Goal: Task Accomplishment & Management: Use online tool/utility

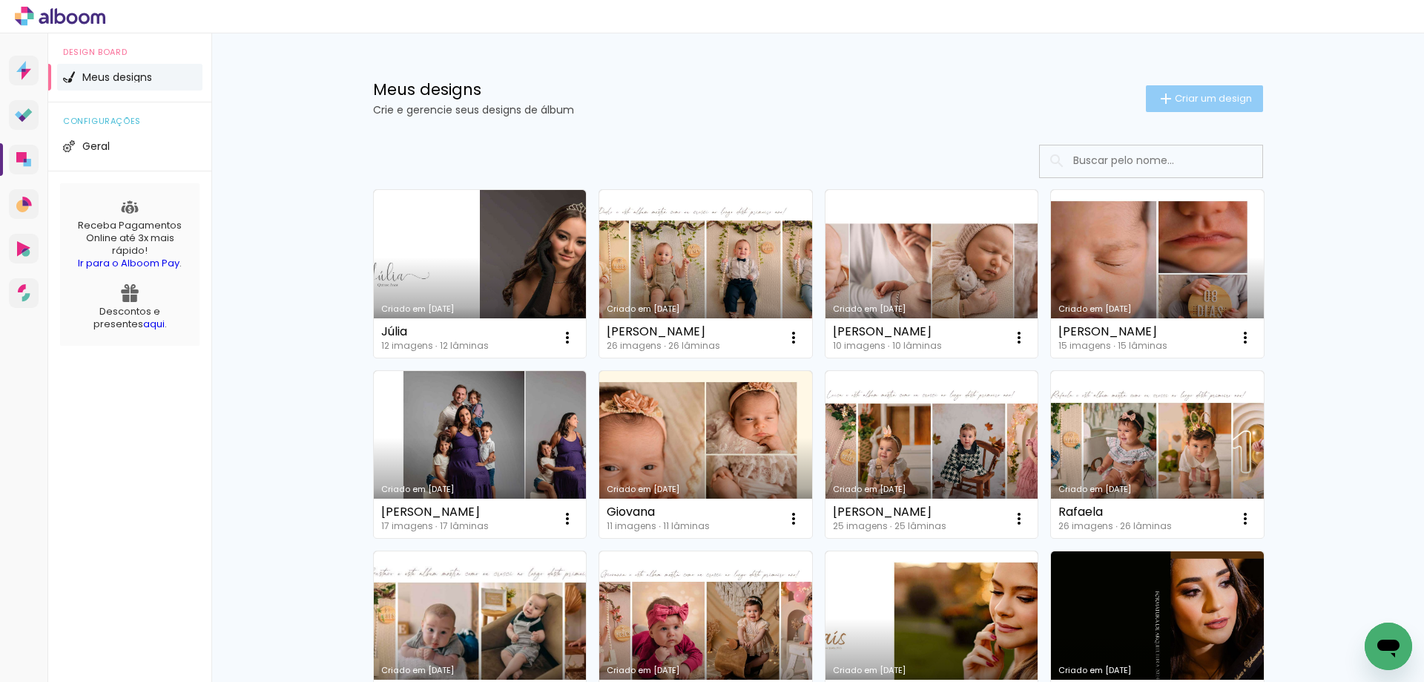
click at [1203, 102] on span "Criar um design" at bounding box center [1213, 98] width 77 height 10
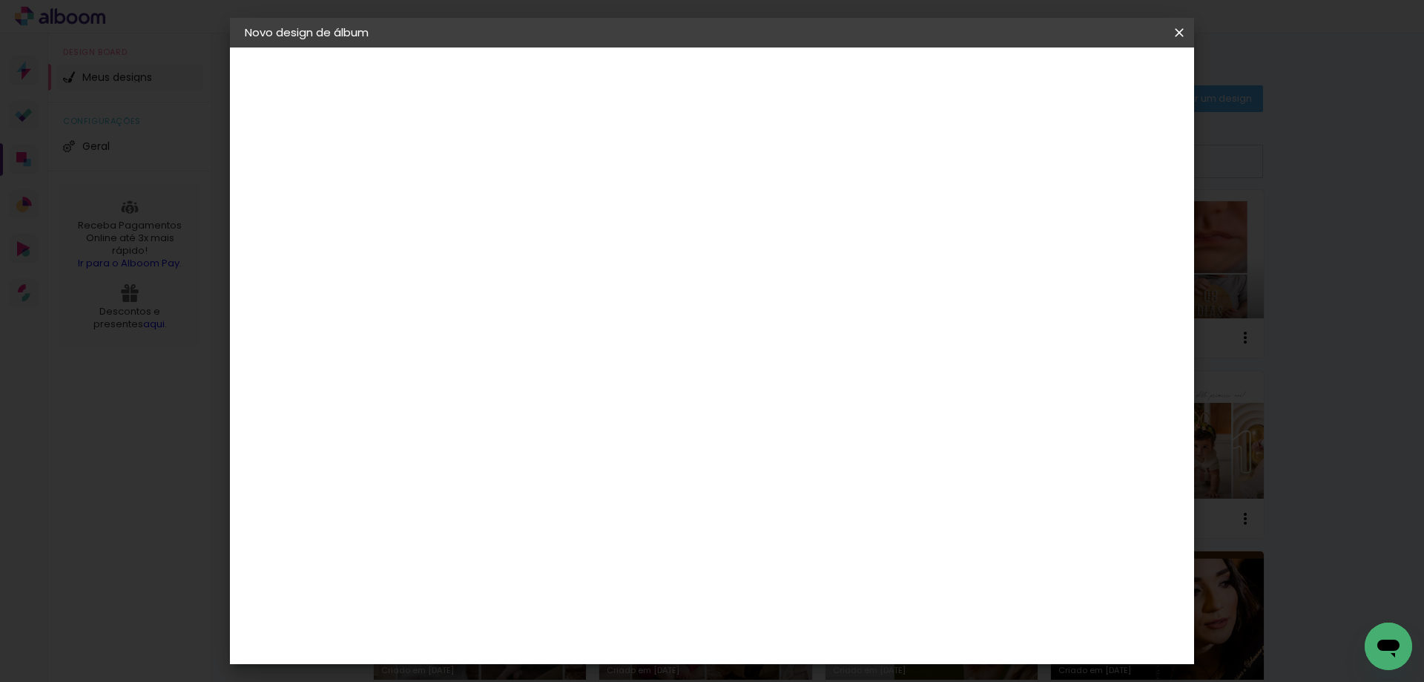
click at [487, 199] on input at bounding box center [487, 199] width 0 height 23
type input "b"
type input "Bento"
type paper-input "Bento"
click at [0, 0] on slot "Avançar" at bounding box center [0, 0] width 0 height 0
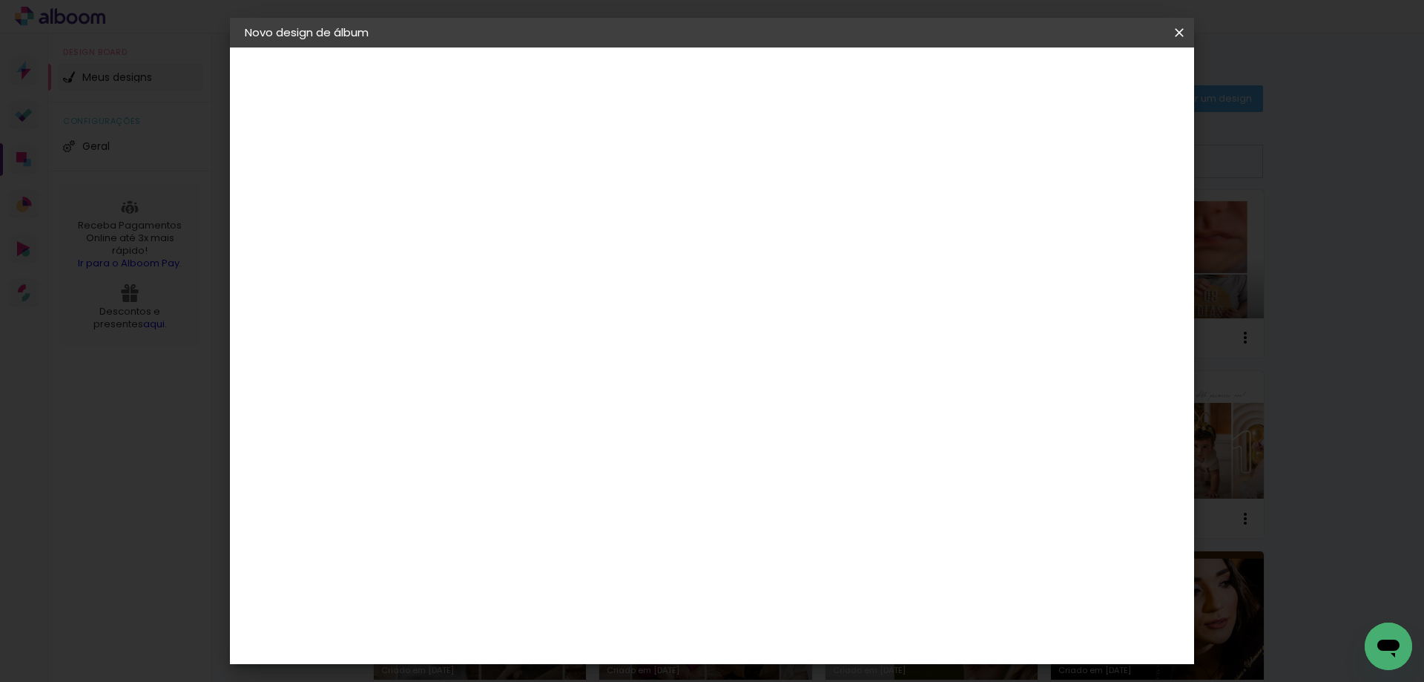
scroll to position [3190, 0]
click at [0, 0] on slot "Avançar" at bounding box center [0, 0] width 0 height 0
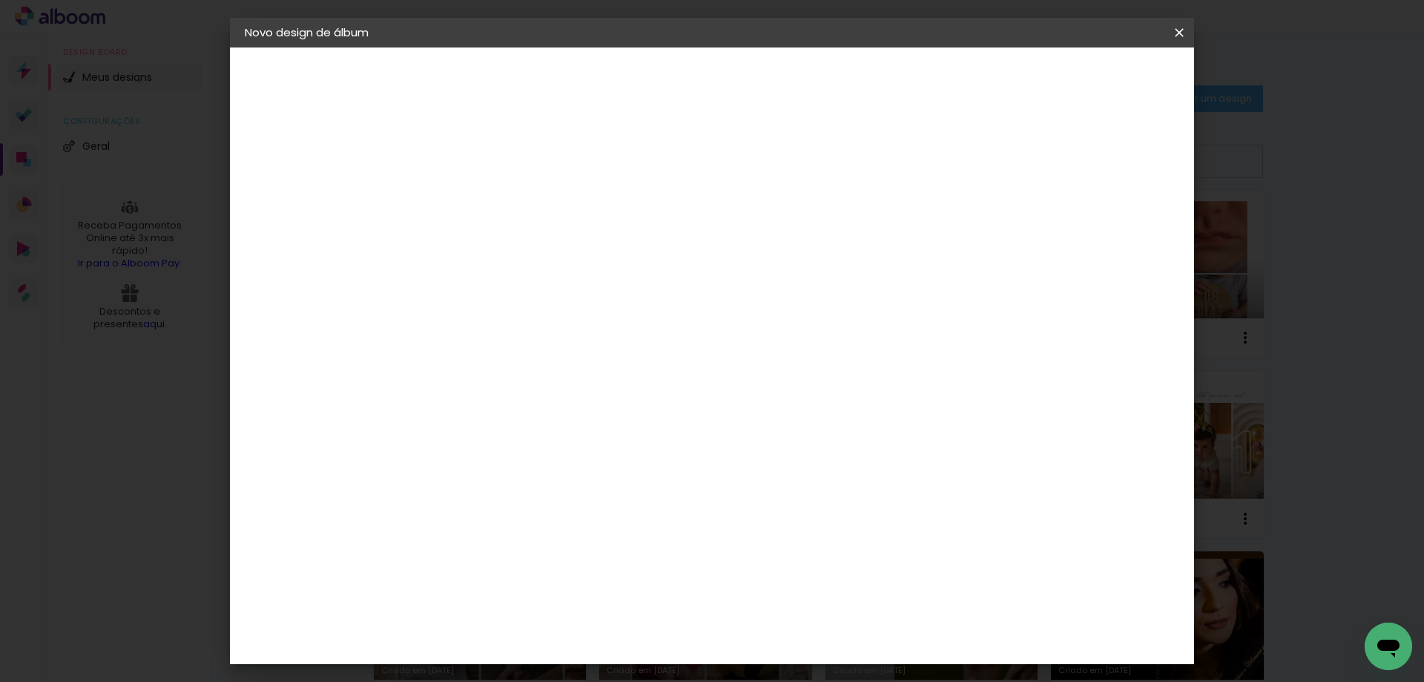
click at [1062, 161] on div "Mostrar sangria" at bounding box center [1052, 160] width 99 height 19
type paper-checkbox "on"
click at [1087, 76] on span "Iniciar design" at bounding box center [1053, 78] width 68 height 10
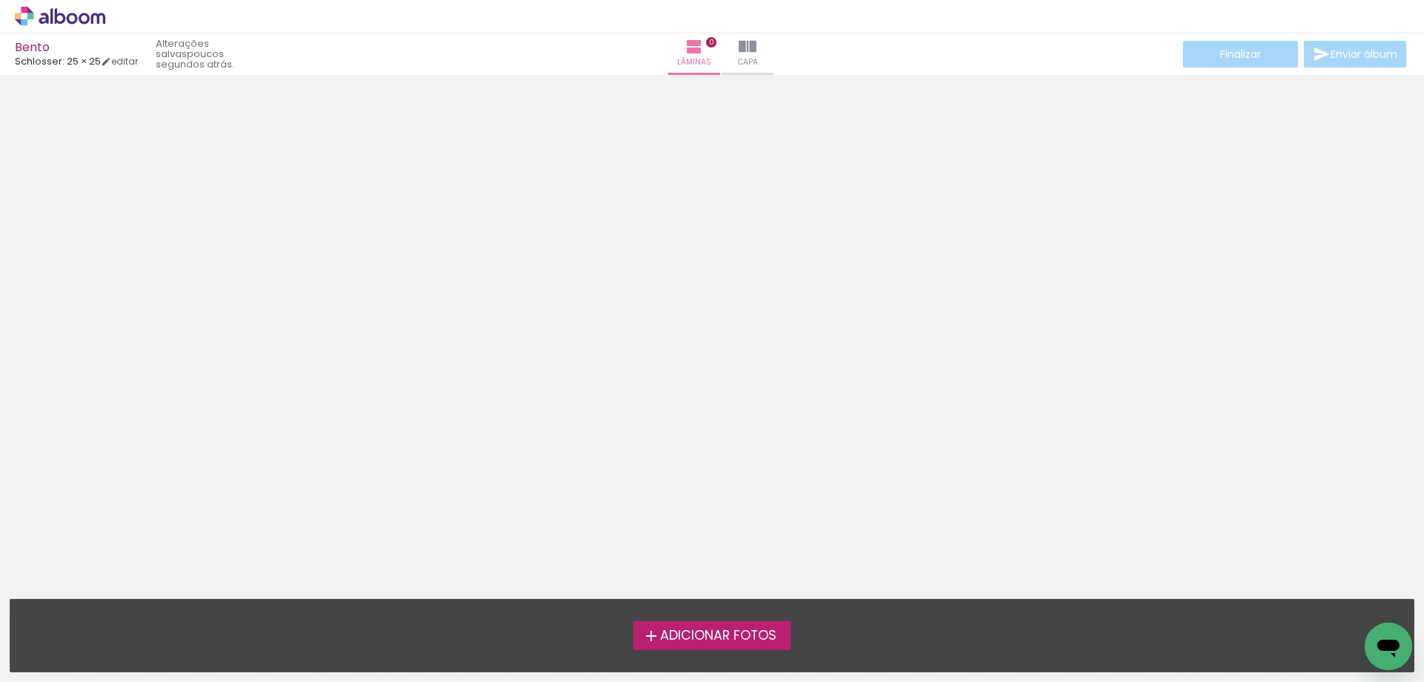
click at [728, 631] on span "Adicionar Fotos" at bounding box center [718, 635] width 116 height 13
click at [0, 0] on input "file" at bounding box center [0, 0] width 0 height 0
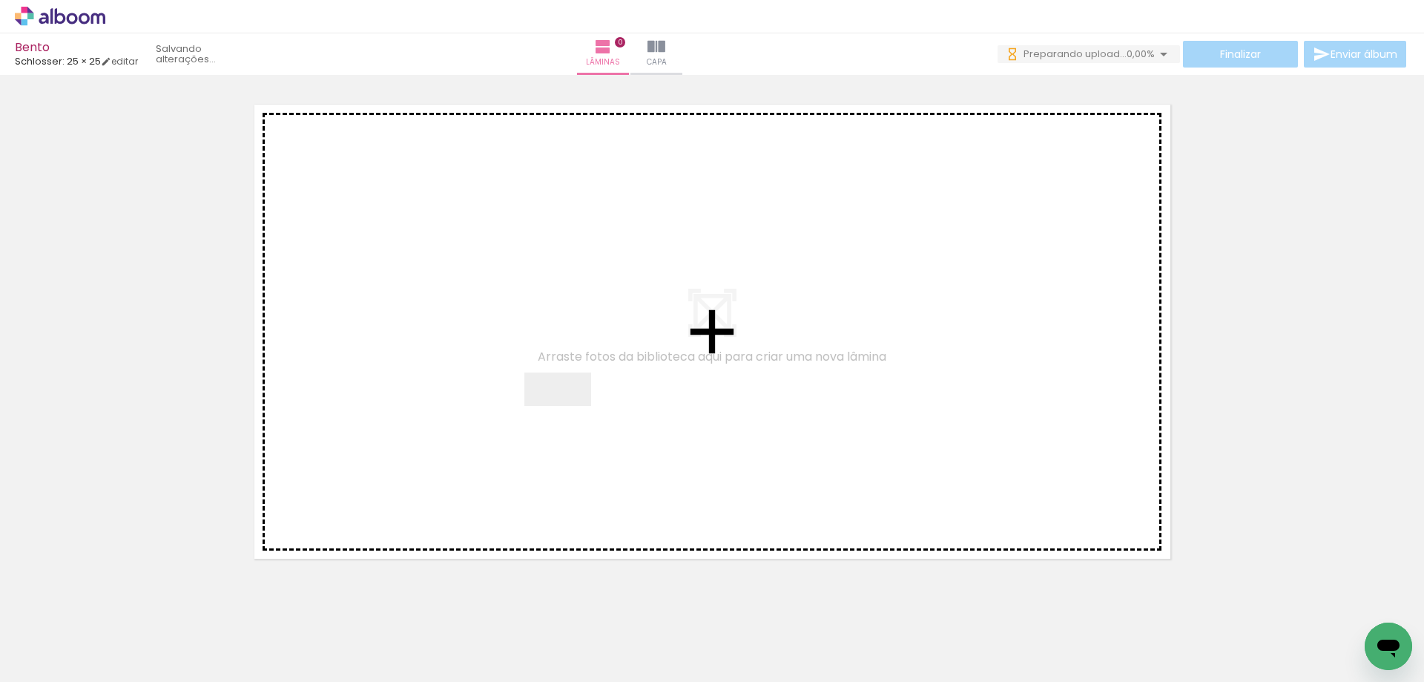
drag, startPoint x: 226, startPoint y: 583, endPoint x: 569, endPoint y: 417, distance: 381.5
click at [569, 417] on quentale-workspace at bounding box center [712, 341] width 1424 height 682
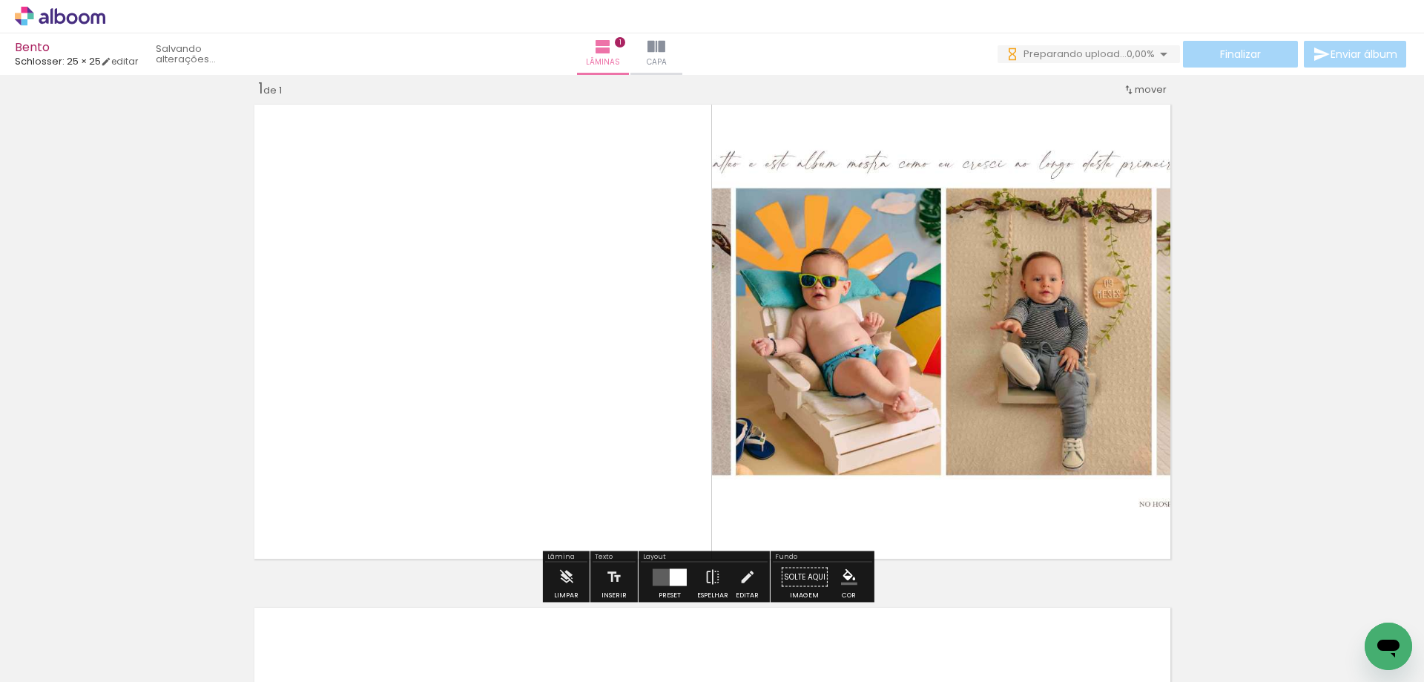
click at [679, 568] on div at bounding box center [678, 576] width 17 height 17
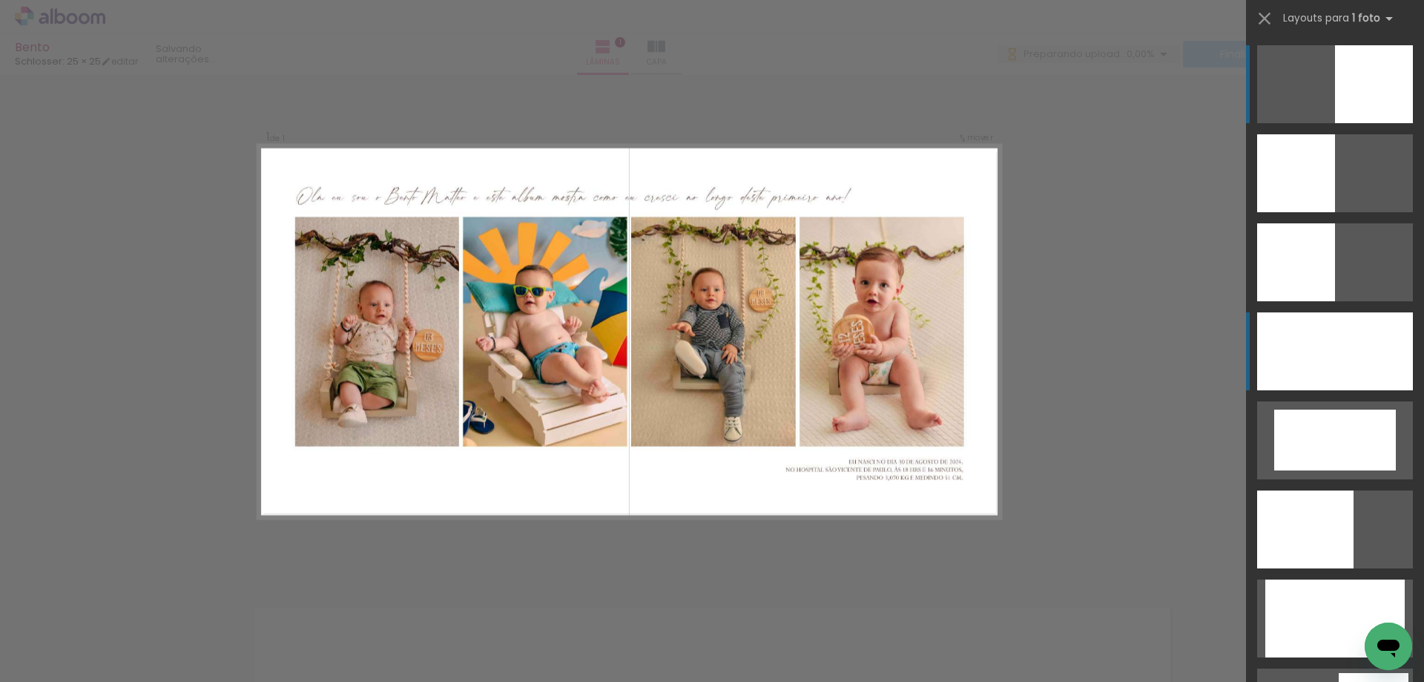
click at [1379, 366] on div at bounding box center [1335, 351] width 156 height 78
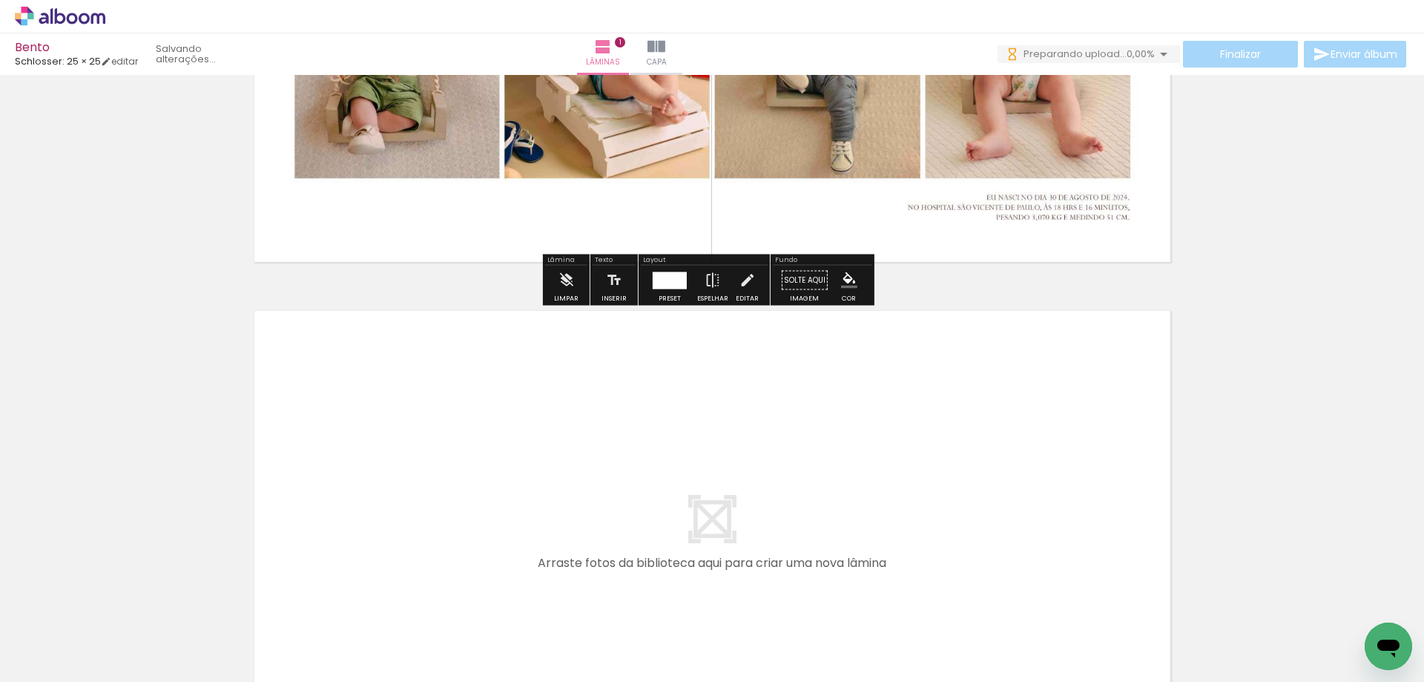
scroll to position [550, 0]
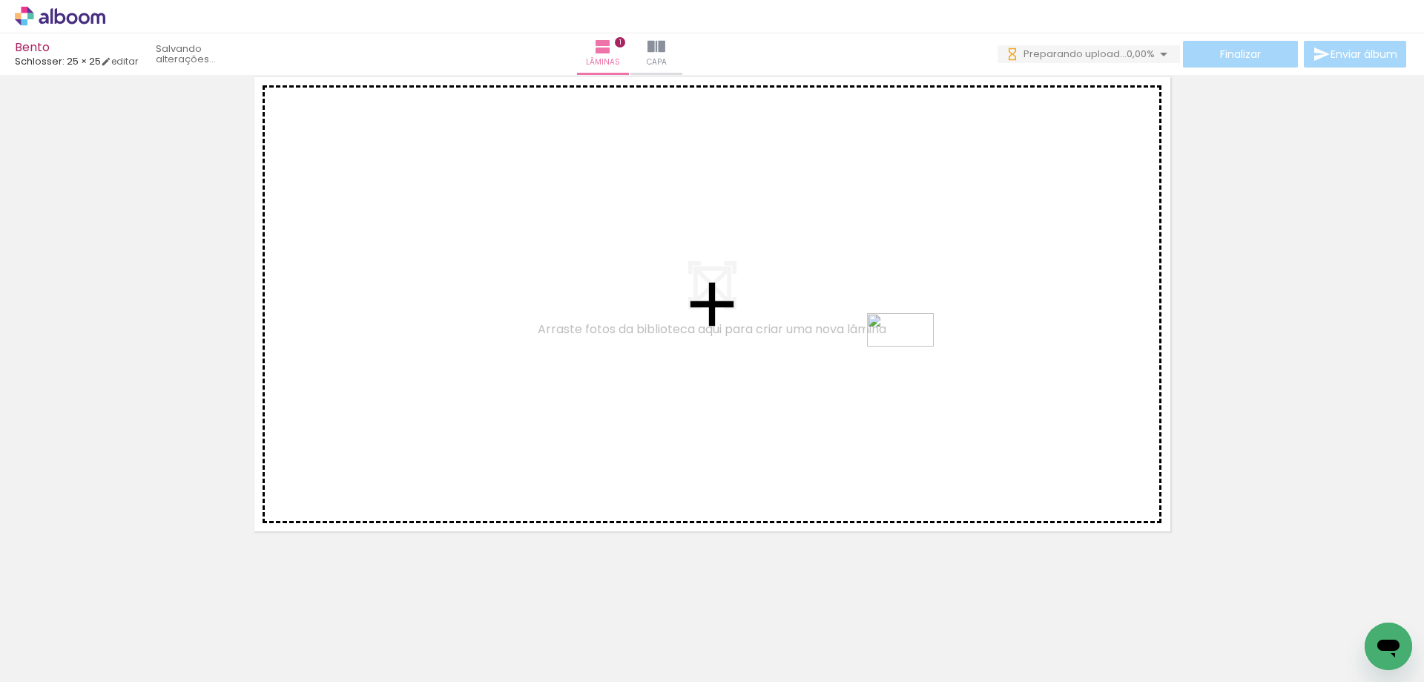
drag, startPoint x: 238, startPoint y: 640, endPoint x: 912, endPoint y: 358, distance: 730.4
click at [912, 358] on quentale-workspace at bounding box center [712, 341] width 1424 height 682
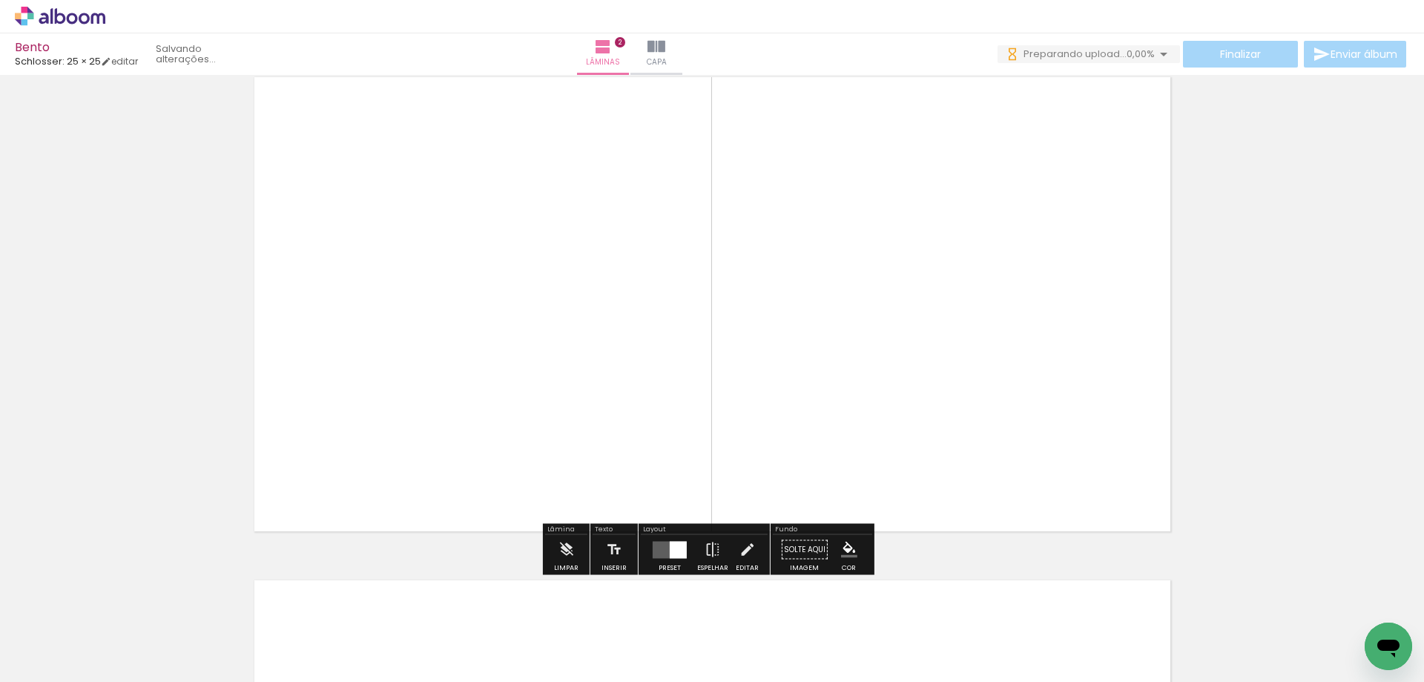
scroll to position [522, 0]
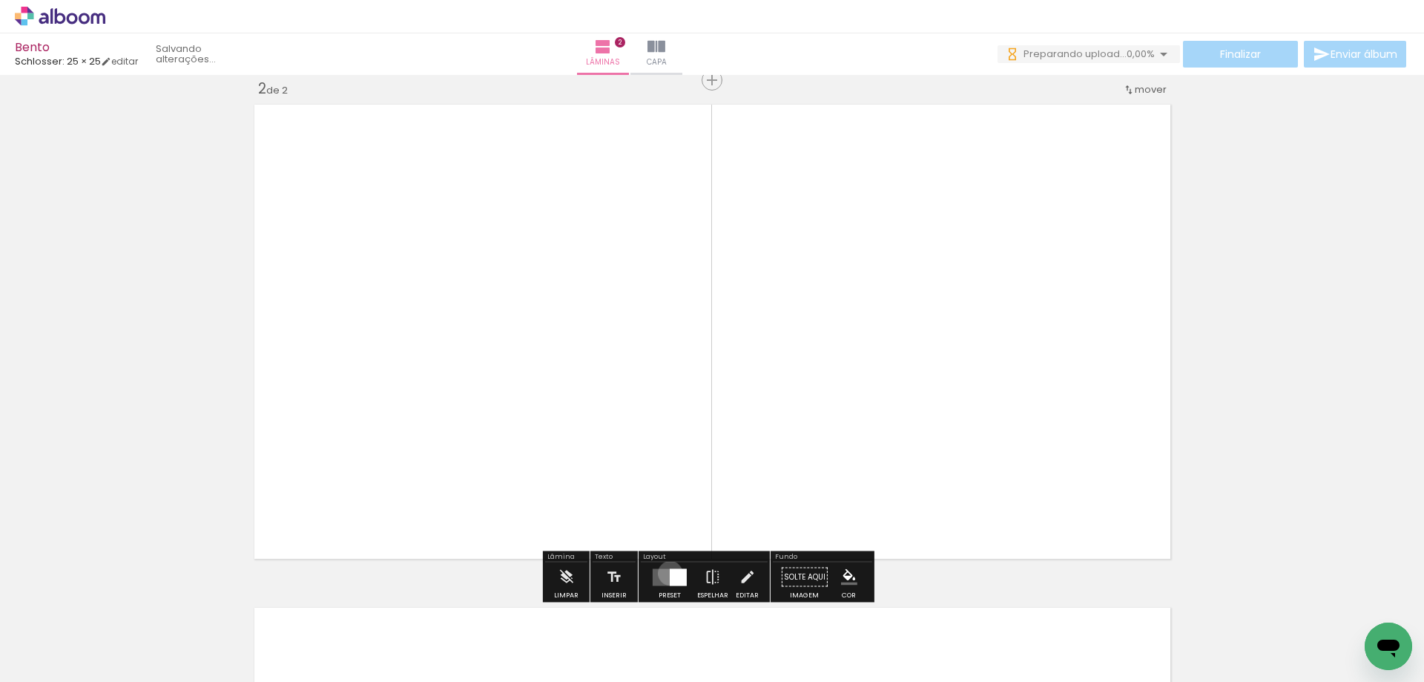
click at [670, 573] on div at bounding box center [678, 576] width 17 height 17
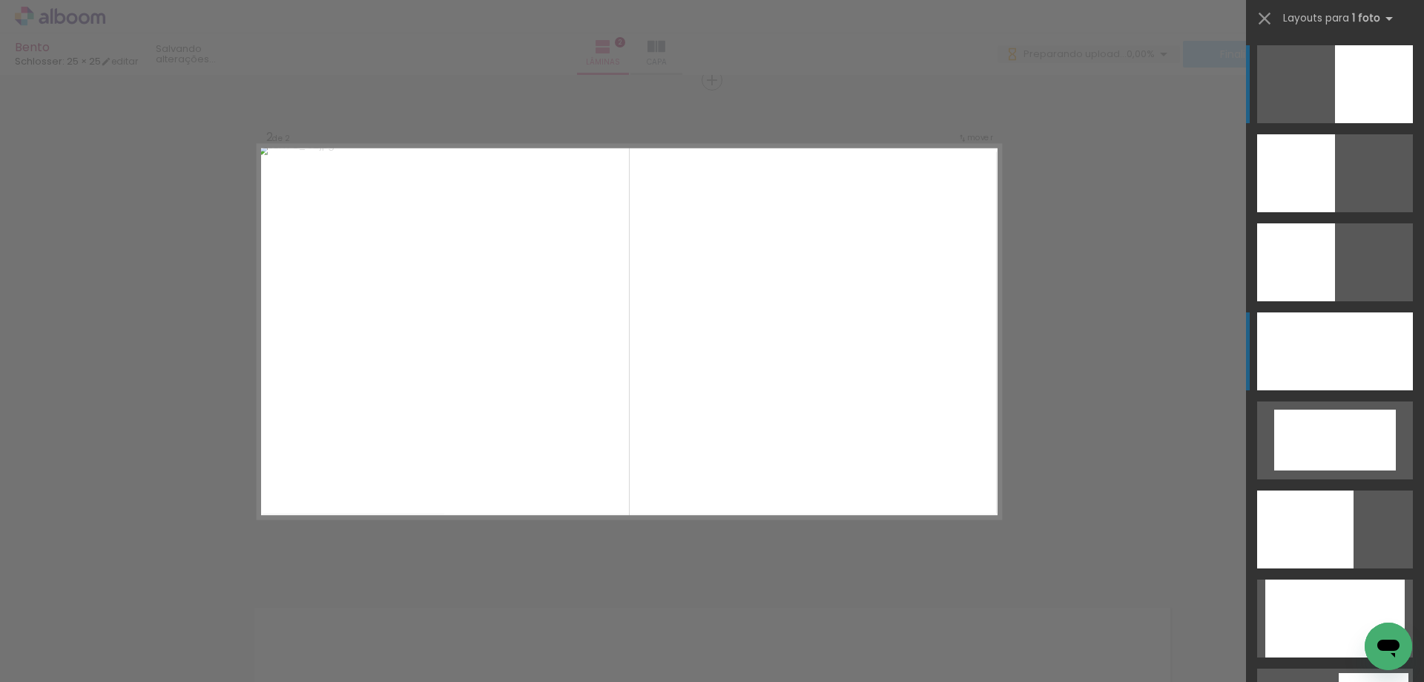
click at [1359, 366] on div at bounding box center [1335, 351] width 156 height 78
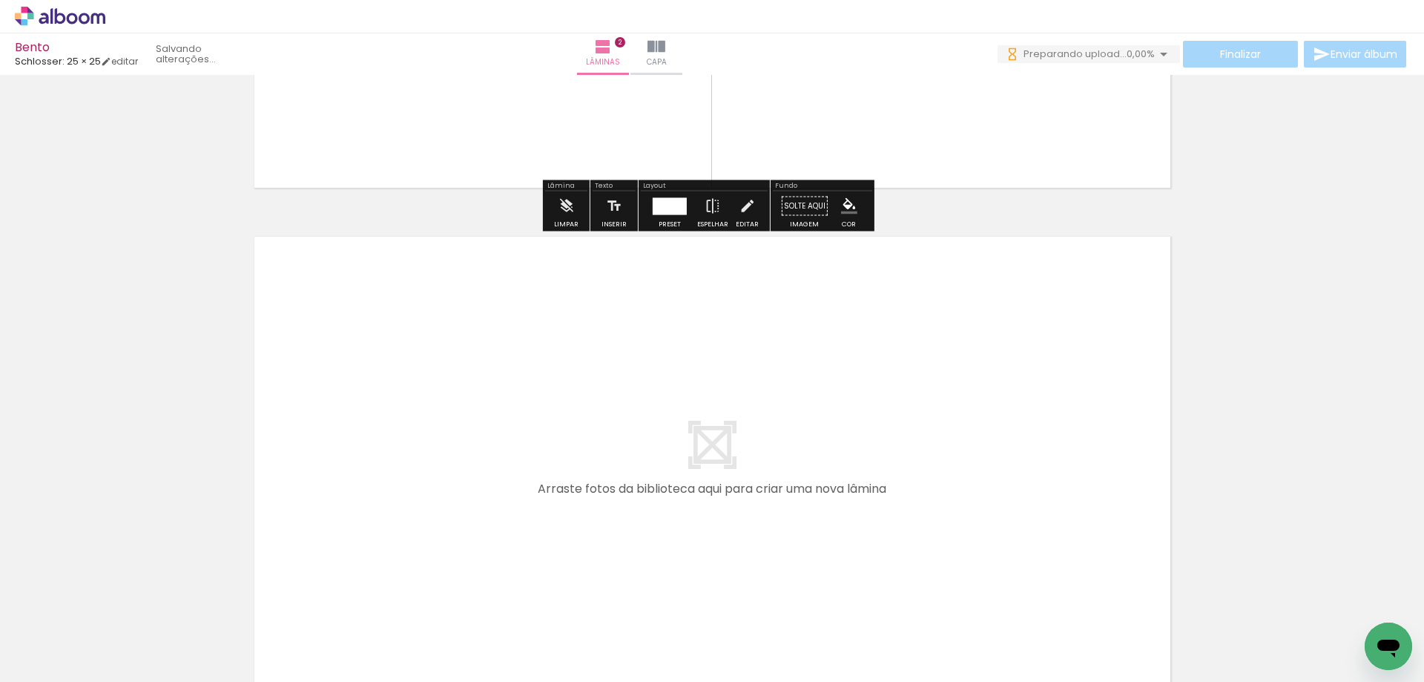
scroll to position [967, 0]
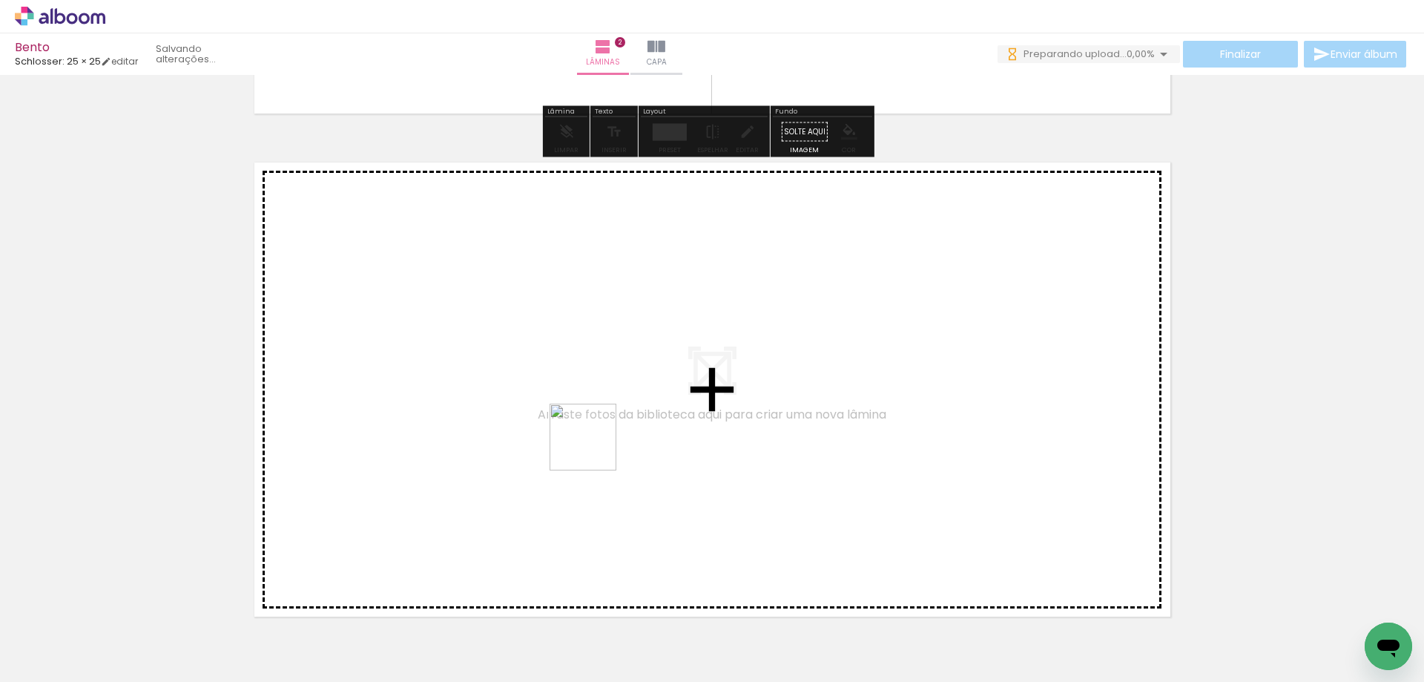
drag, startPoint x: 308, startPoint y: 642, endPoint x: 594, endPoint y: 448, distance: 346.1
click at [594, 448] on quentale-workspace at bounding box center [712, 341] width 1424 height 682
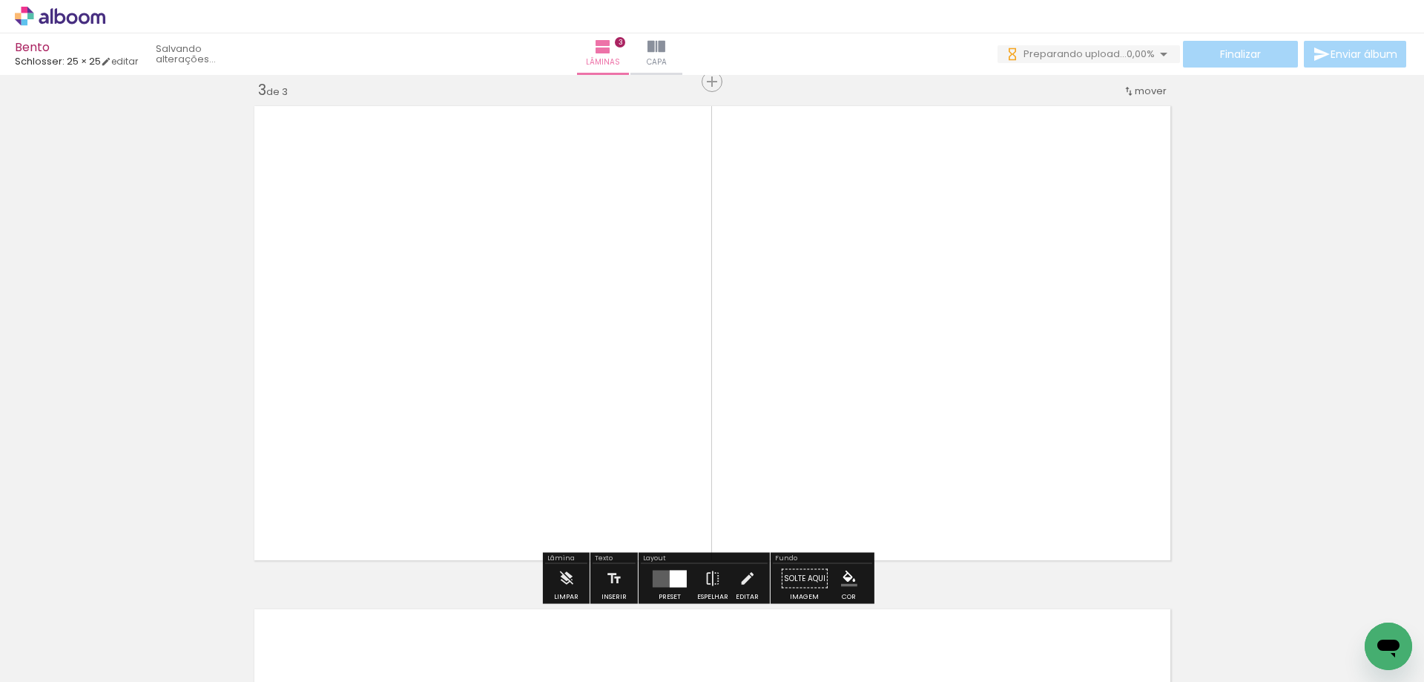
scroll to position [1025, 0]
click at [659, 570] on quentale-layouter at bounding box center [670, 576] width 34 height 17
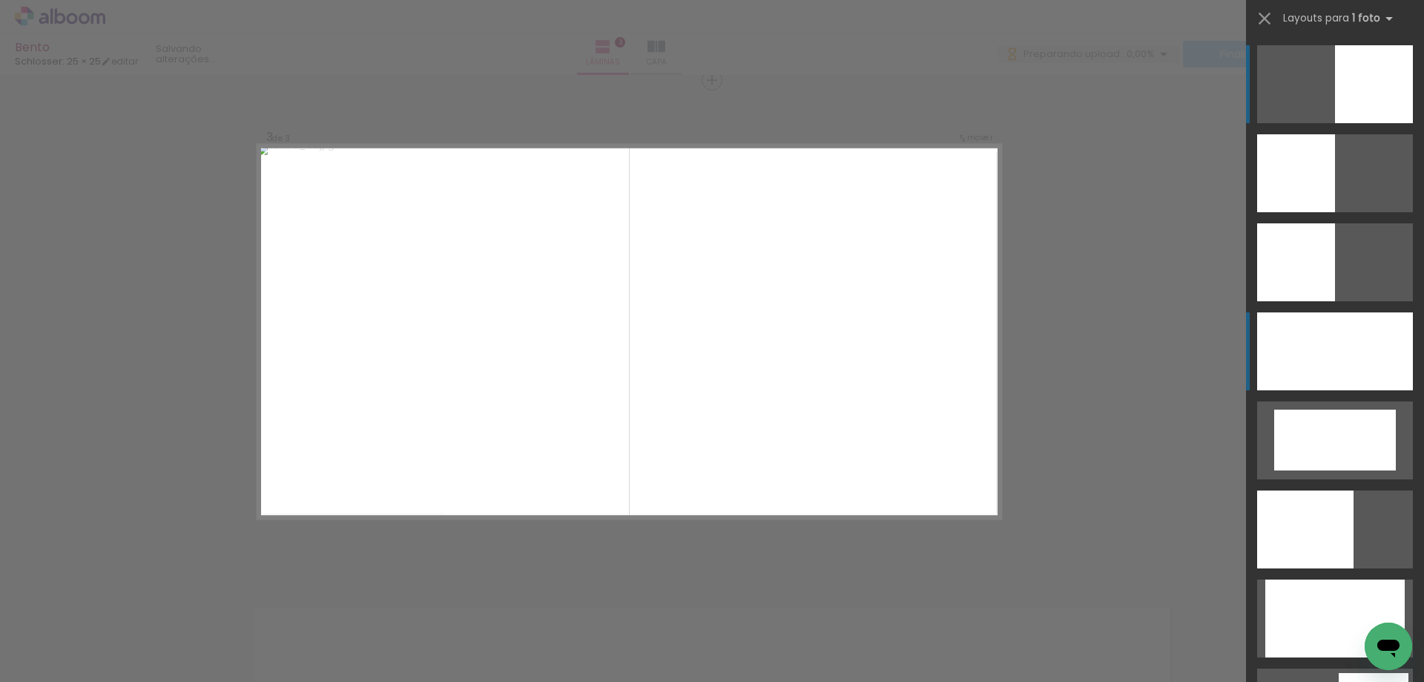
click at [1352, 334] on div at bounding box center [1335, 351] width 156 height 78
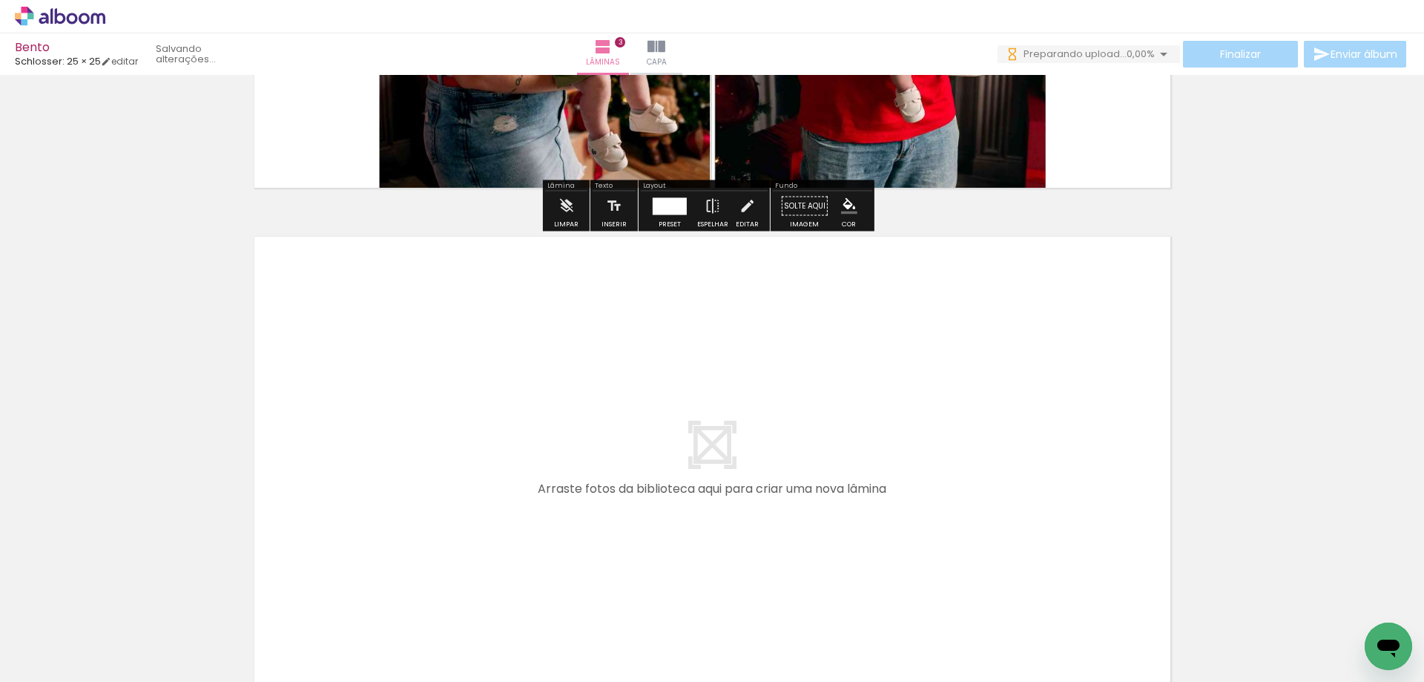
scroll to position [1556, 0]
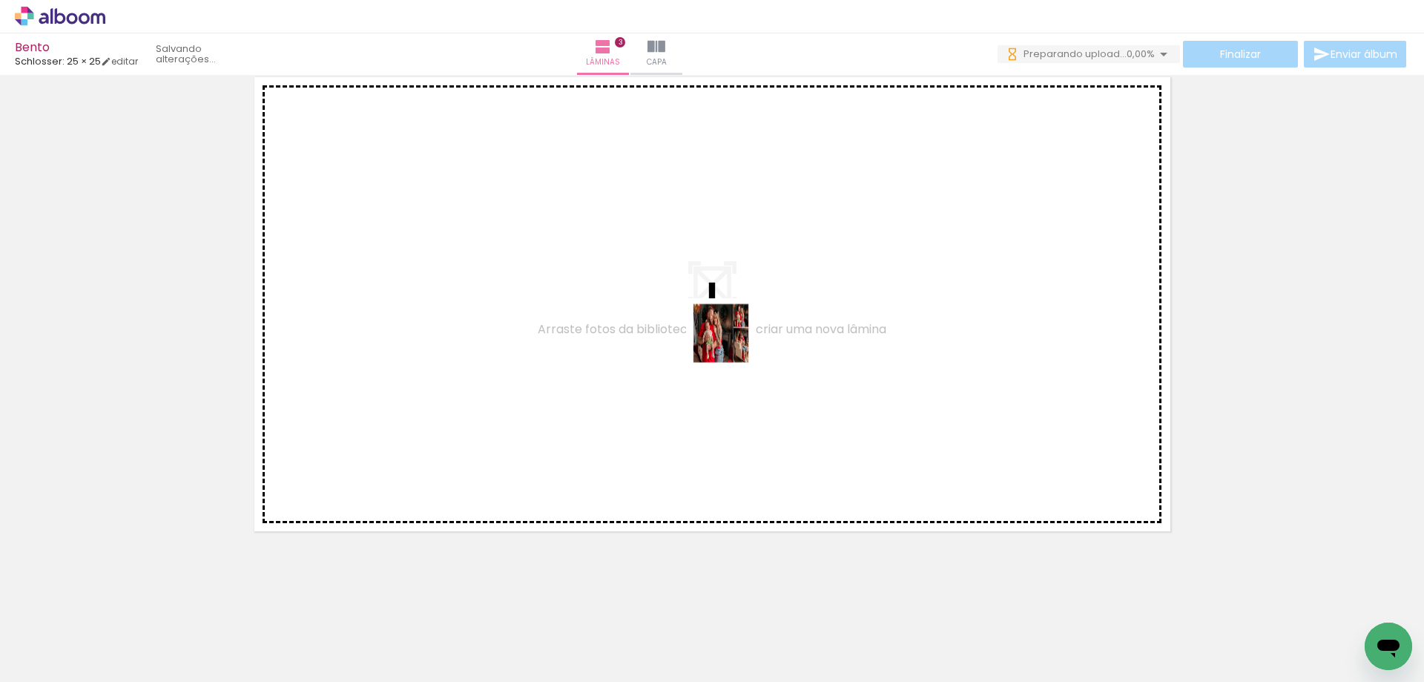
drag, startPoint x: 417, startPoint y: 645, endPoint x: 786, endPoint y: 307, distance: 500.3
click at [786, 307] on quentale-workspace at bounding box center [712, 341] width 1424 height 682
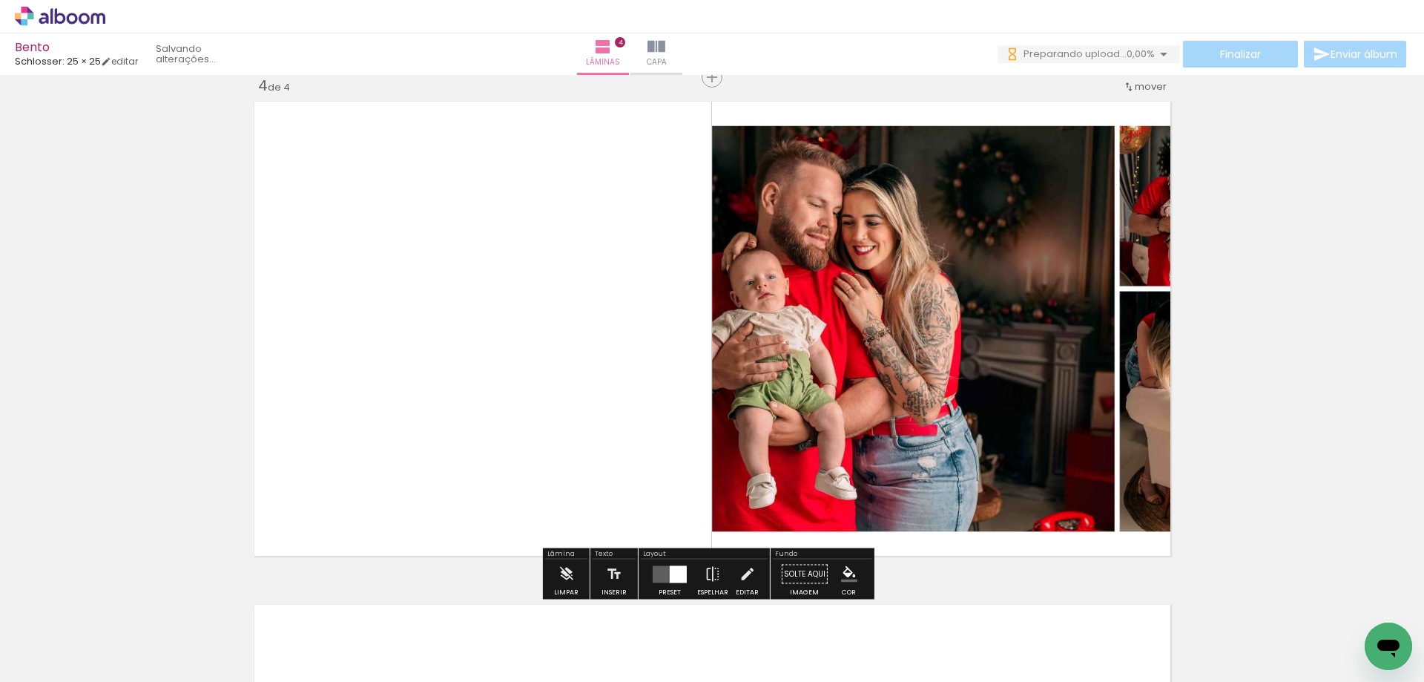
scroll to position [1528, 0]
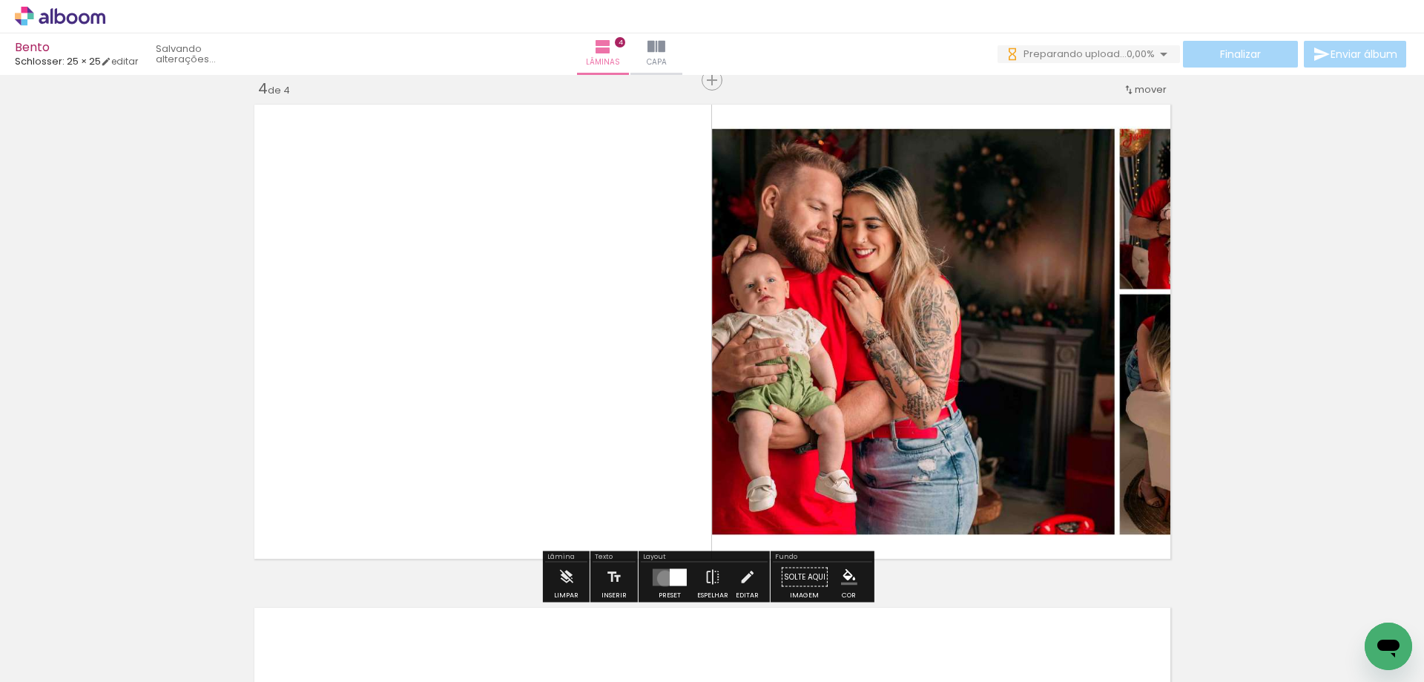
click at [662, 578] on quentale-layouter at bounding box center [670, 576] width 34 height 17
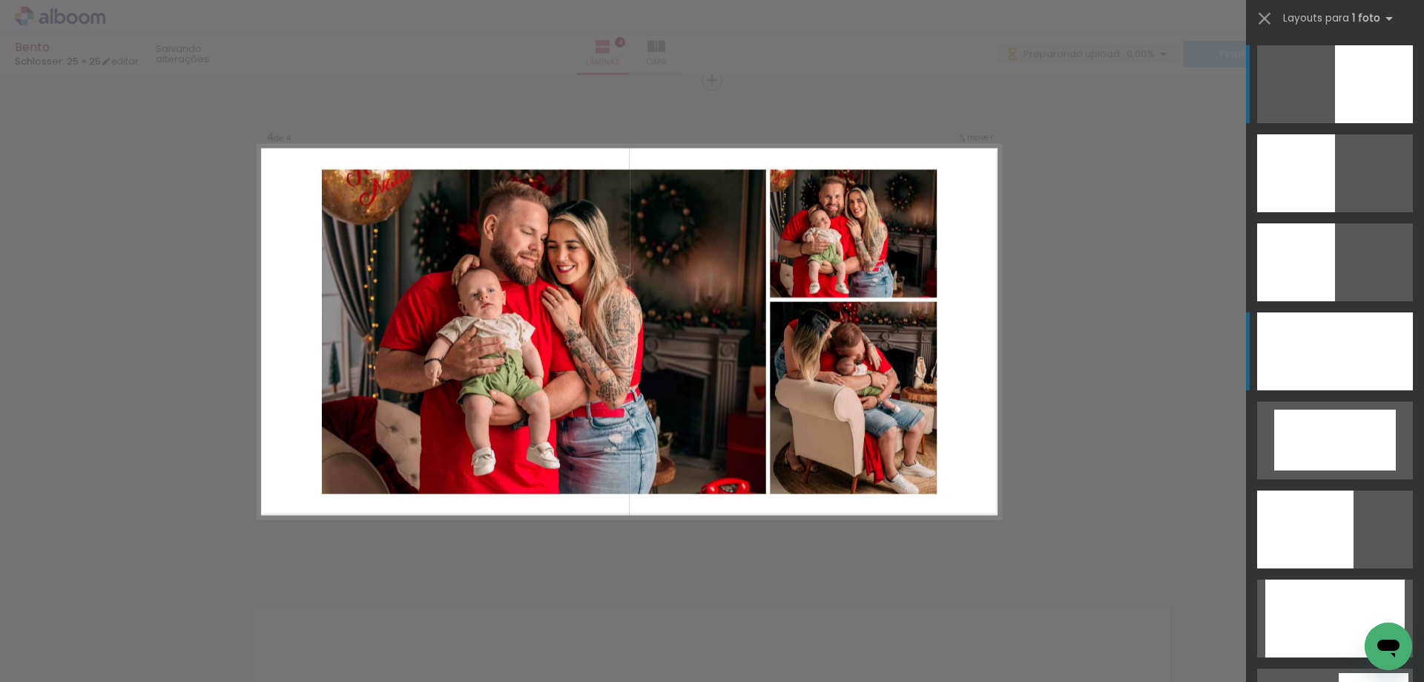
click at [1379, 352] on div at bounding box center [1335, 351] width 156 height 78
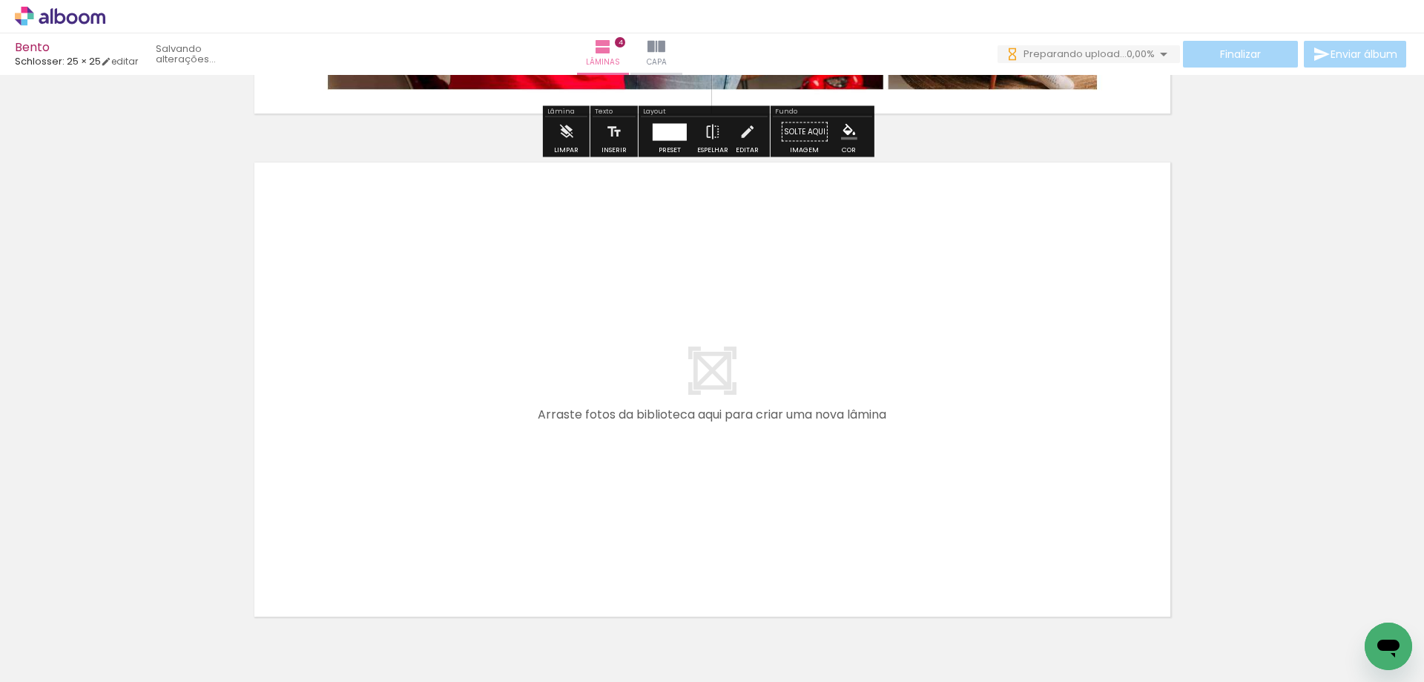
scroll to position [2047, 0]
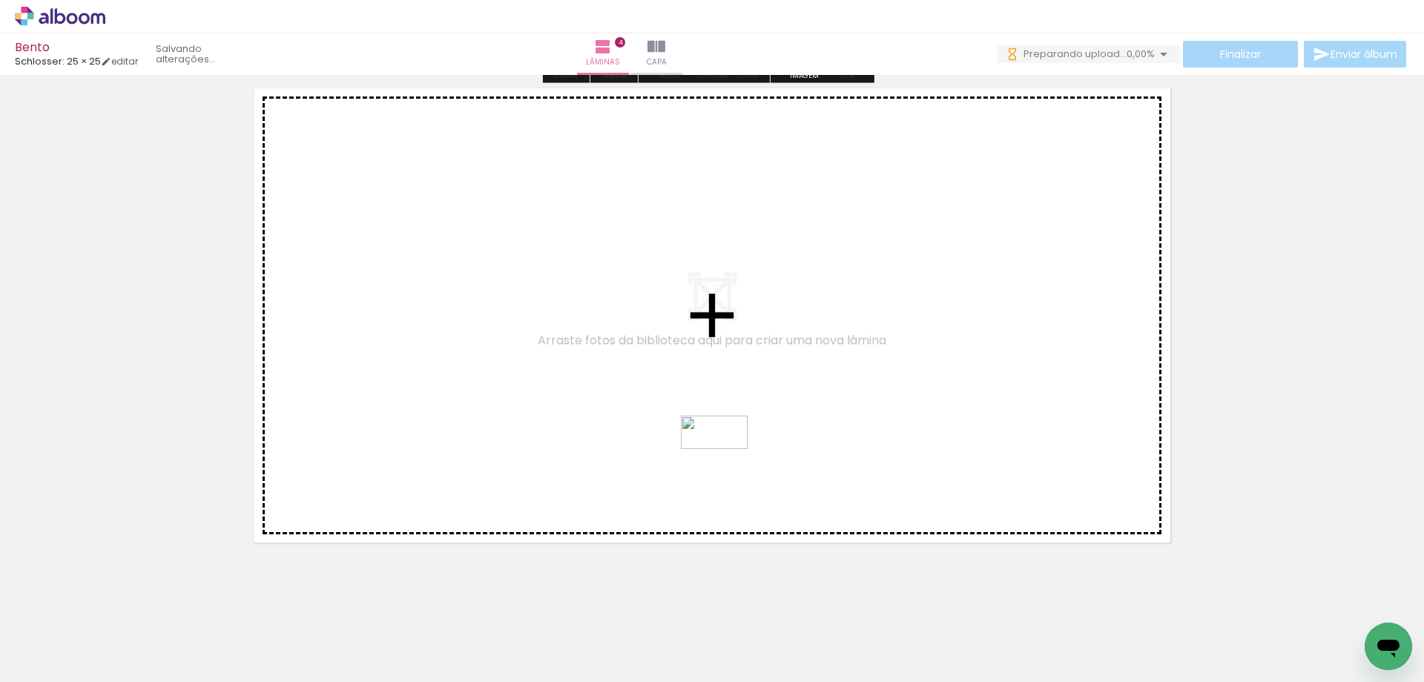
drag, startPoint x: 501, startPoint y: 639, endPoint x: 725, endPoint y: 460, distance: 287.1
click at [725, 460] on quentale-workspace at bounding box center [712, 341] width 1424 height 682
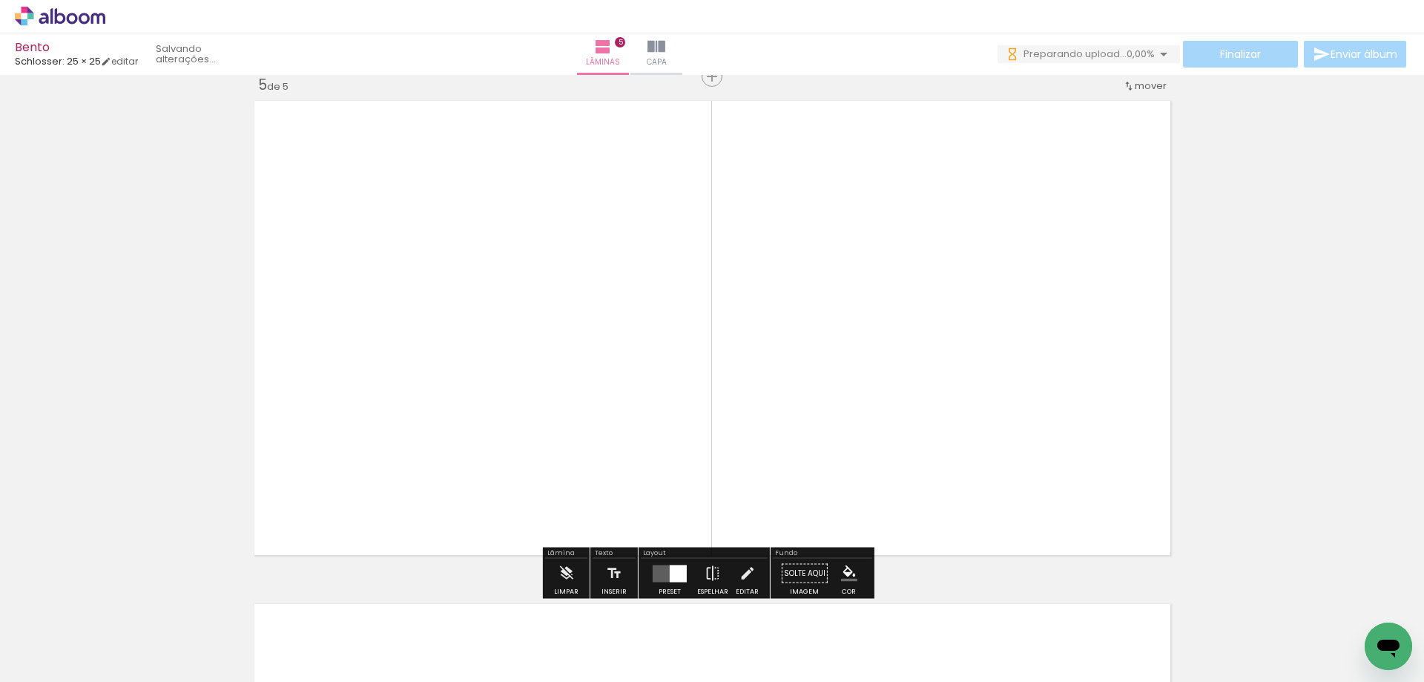
scroll to position [2031, 0]
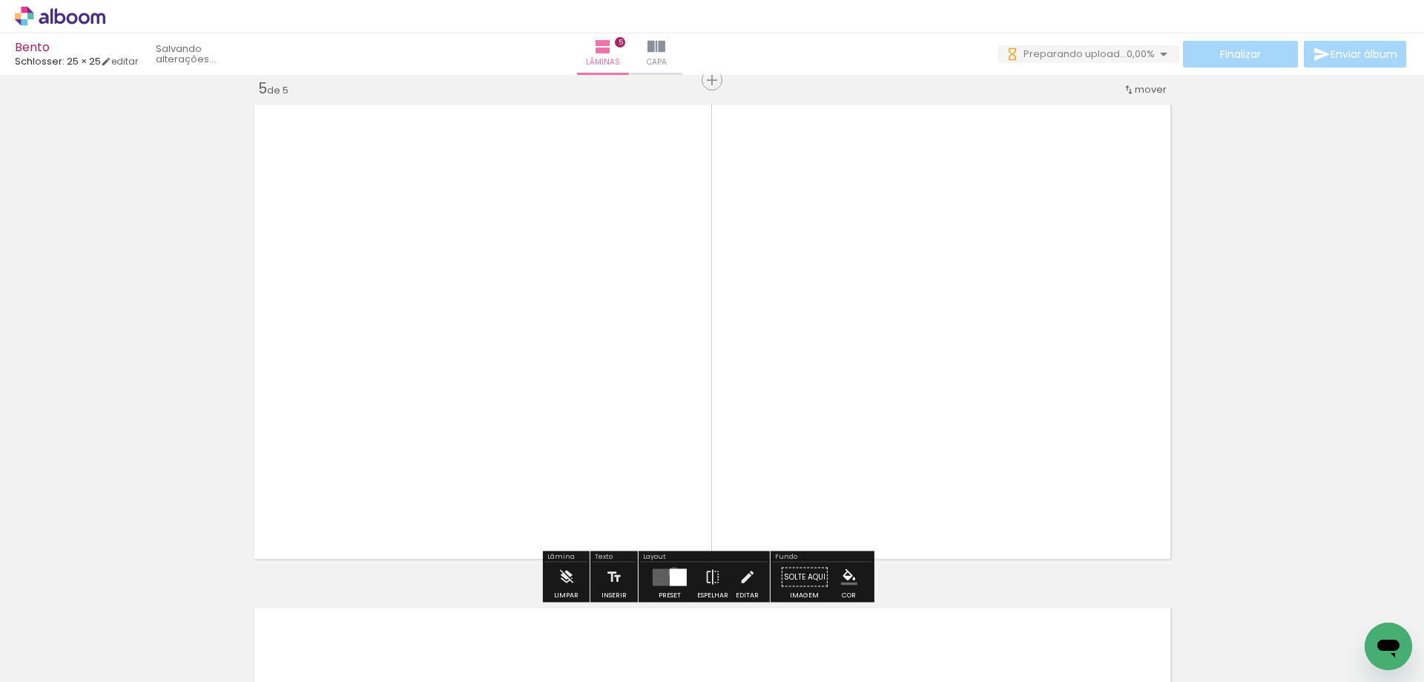
click at [671, 572] on div at bounding box center [678, 576] width 17 height 17
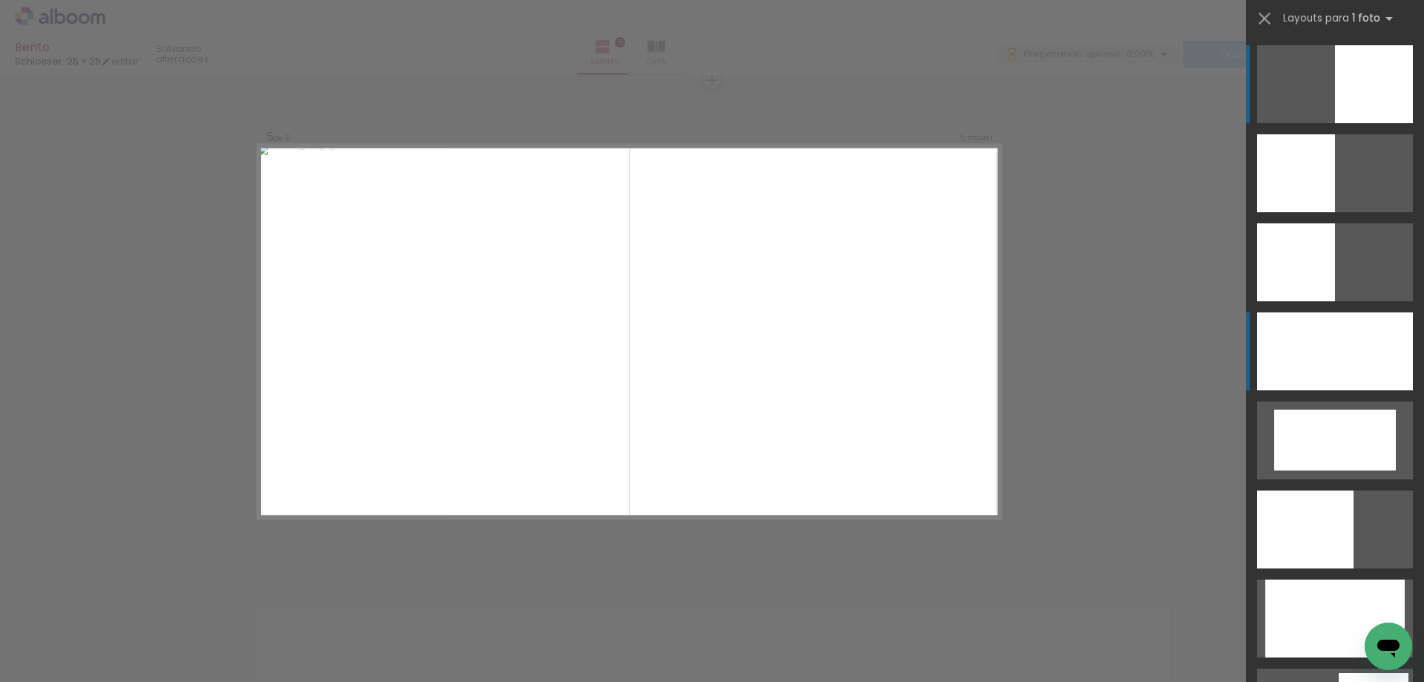
click at [1303, 355] on div at bounding box center [1335, 351] width 156 height 78
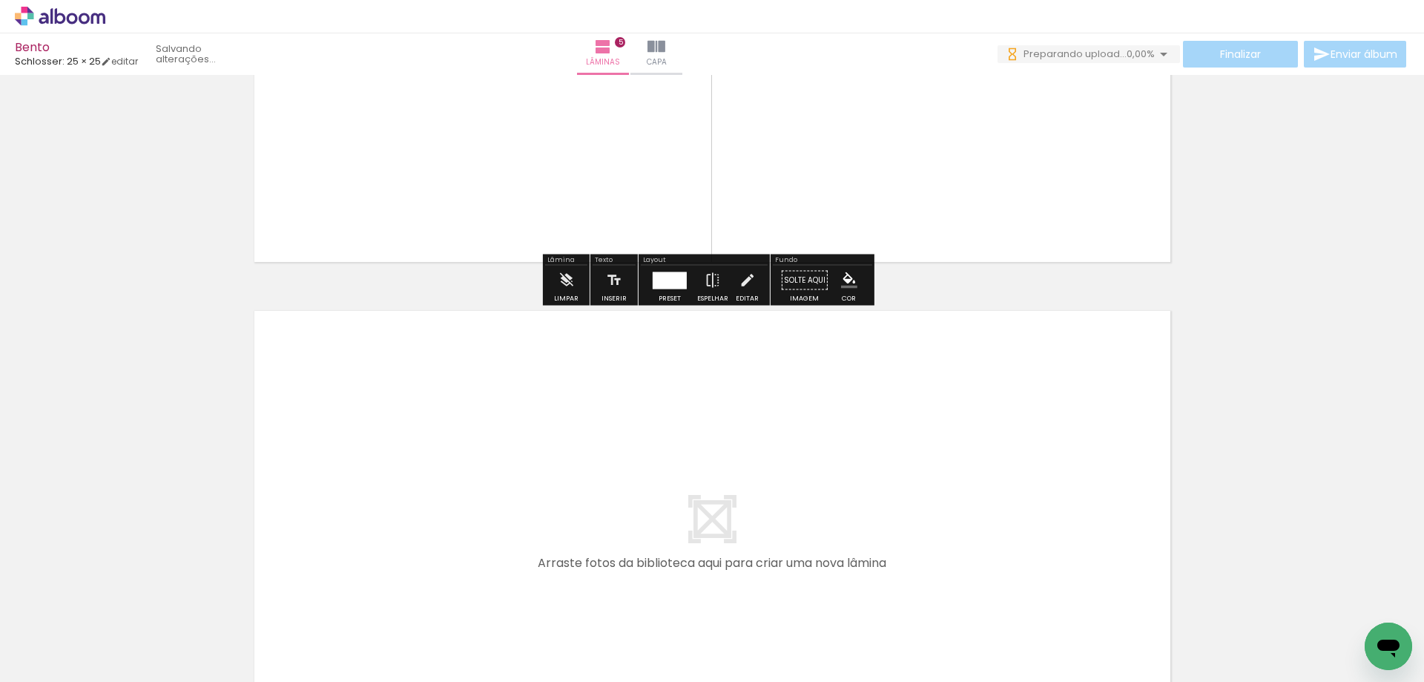
scroll to position [2476, 0]
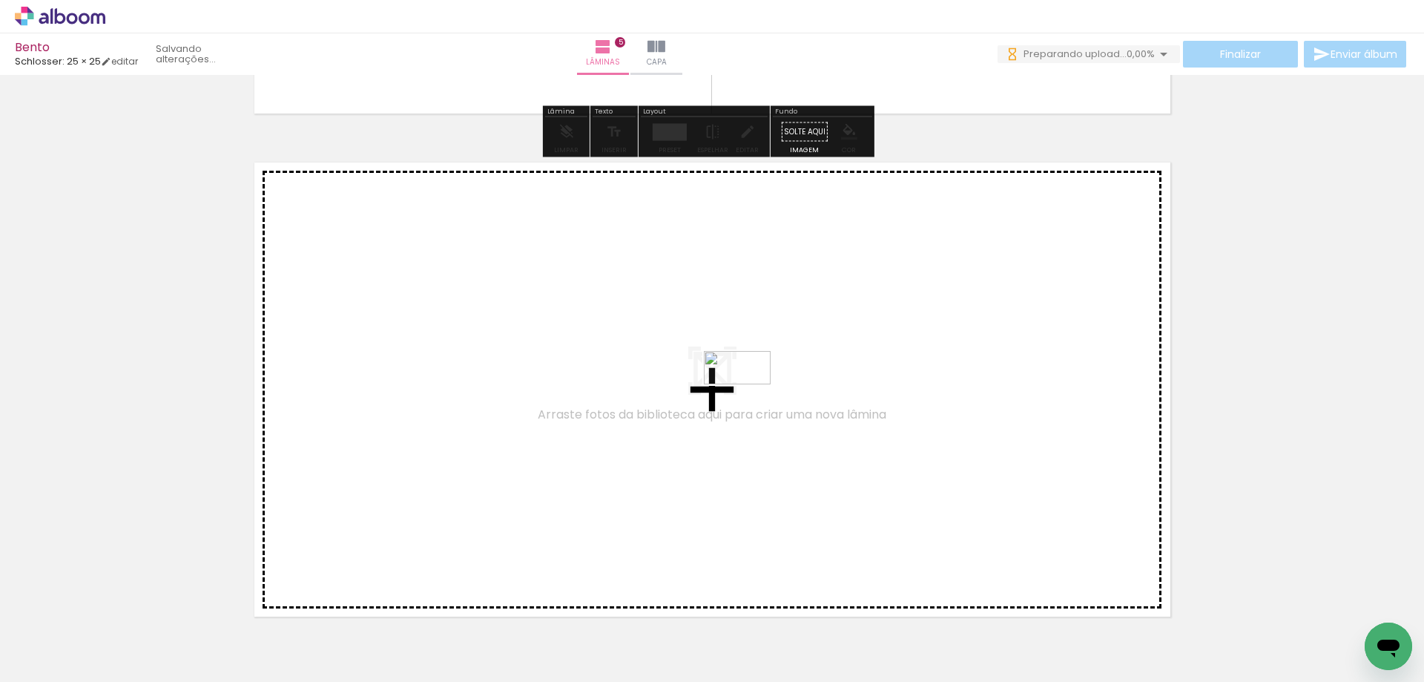
drag, startPoint x: 583, startPoint y: 638, endPoint x: 748, endPoint y: 395, distance: 293.6
click at [748, 395] on quentale-workspace at bounding box center [712, 341] width 1424 height 682
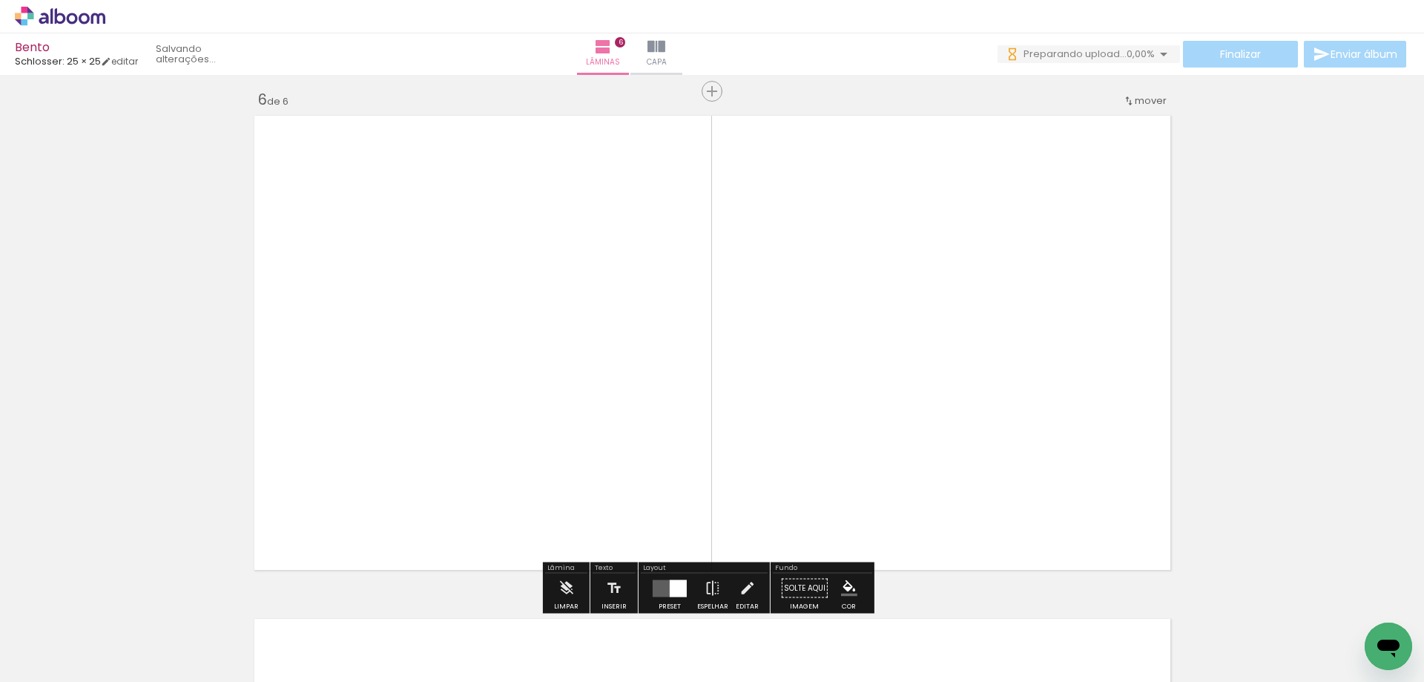
scroll to position [2534, 0]
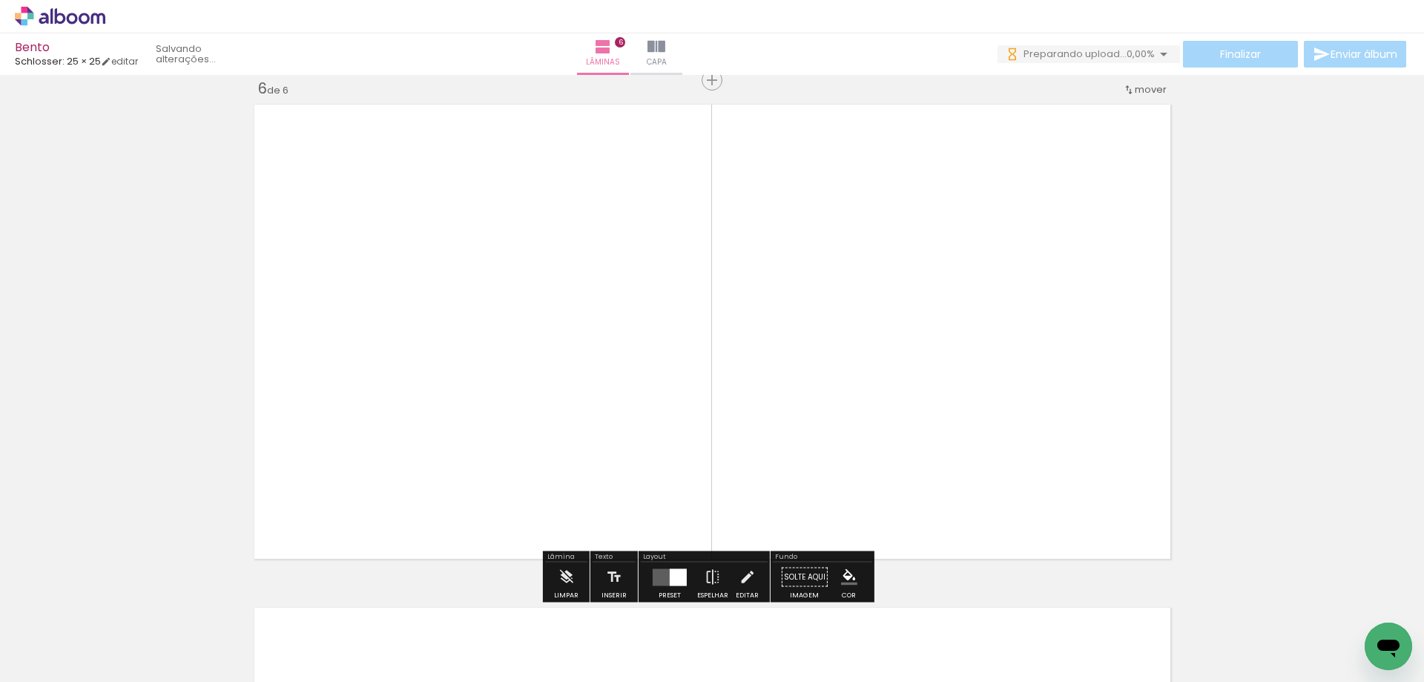
click at [674, 566] on div at bounding box center [670, 577] width 40 height 30
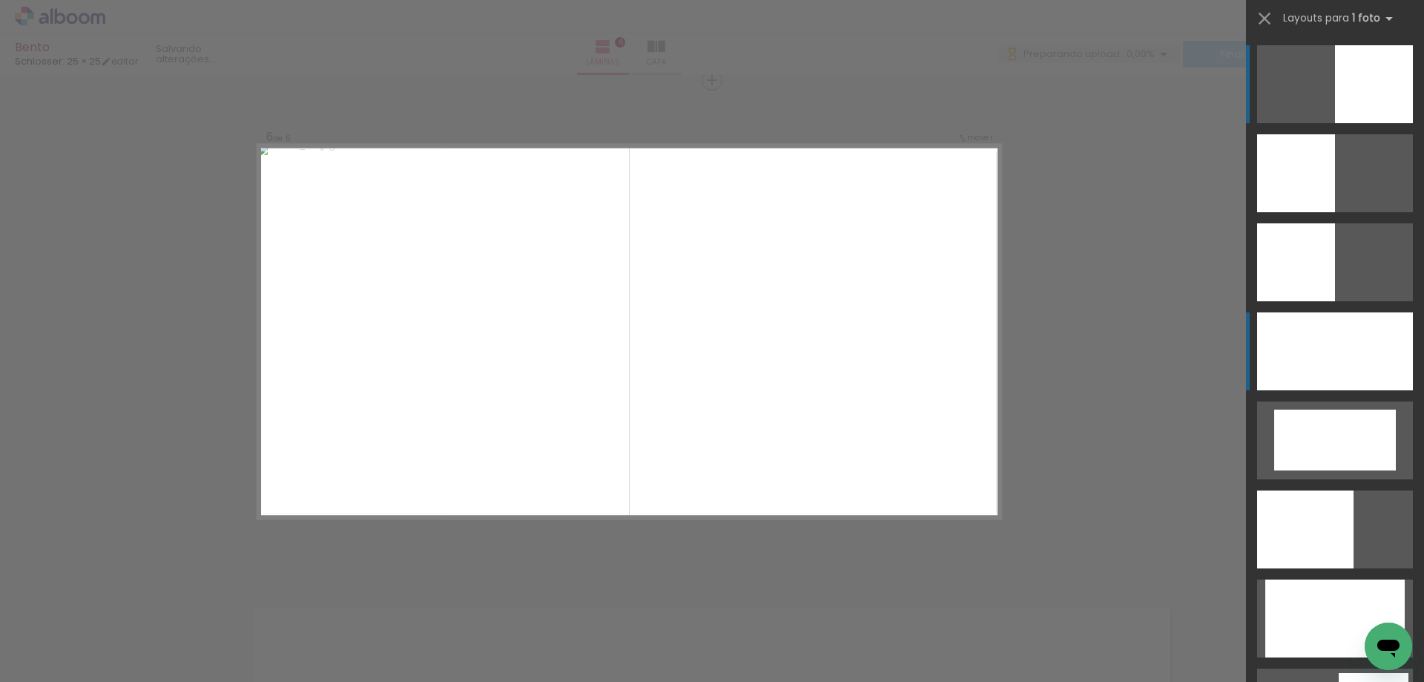
click at [1361, 351] on div at bounding box center [1335, 351] width 156 height 78
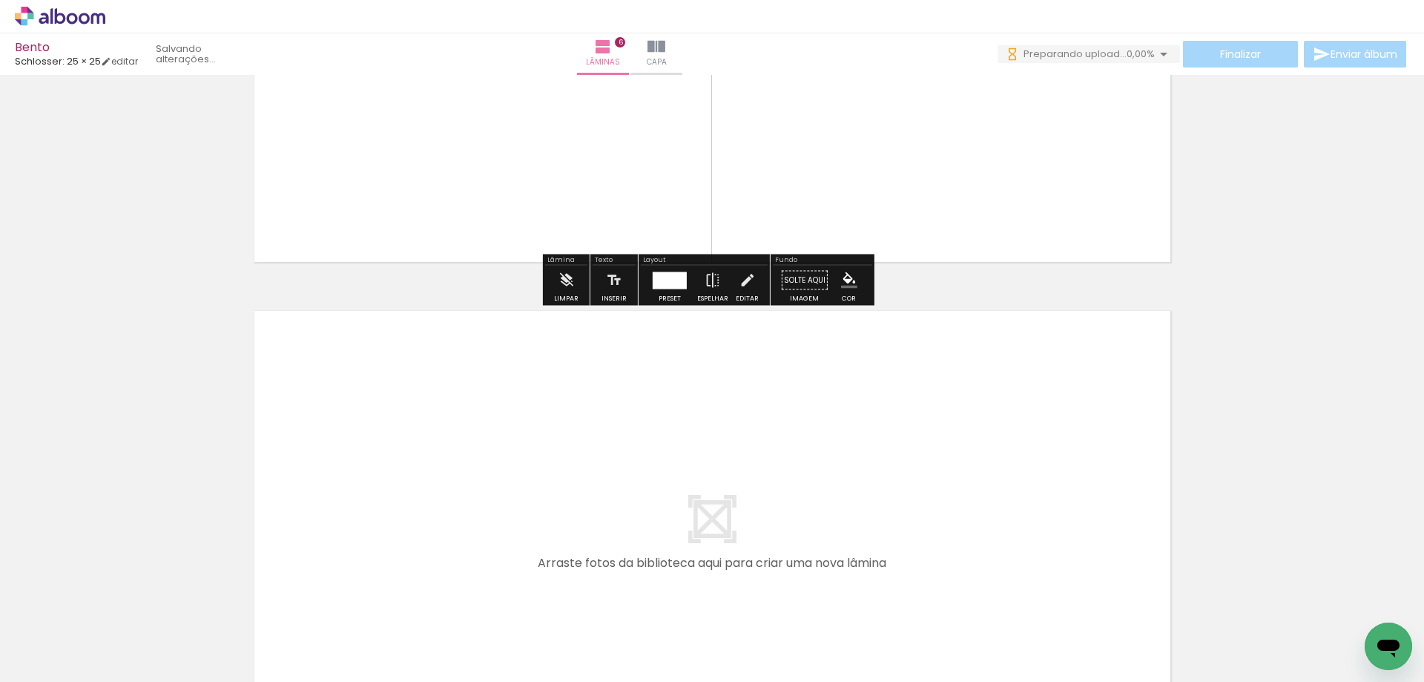
scroll to position [2979, 0]
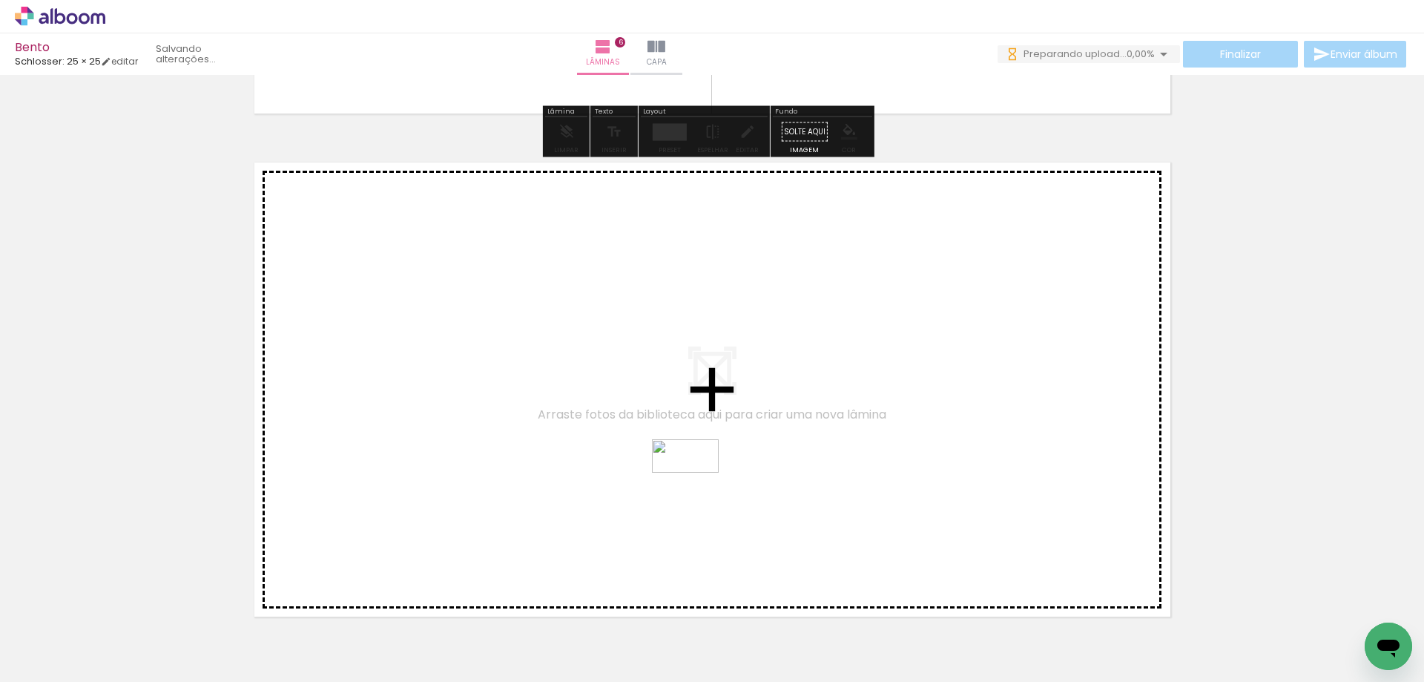
drag, startPoint x: 664, startPoint y: 570, endPoint x: 697, endPoint y: 484, distance: 92.0
click at [697, 484] on quentale-workspace at bounding box center [712, 341] width 1424 height 682
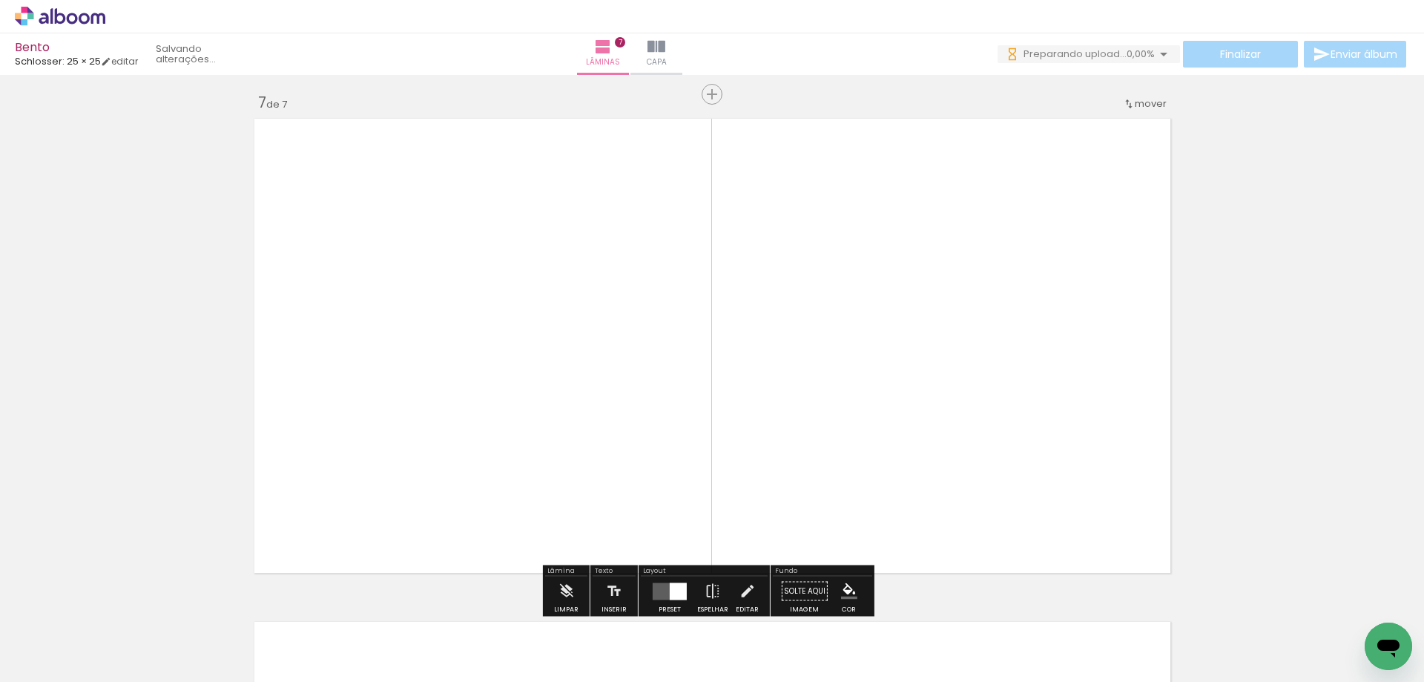
scroll to position [3185, 0]
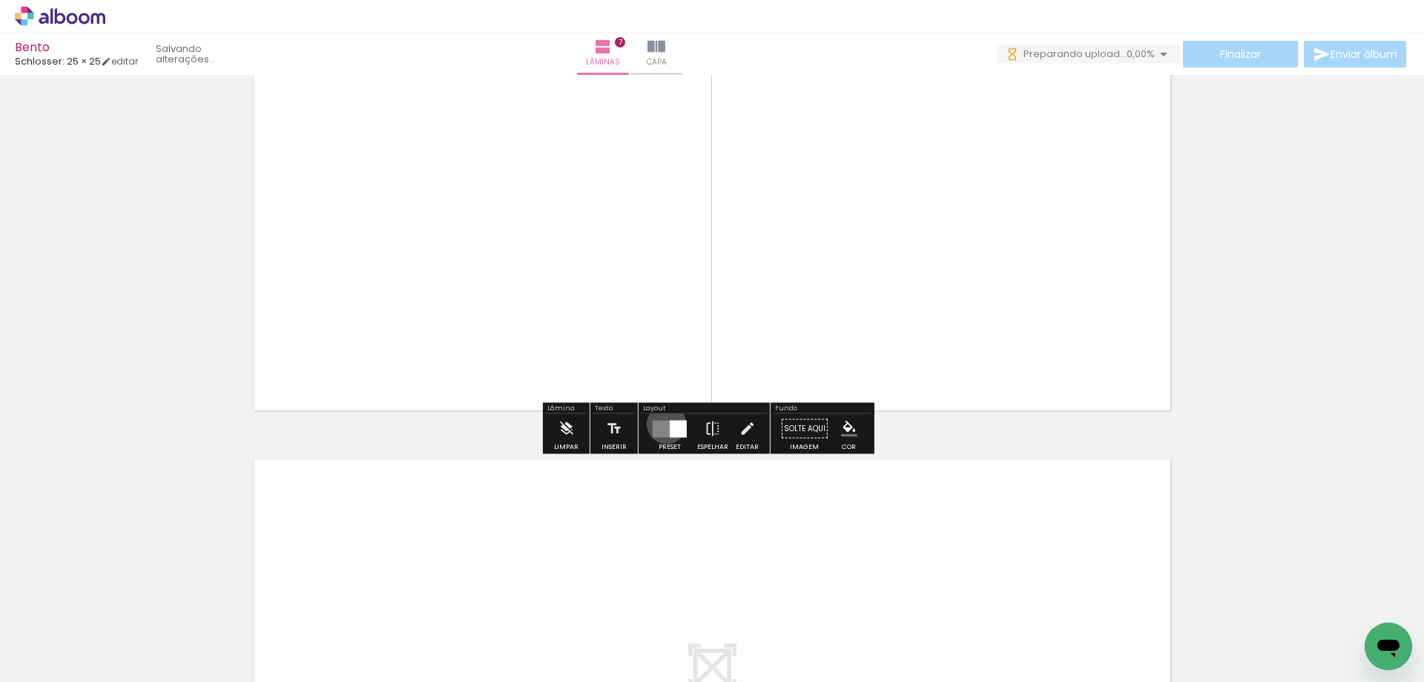
click at [663, 424] on quentale-layouter at bounding box center [670, 428] width 34 height 17
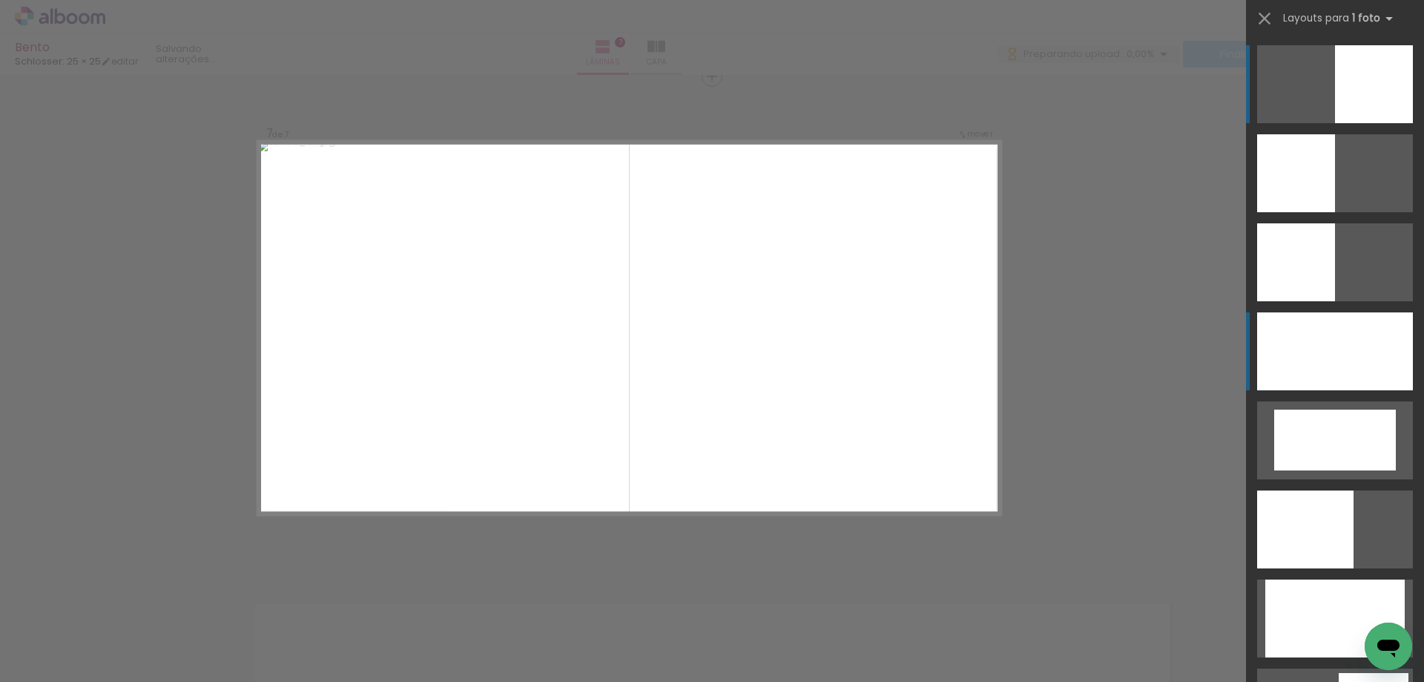
click at [1334, 371] on div at bounding box center [1335, 351] width 156 height 78
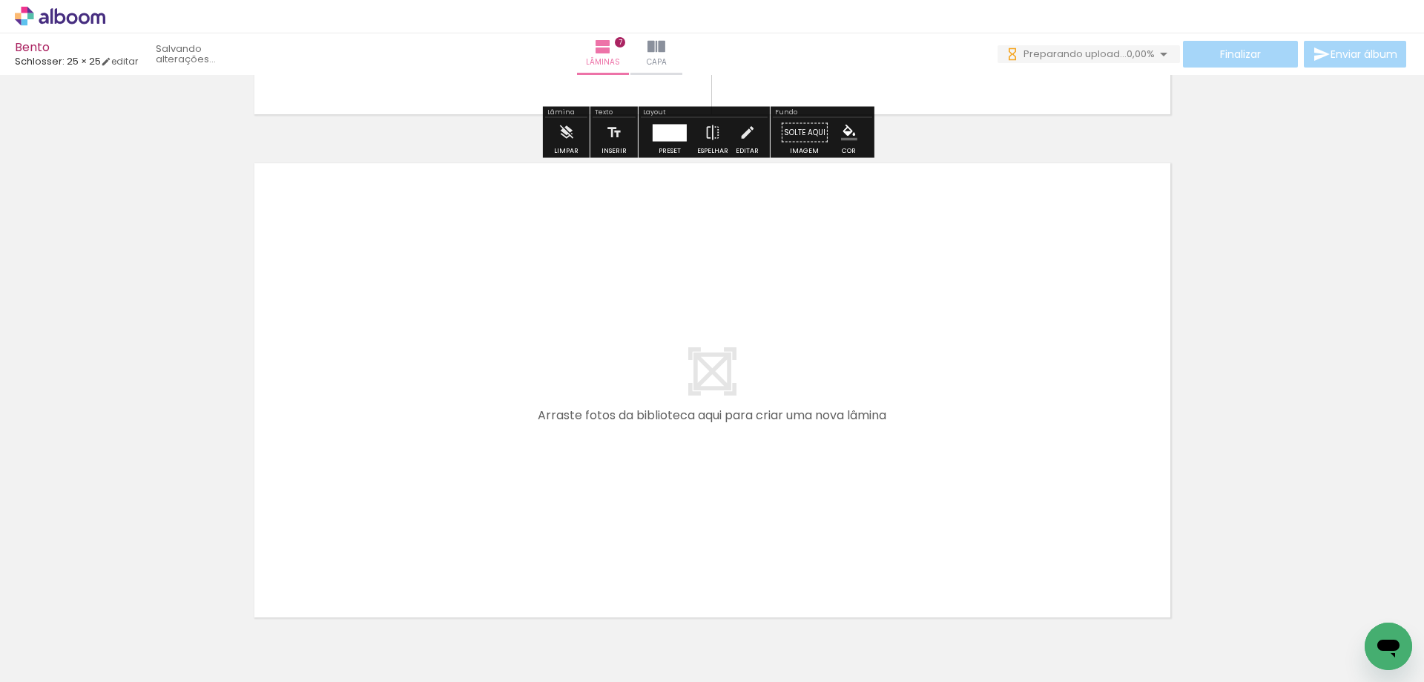
scroll to position [3555, 0]
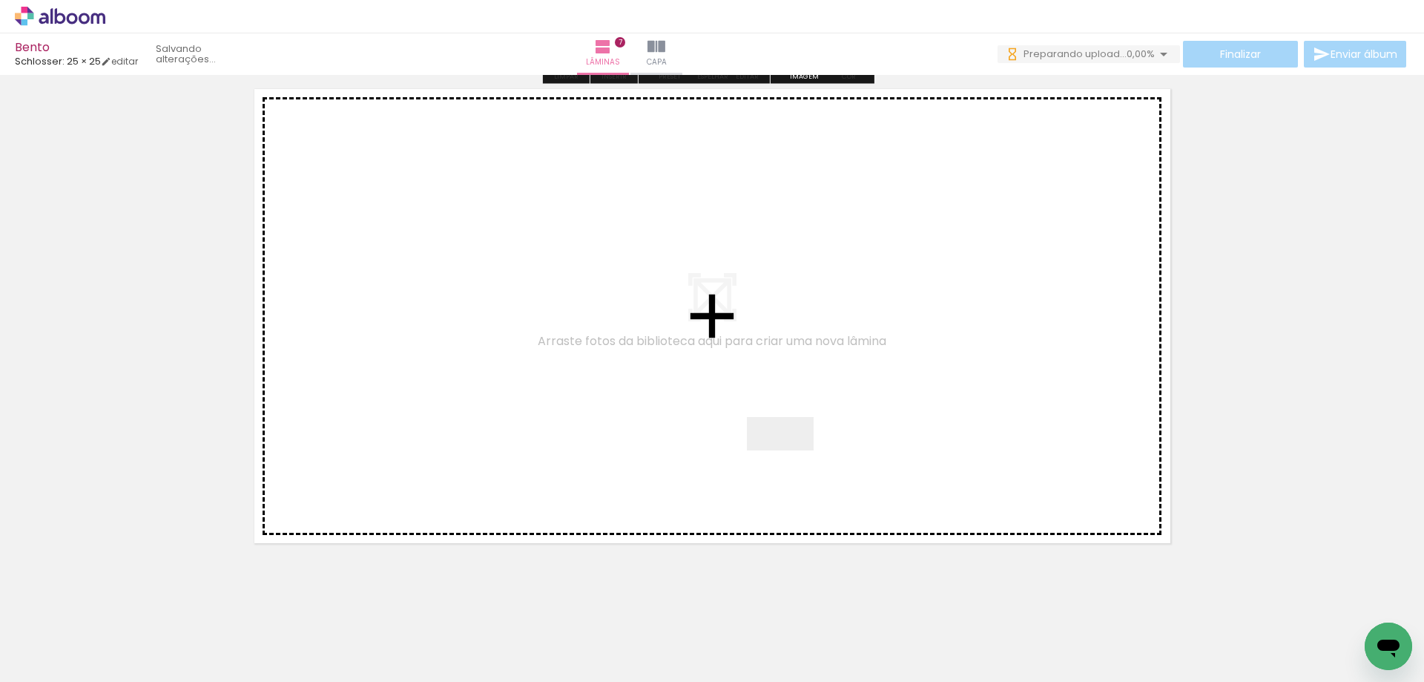
drag, startPoint x: 788, startPoint y: 475, endPoint x: 791, endPoint y: 461, distance: 13.9
click at [791, 461] on quentale-workspace at bounding box center [712, 341] width 1424 height 682
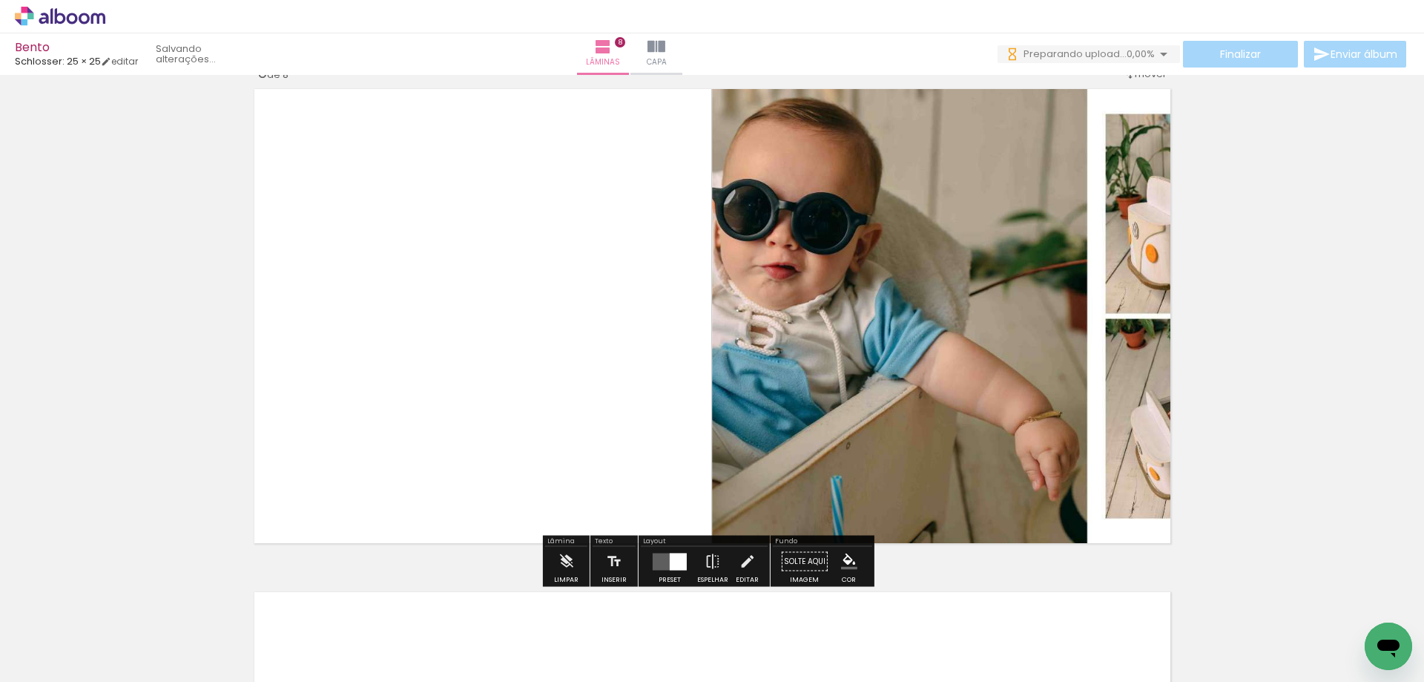
scroll to position [3540, 0]
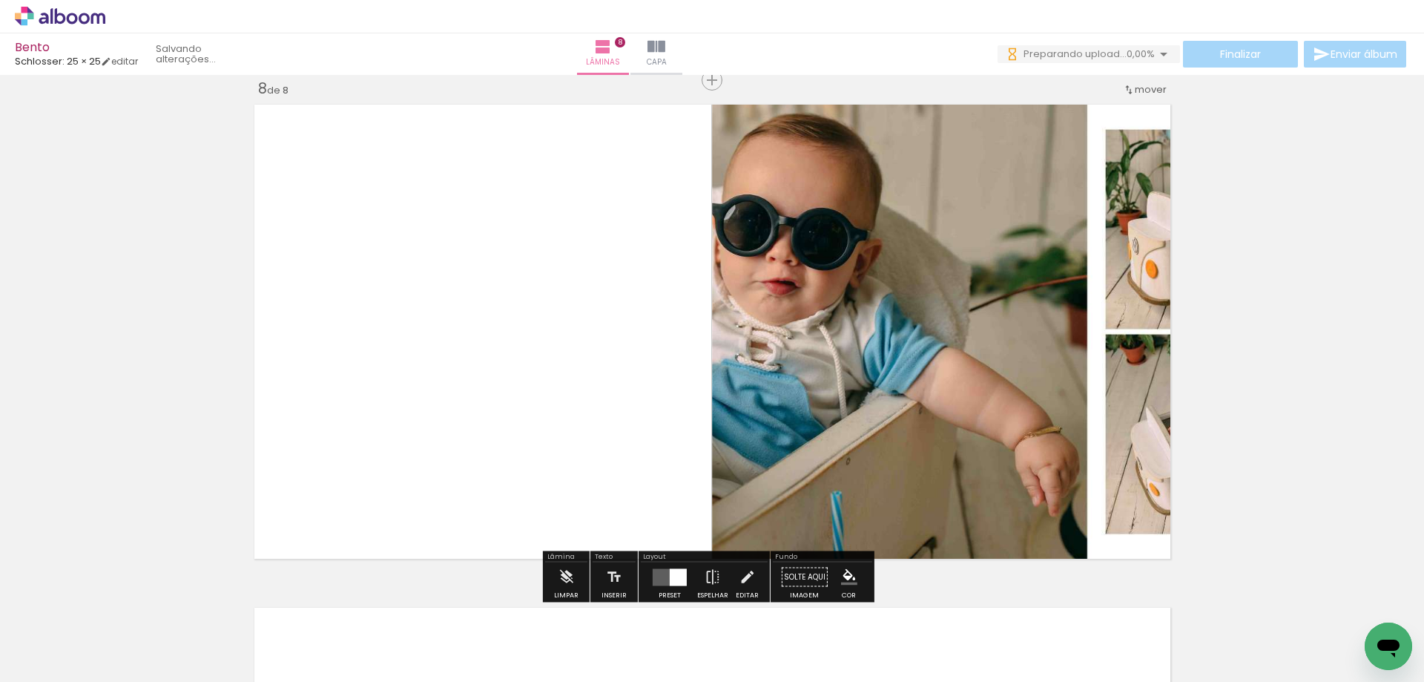
click at [670, 573] on div at bounding box center [678, 576] width 17 height 17
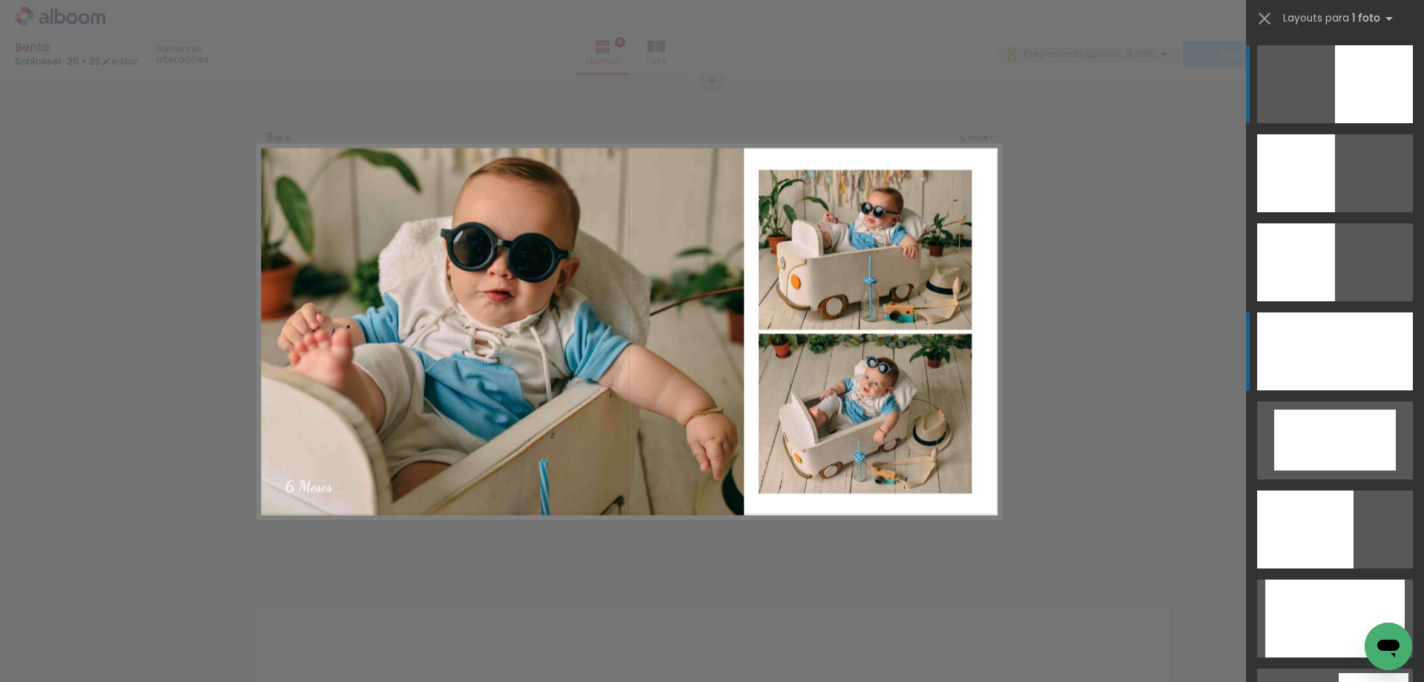
click at [1326, 362] on div at bounding box center [1335, 351] width 156 height 78
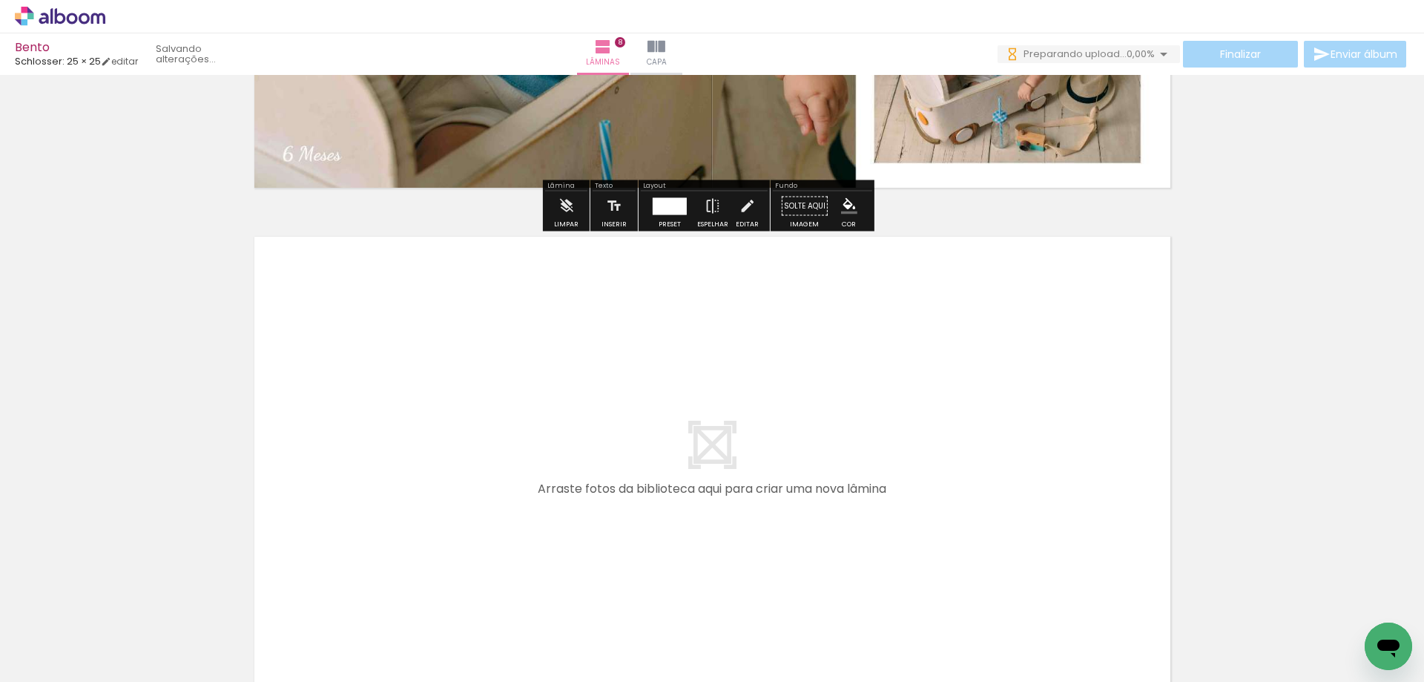
scroll to position [4070, 0]
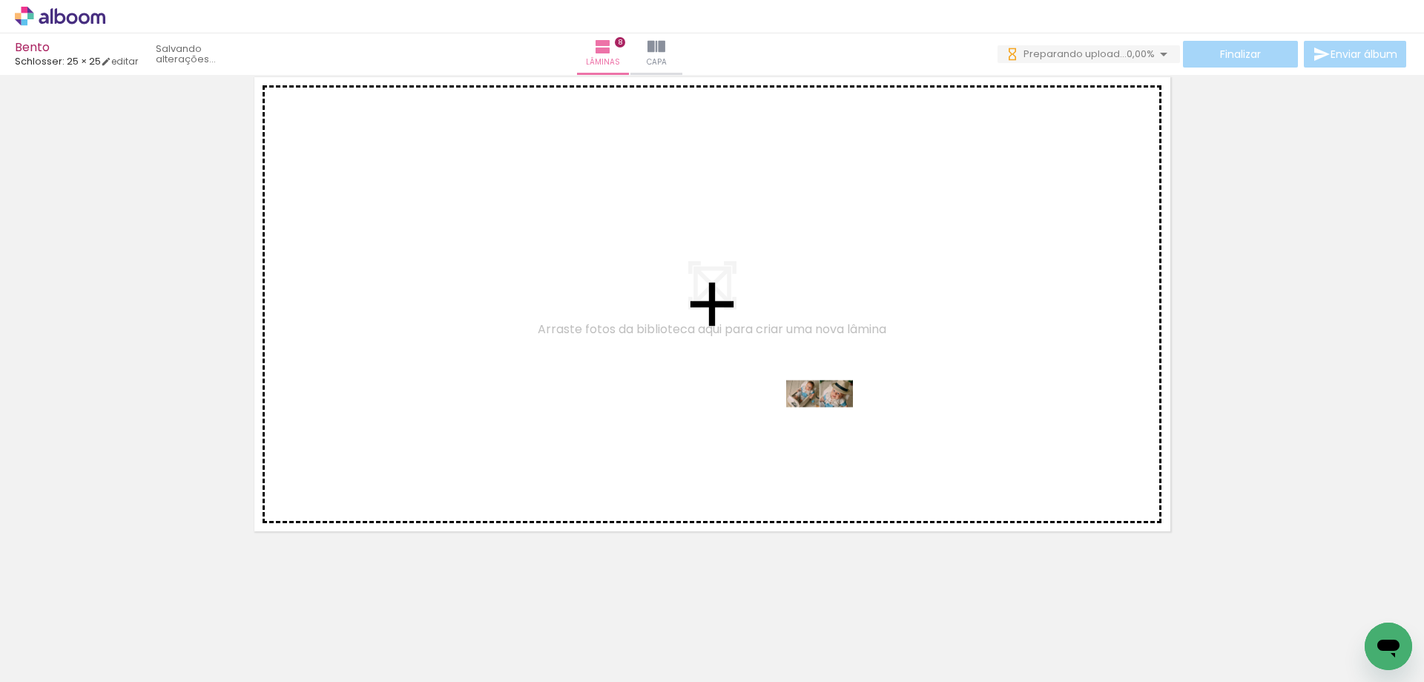
drag, startPoint x: 829, startPoint y: 642, endPoint x: 831, endPoint y: 421, distance: 221.1
click at [831, 421] on quentale-workspace at bounding box center [712, 341] width 1424 height 682
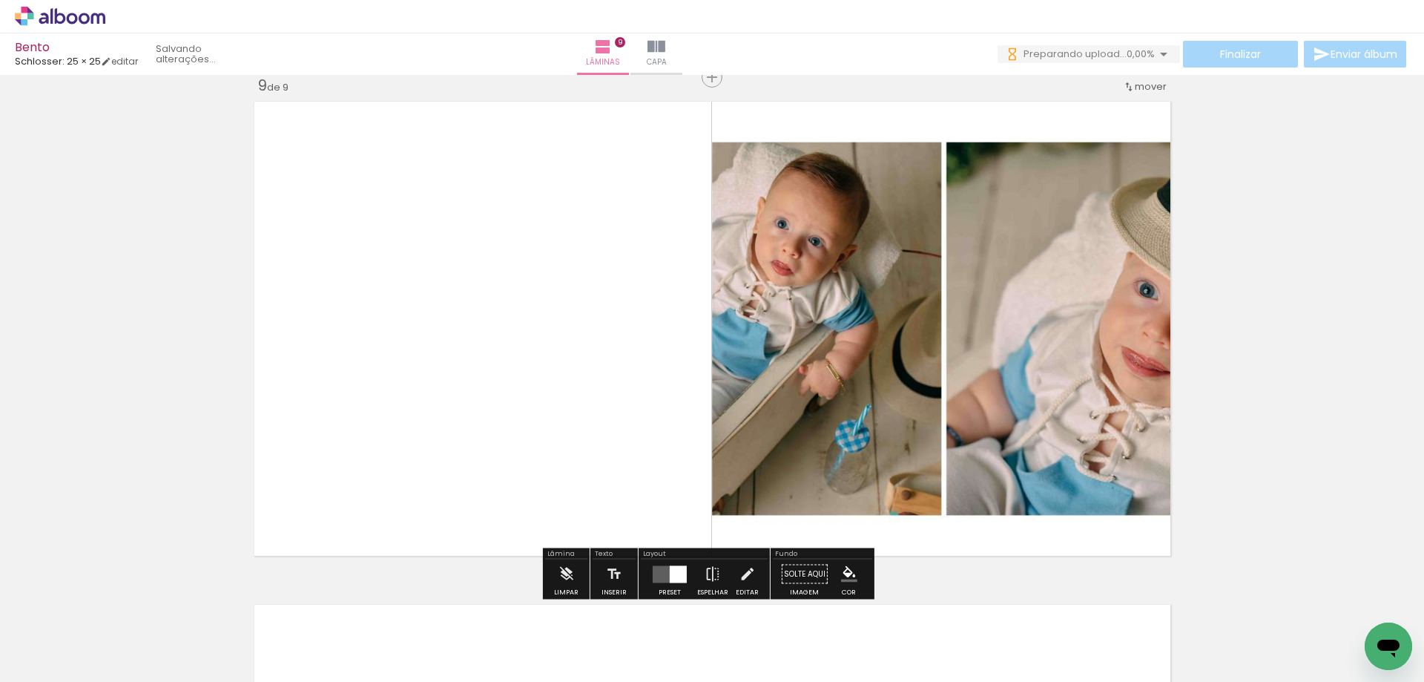
scroll to position [4043, 0]
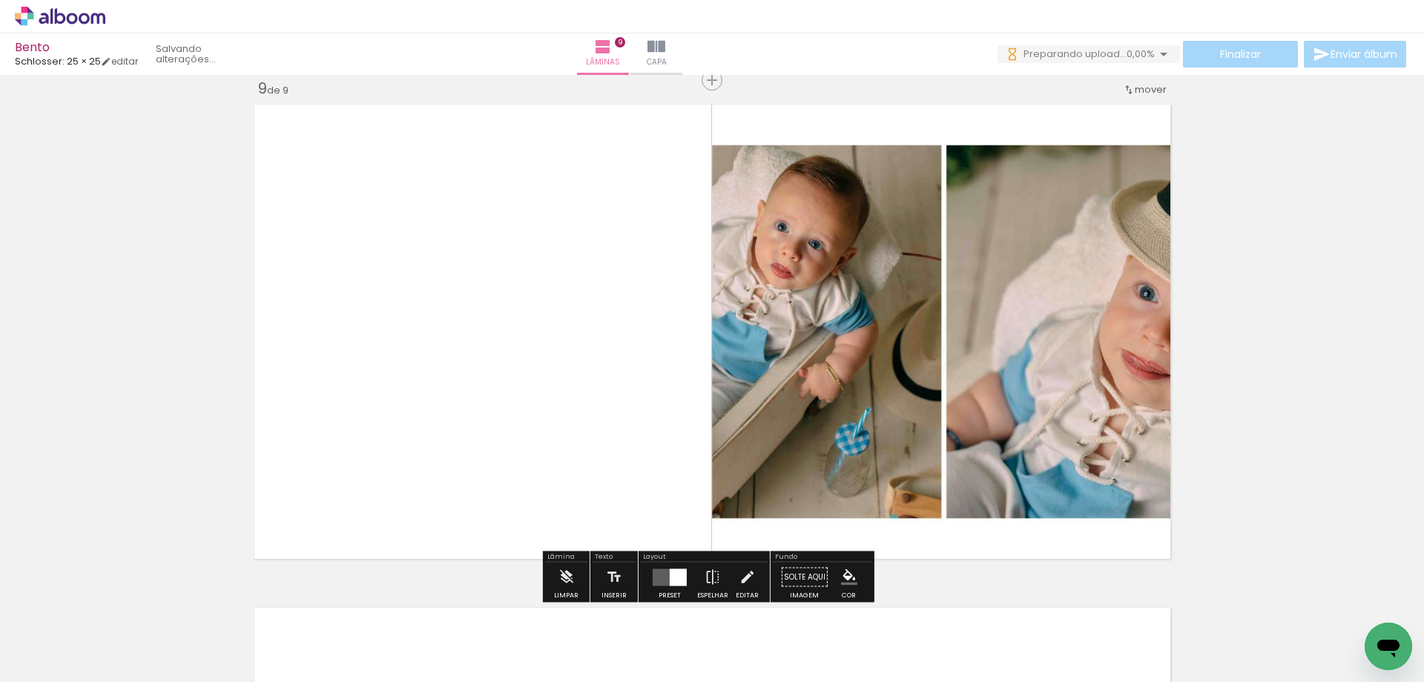
click at [659, 570] on quentale-layouter at bounding box center [670, 576] width 34 height 17
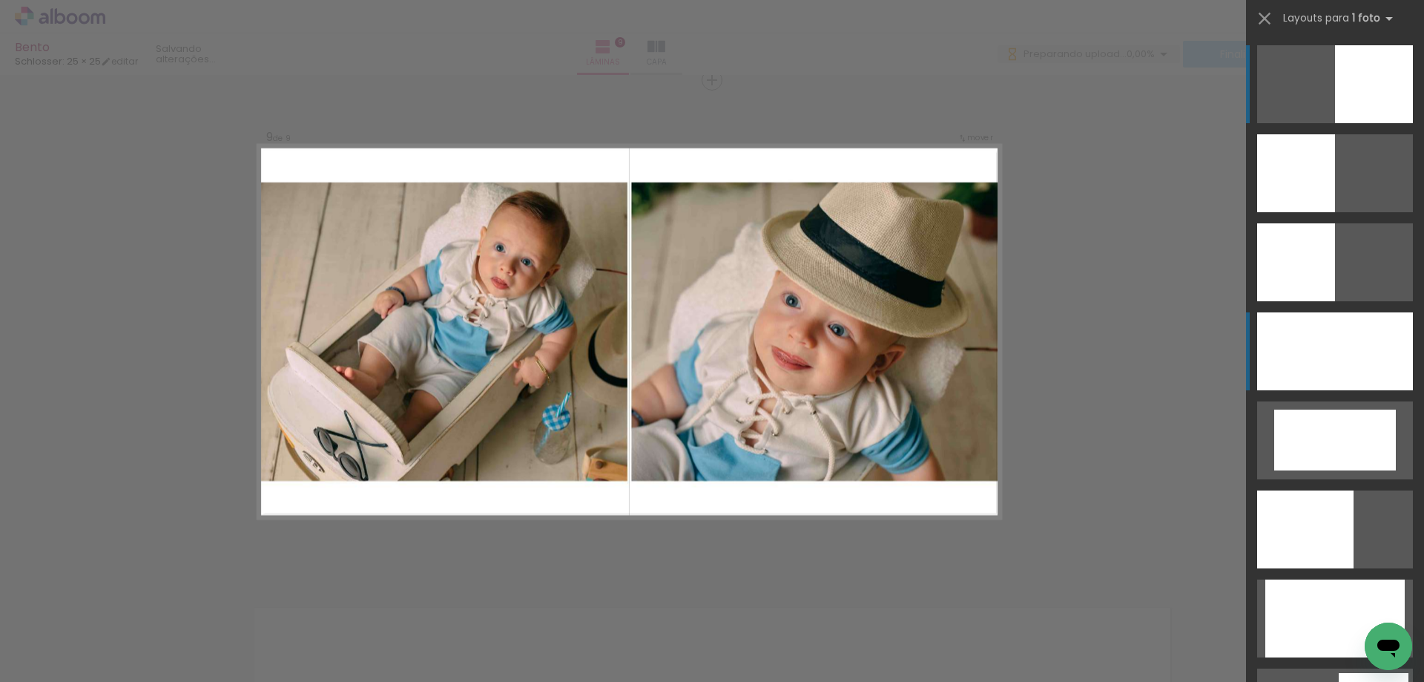
click at [1377, 364] on div at bounding box center [1335, 351] width 156 height 78
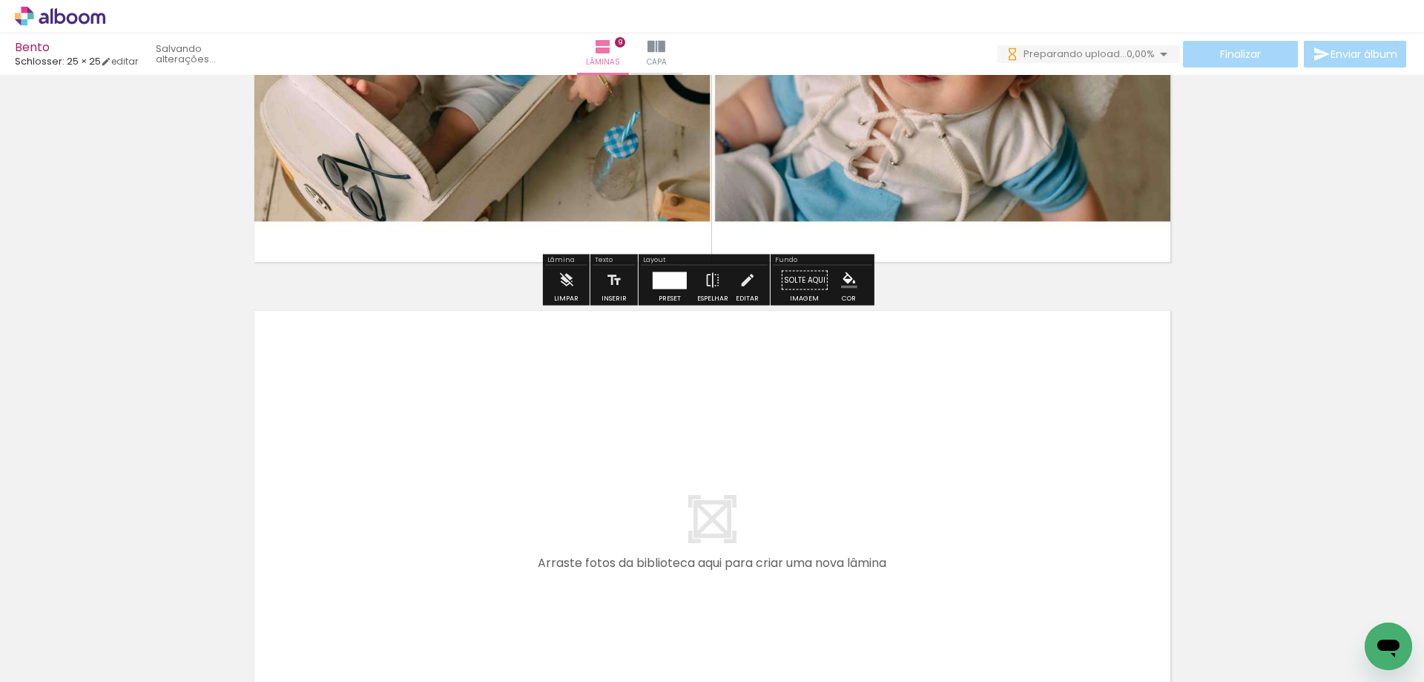
scroll to position [4562, 0]
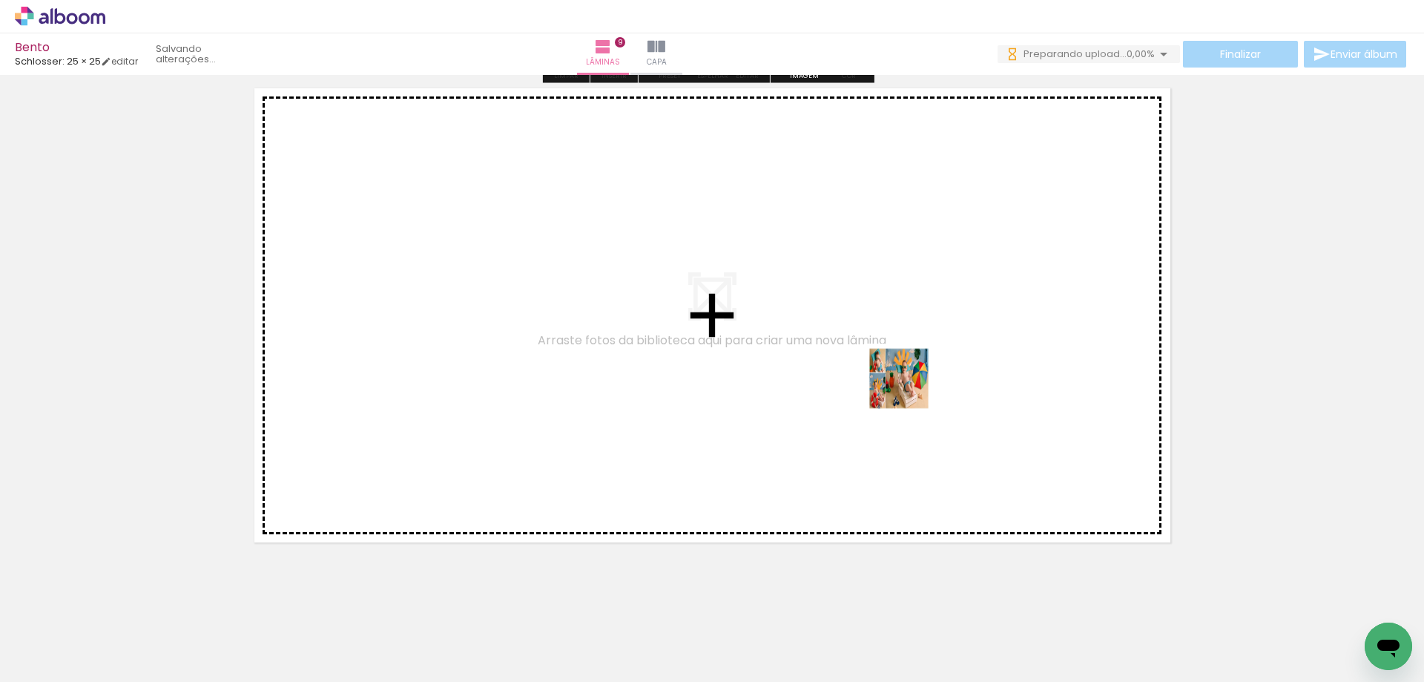
drag, startPoint x: 918, startPoint y: 631, endPoint x: 910, endPoint y: 372, distance: 259.7
click at [910, 372] on quentale-workspace at bounding box center [712, 341] width 1424 height 682
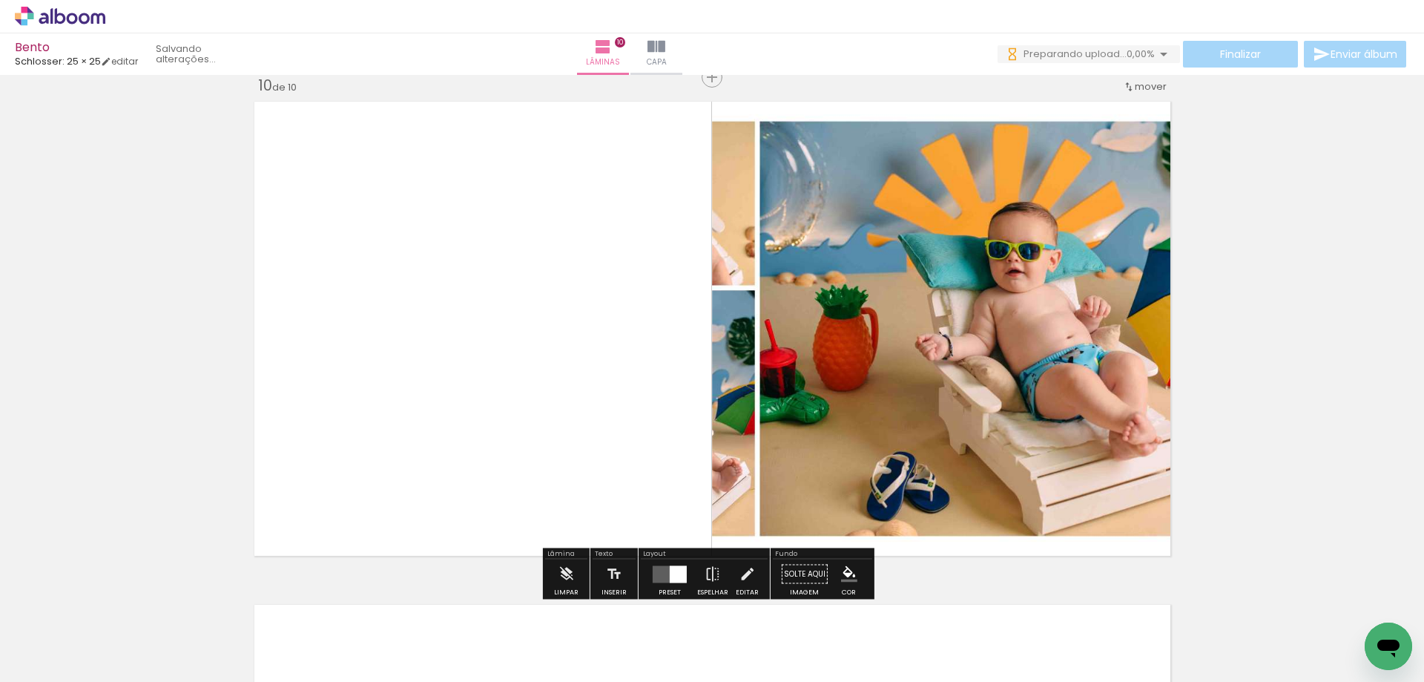
scroll to position [4546, 0]
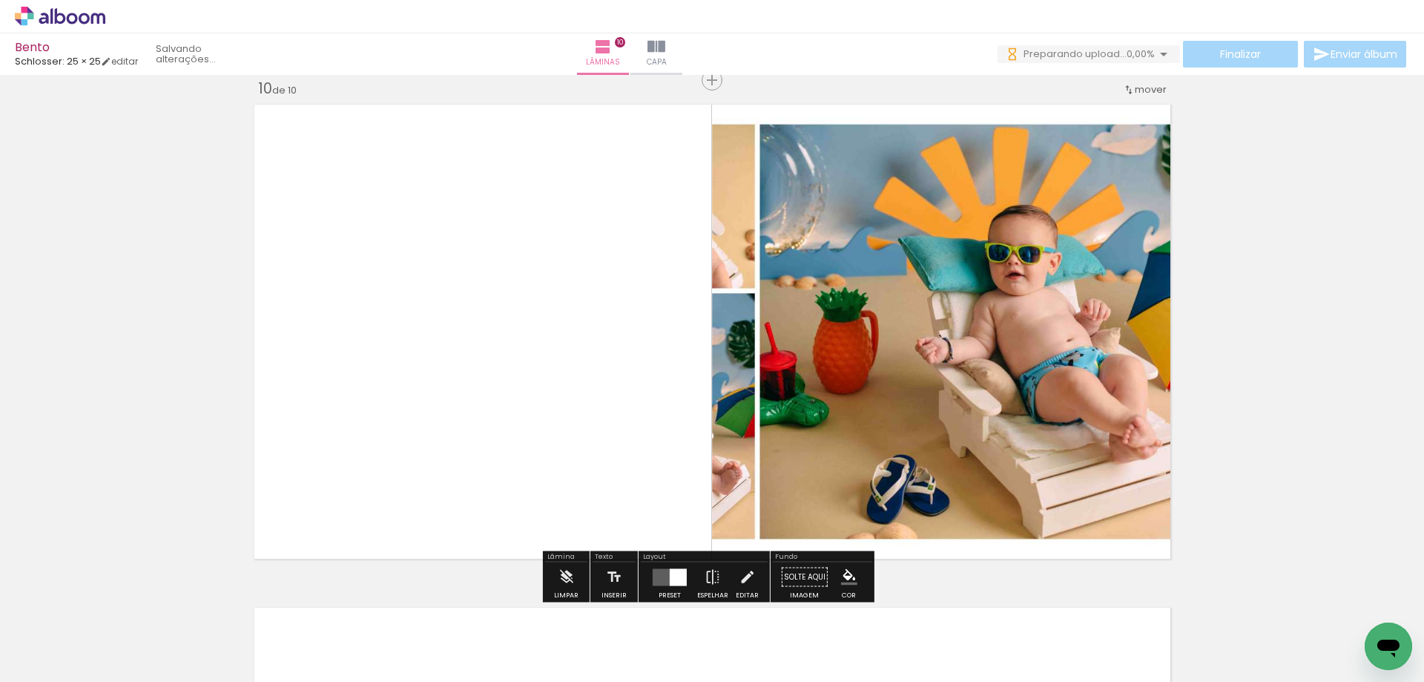
click at [677, 575] on div at bounding box center [678, 576] width 17 height 17
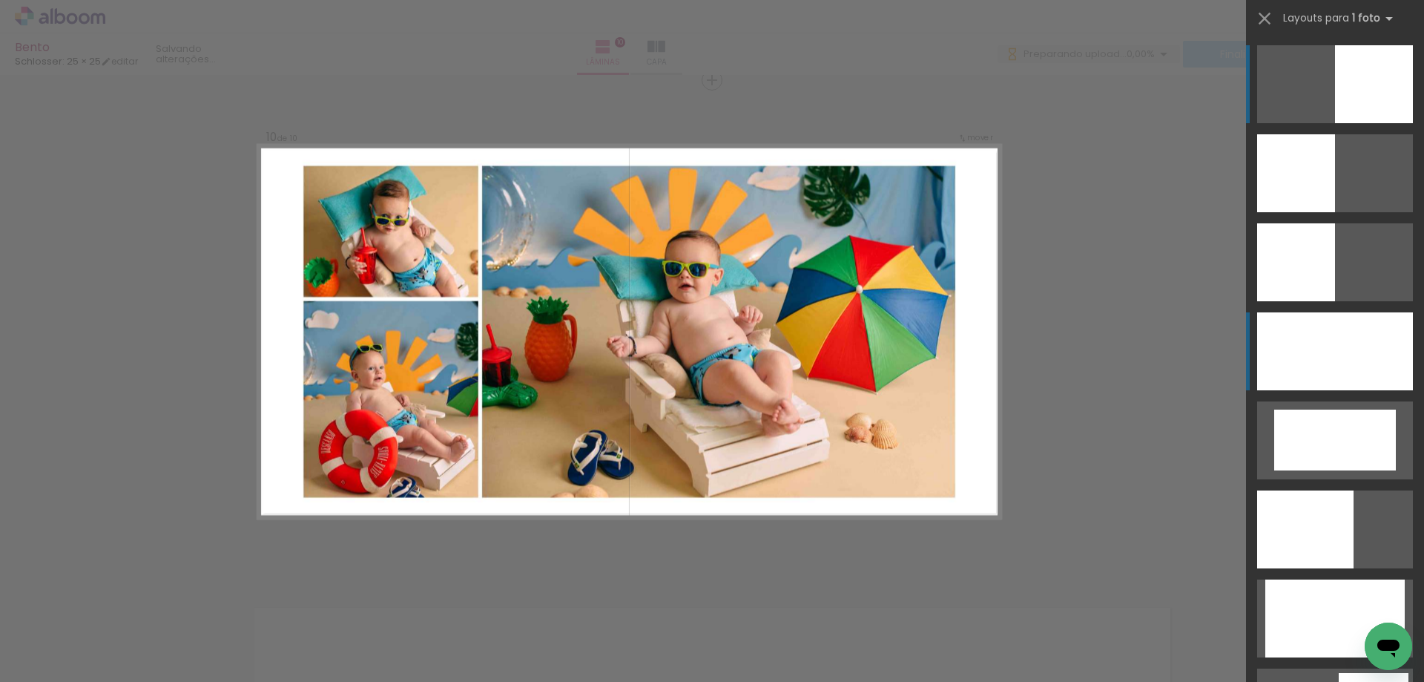
click at [1314, 352] on div at bounding box center [1335, 351] width 156 height 78
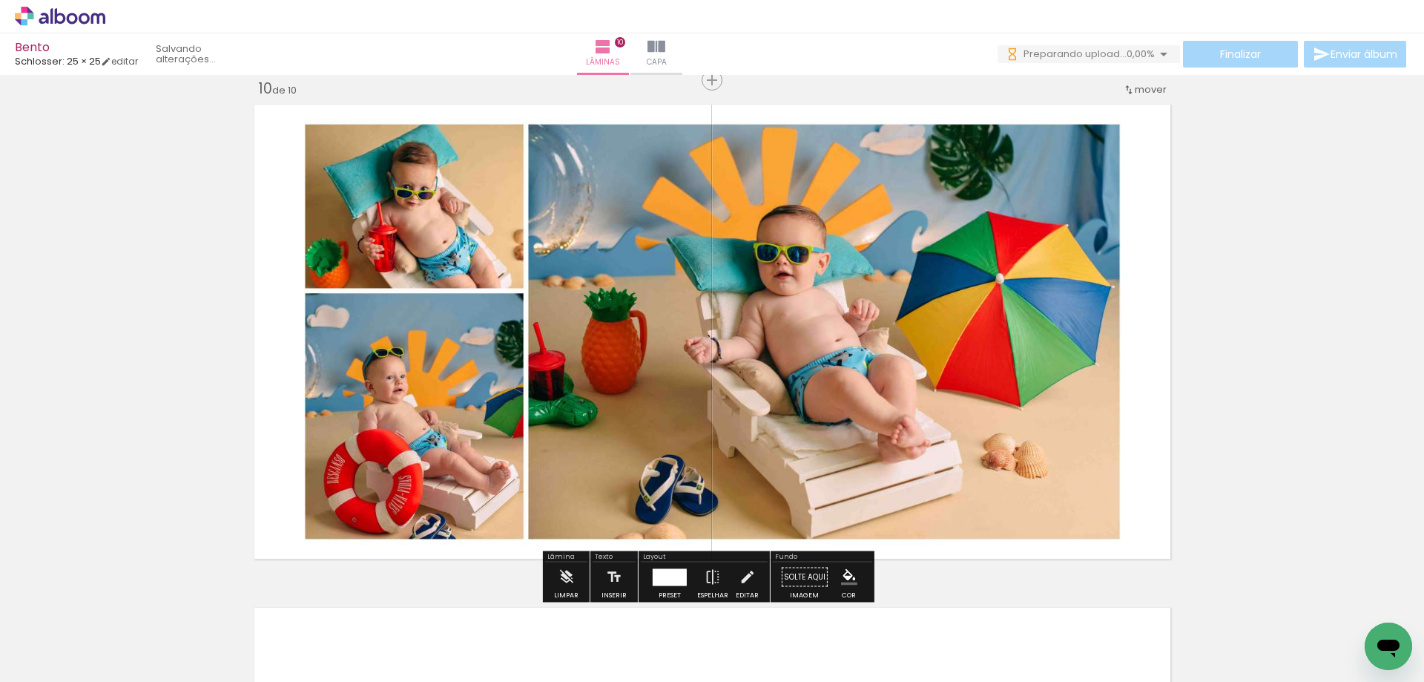
scroll to position [4917, 0]
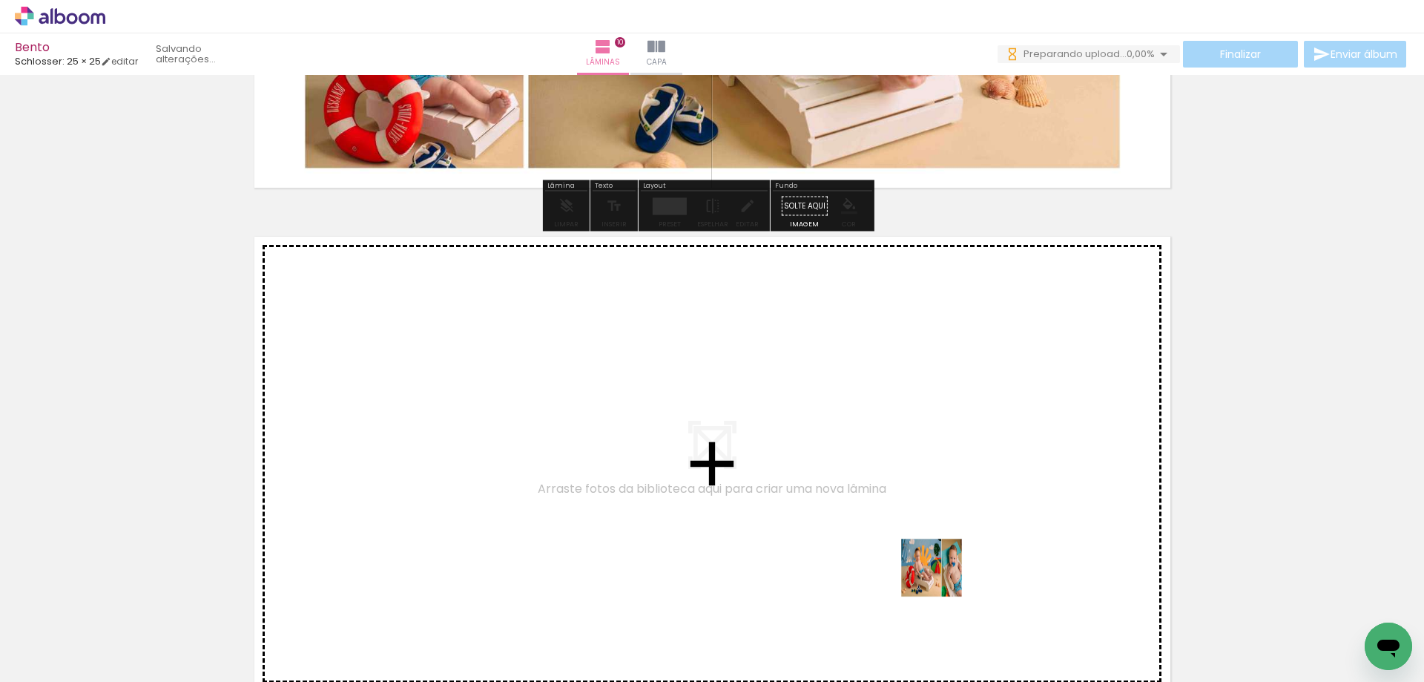
drag, startPoint x: 993, startPoint y: 635, endPoint x: 839, endPoint y: 514, distance: 196.0
click at [839, 514] on quentale-workspace at bounding box center [712, 341] width 1424 height 682
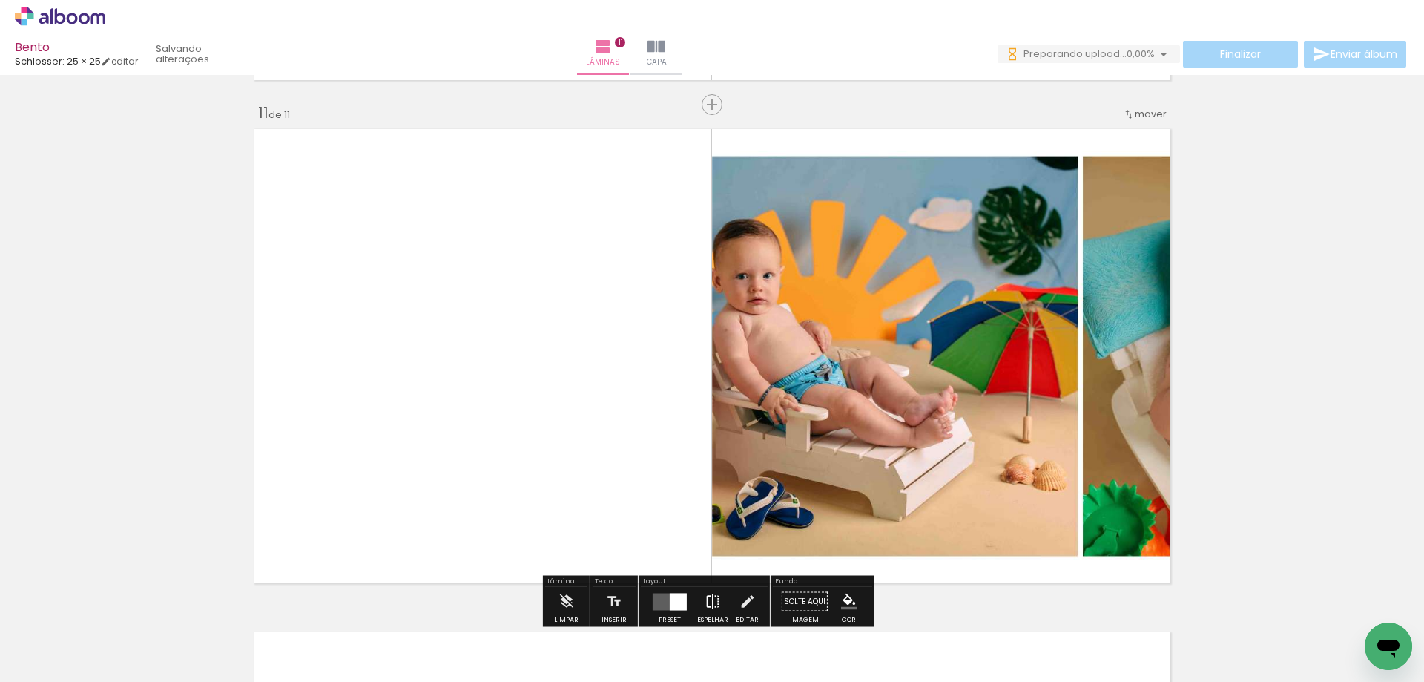
scroll to position [5049, 0]
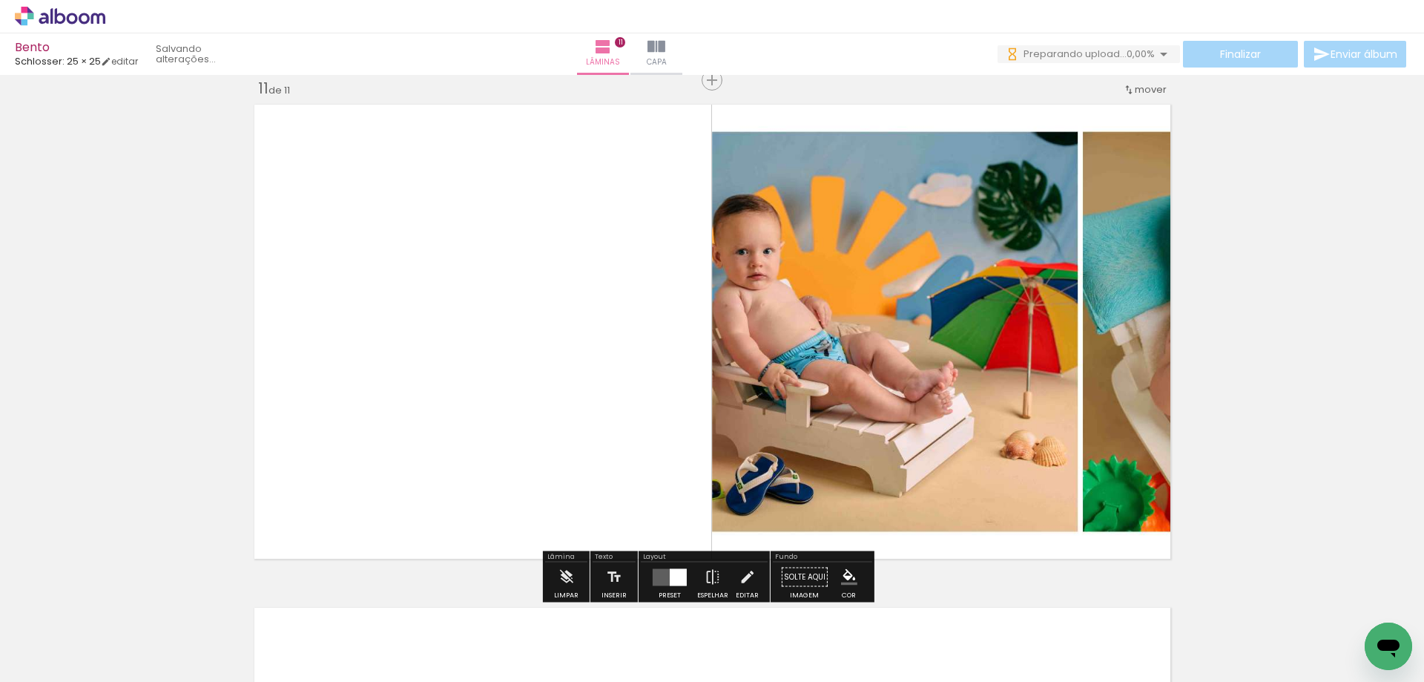
click at [677, 574] on div at bounding box center [678, 576] width 17 height 17
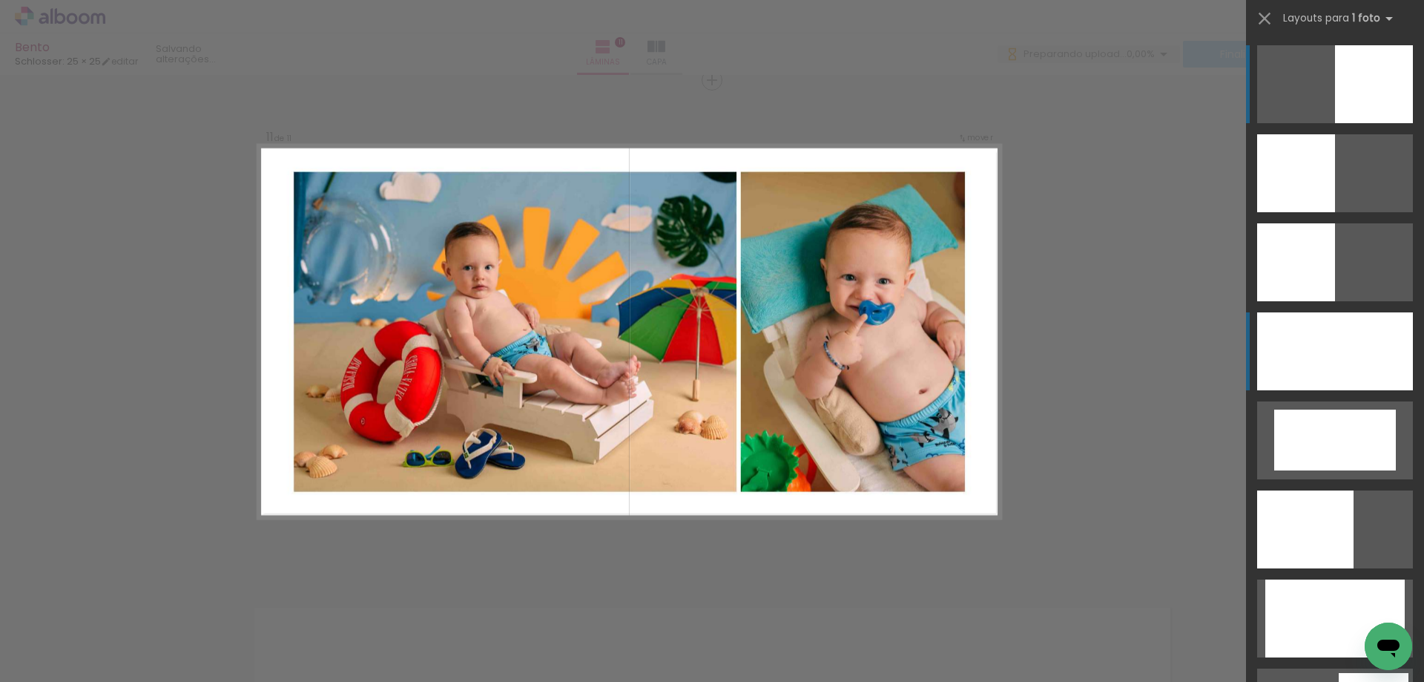
click at [1345, 370] on div at bounding box center [1335, 351] width 156 height 78
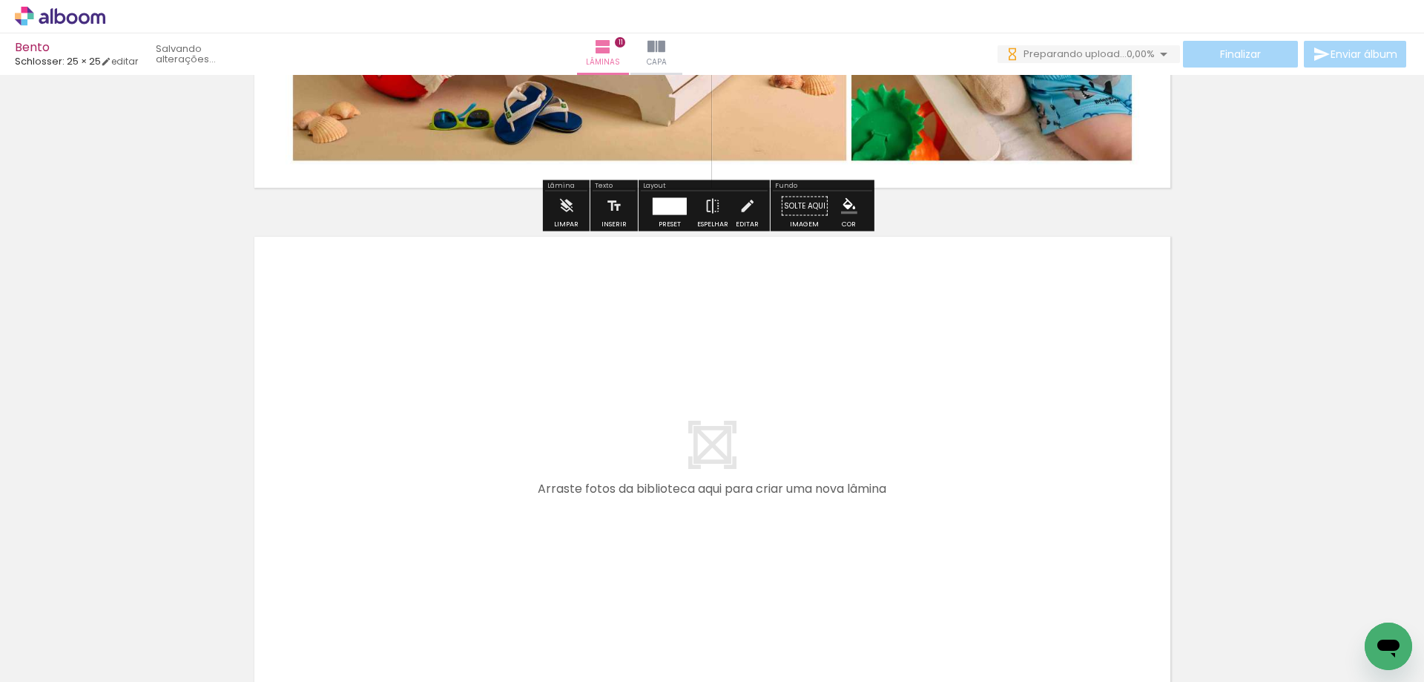
scroll to position [5579, 0]
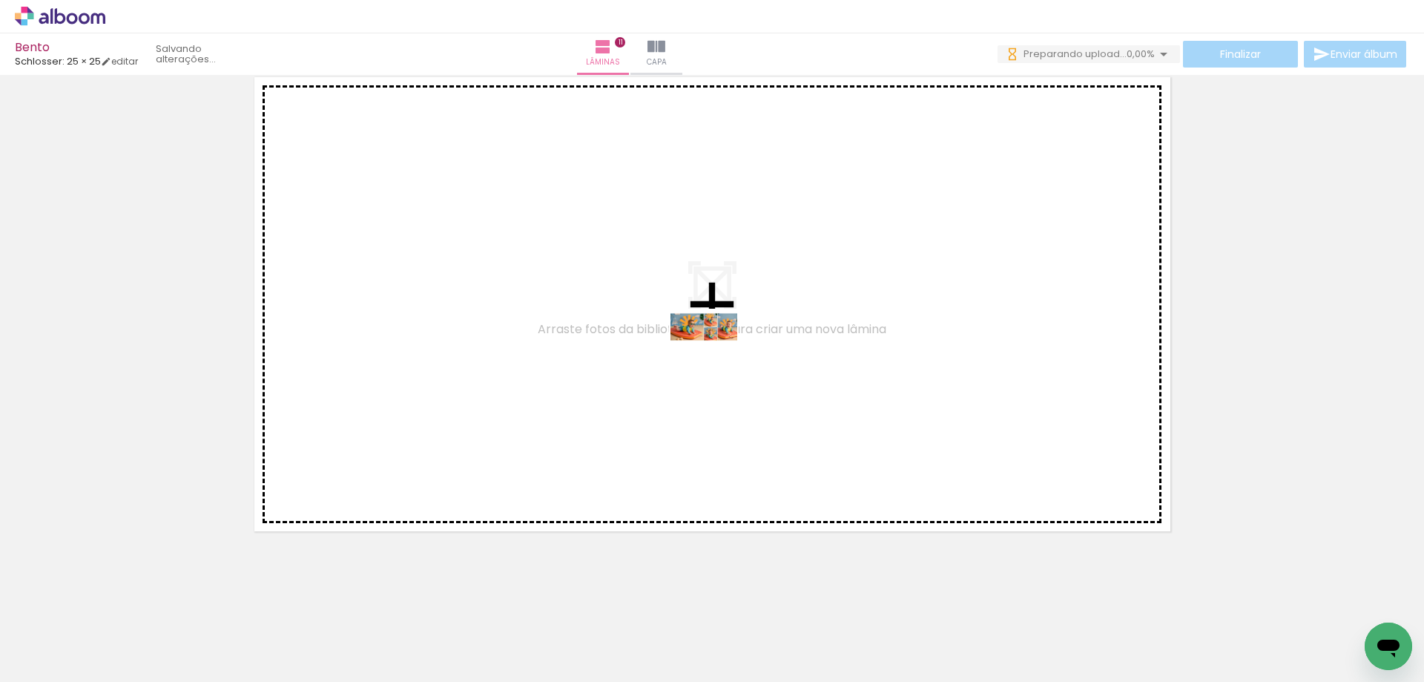
drag, startPoint x: 1077, startPoint y: 629, endPoint x: 715, endPoint y: 355, distance: 454.3
click at [715, 355] on quentale-workspace at bounding box center [712, 341] width 1424 height 682
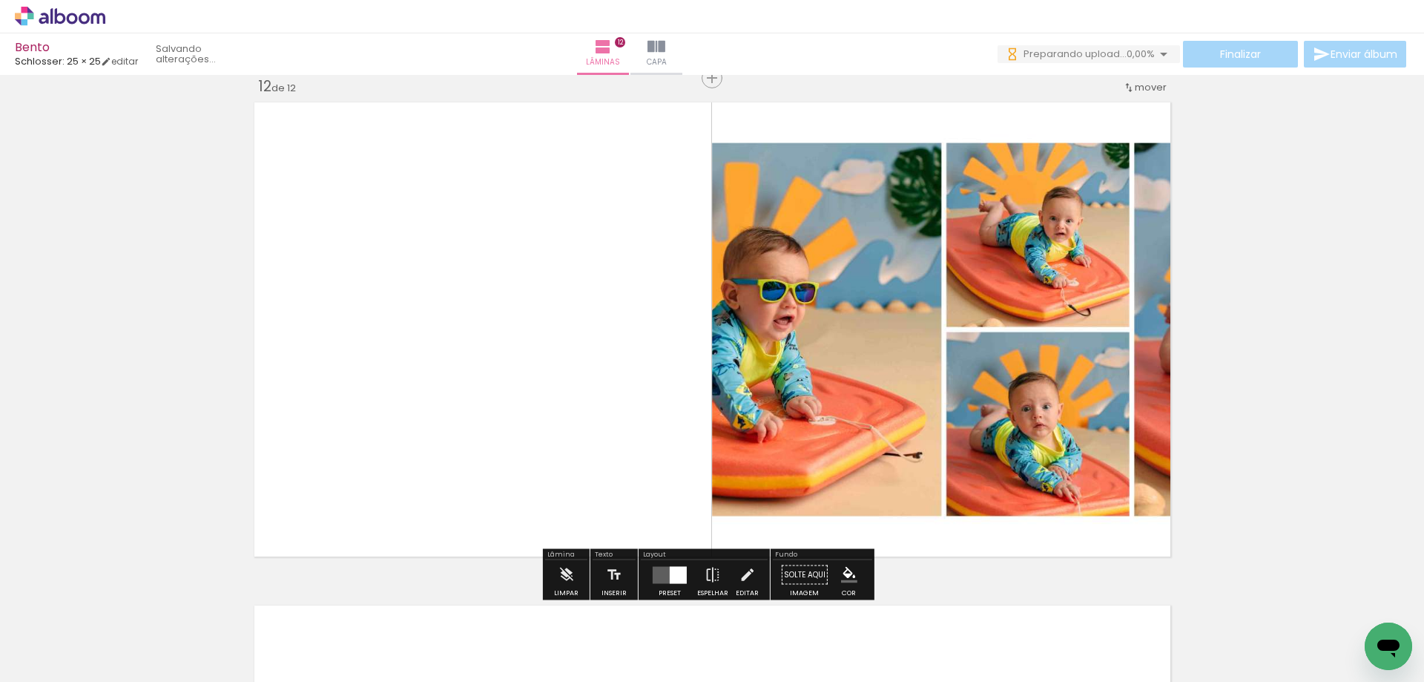
scroll to position [5552, 0]
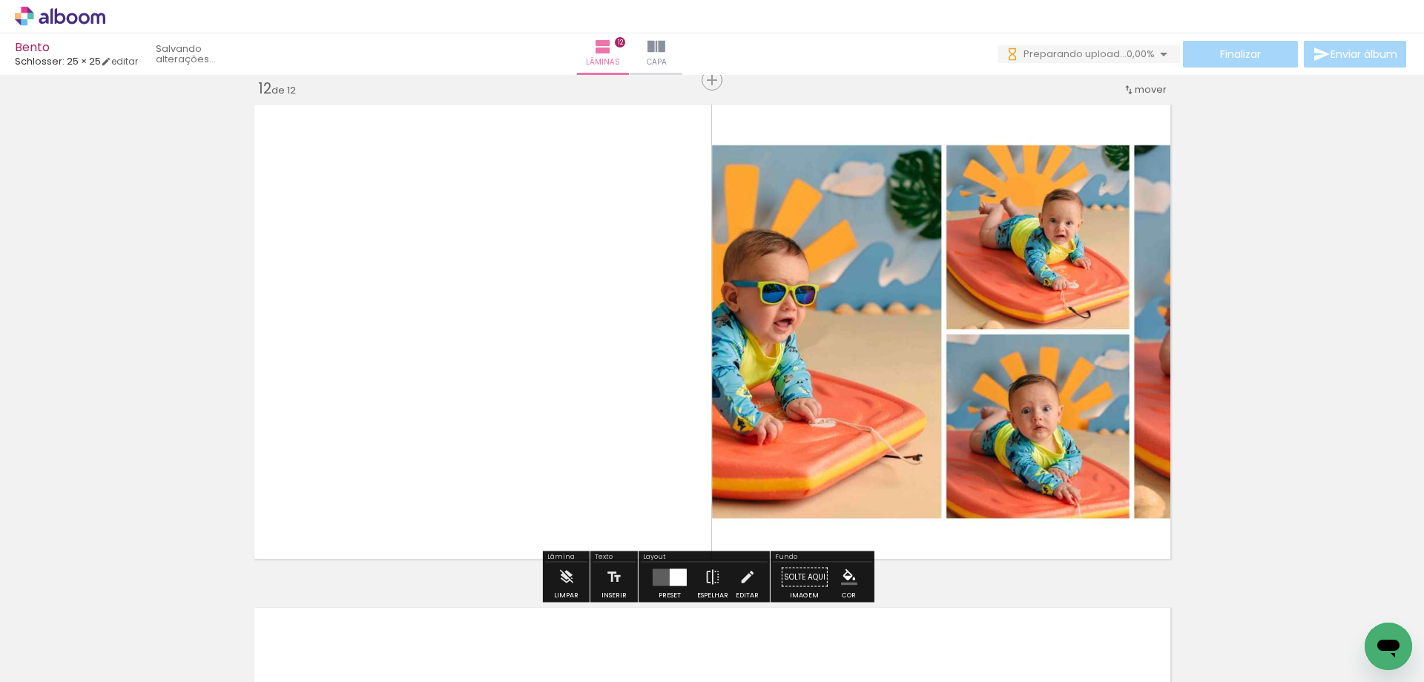
click at [670, 576] on div at bounding box center [678, 576] width 17 height 17
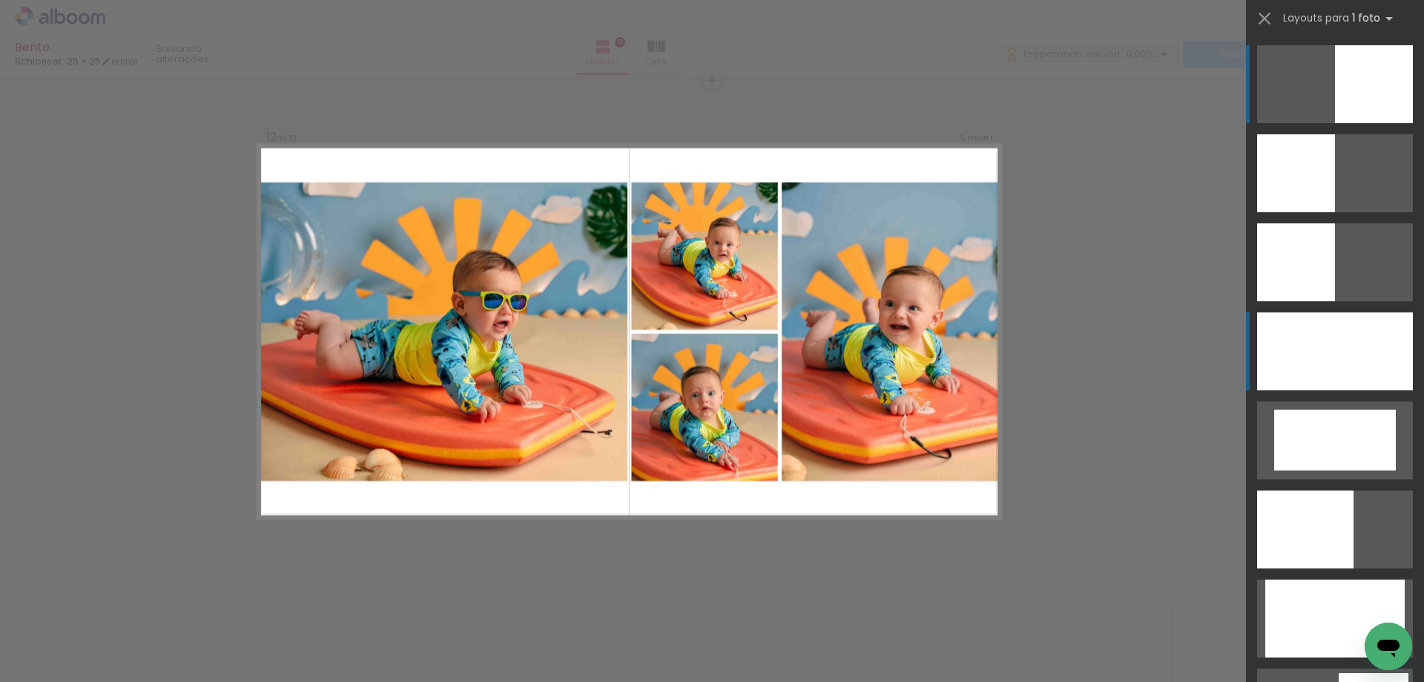
click at [1288, 373] on div at bounding box center [1335, 351] width 156 height 78
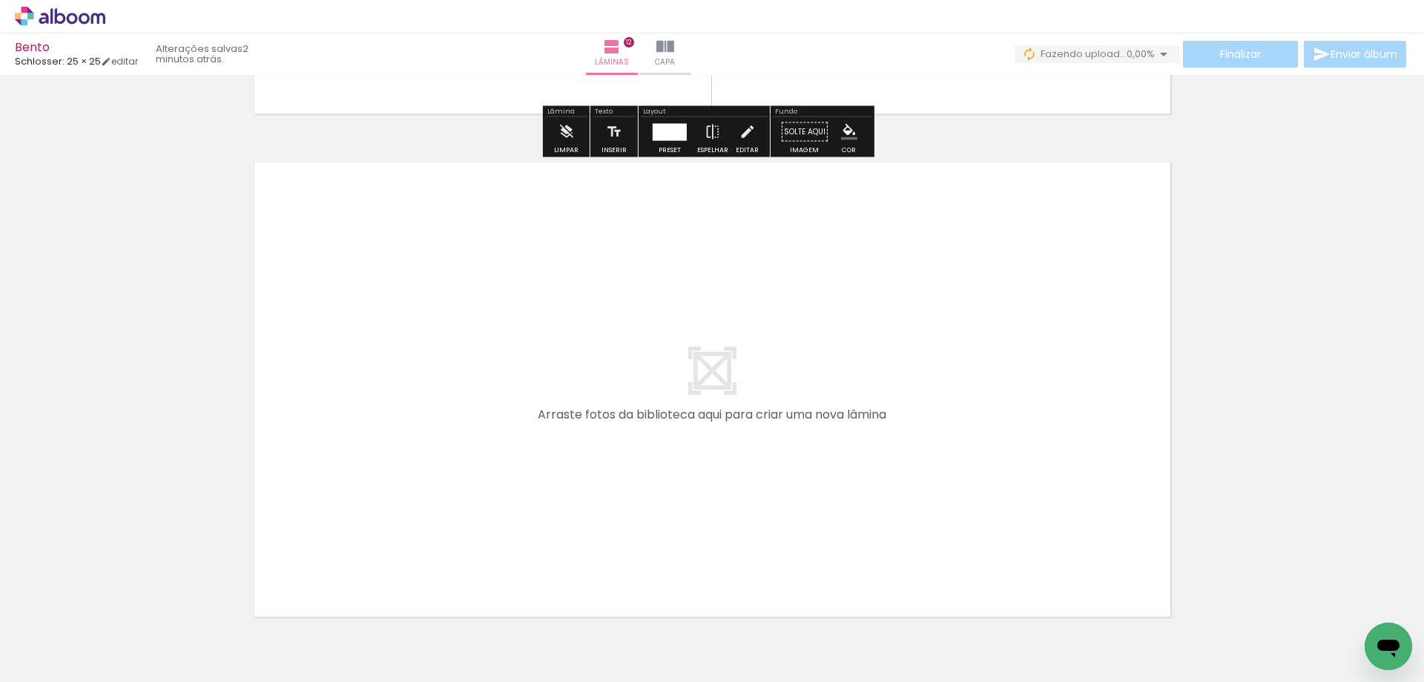
scroll to position [6082, 0]
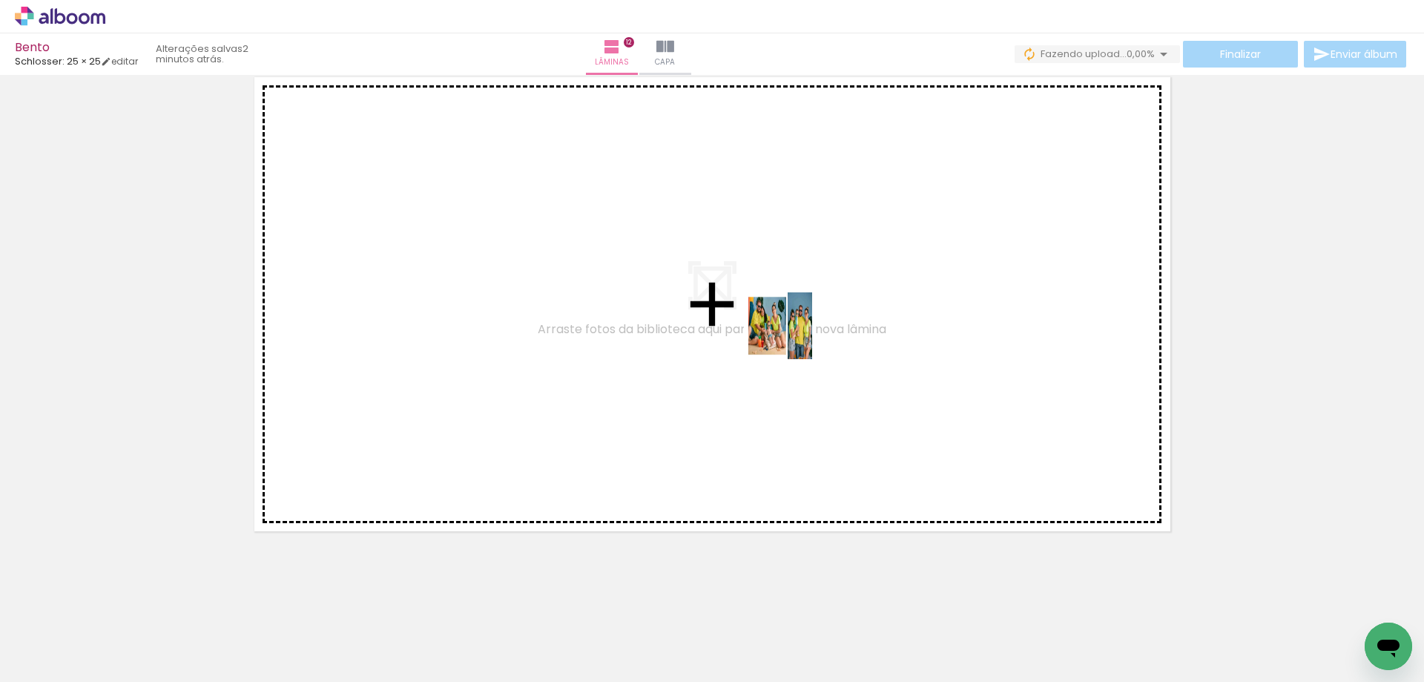
drag, startPoint x: 1163, startPoint y: 636, endPoint x: 789, endPoint y: 336, distance: 479.1
click at [789, 336] on quentale-workspace at bounding box center [712, 341] width 1424 height 682
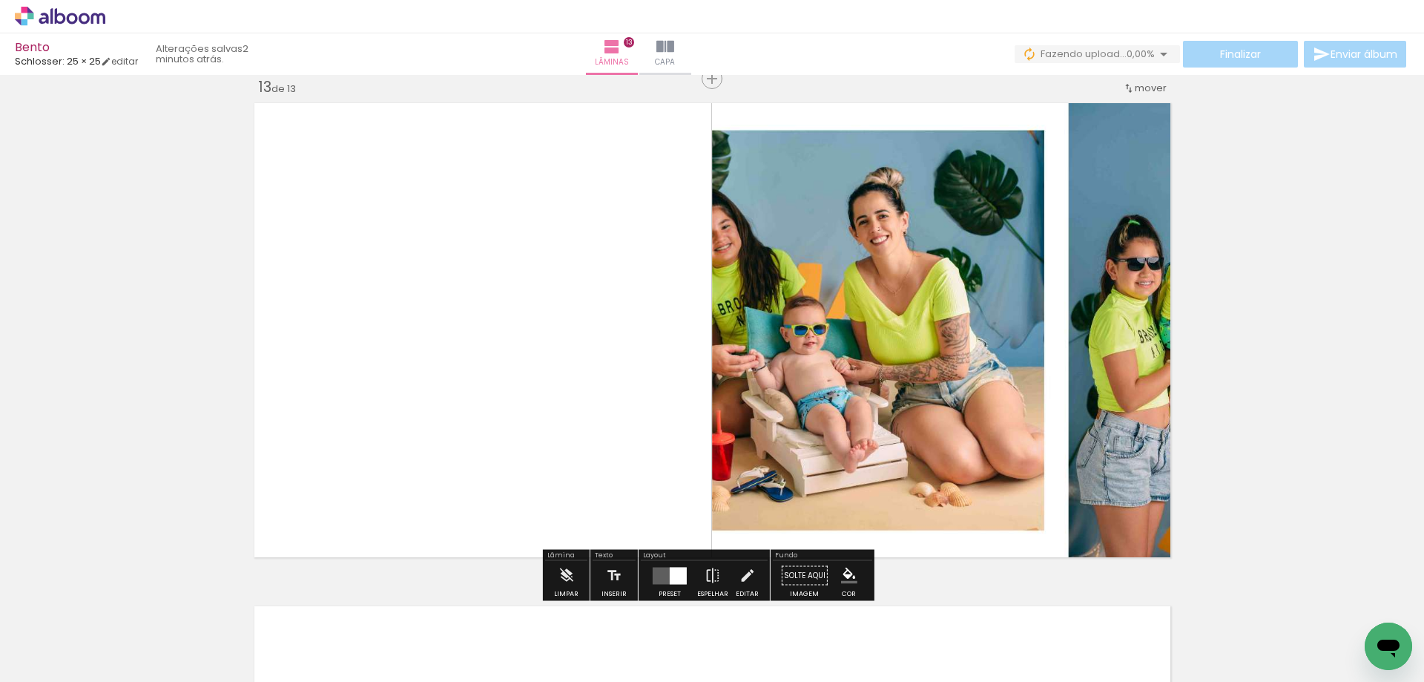
scroll to position [6054, 0]
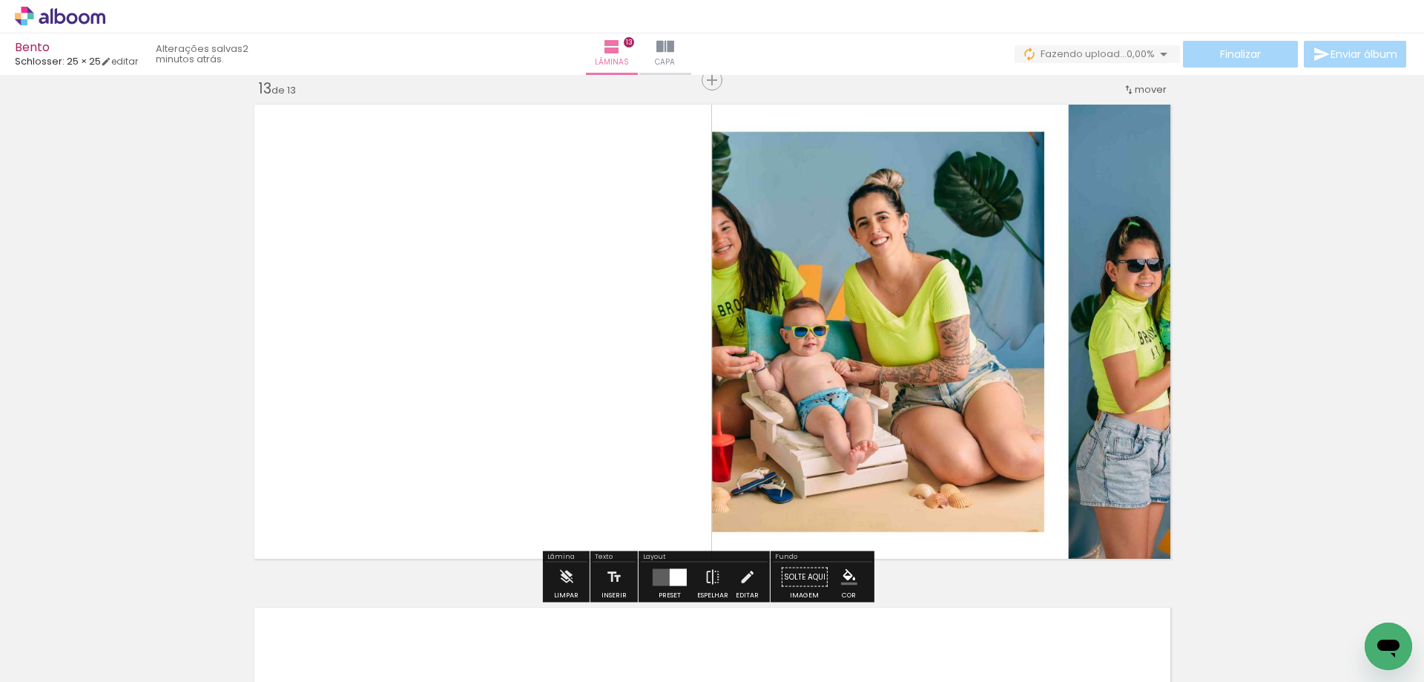
click at [657, 567] on div at bounding box center [670, 577] width 40 height 30
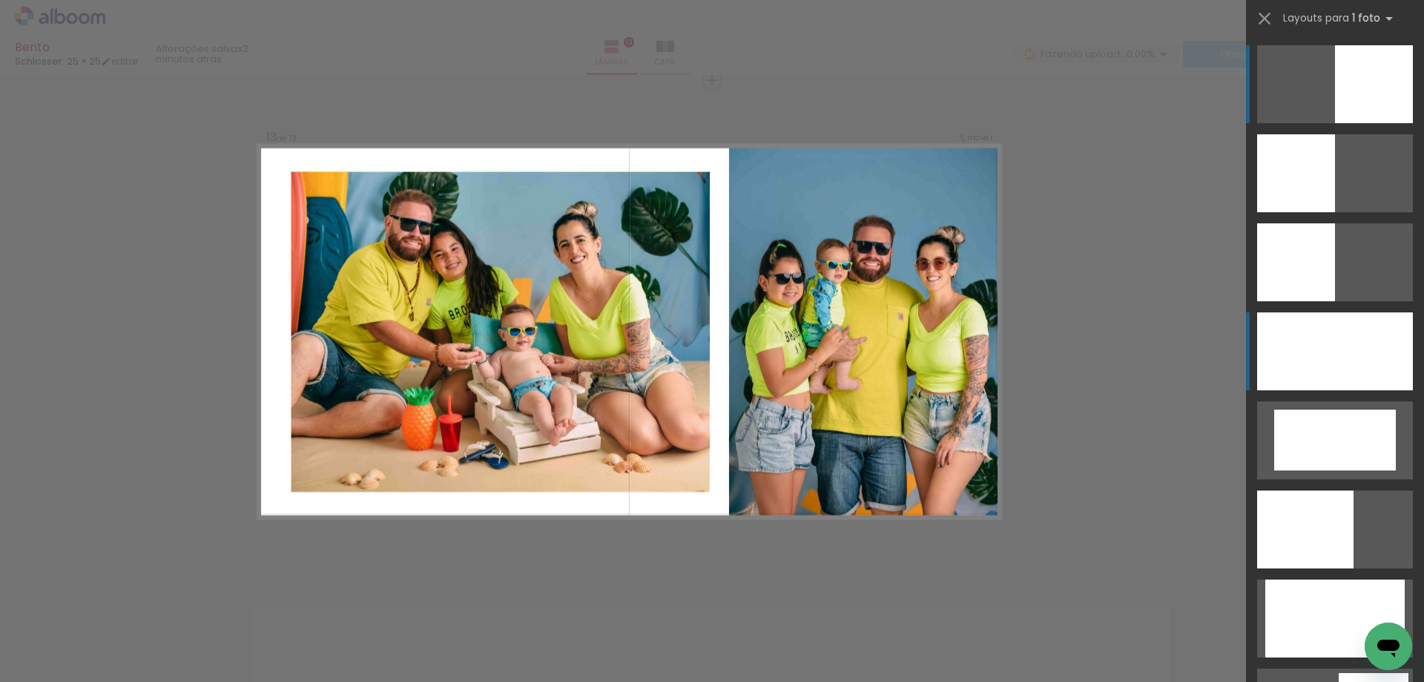
click at [1323, 348] on div at bounding box center [1335, 351] width 156 height 78
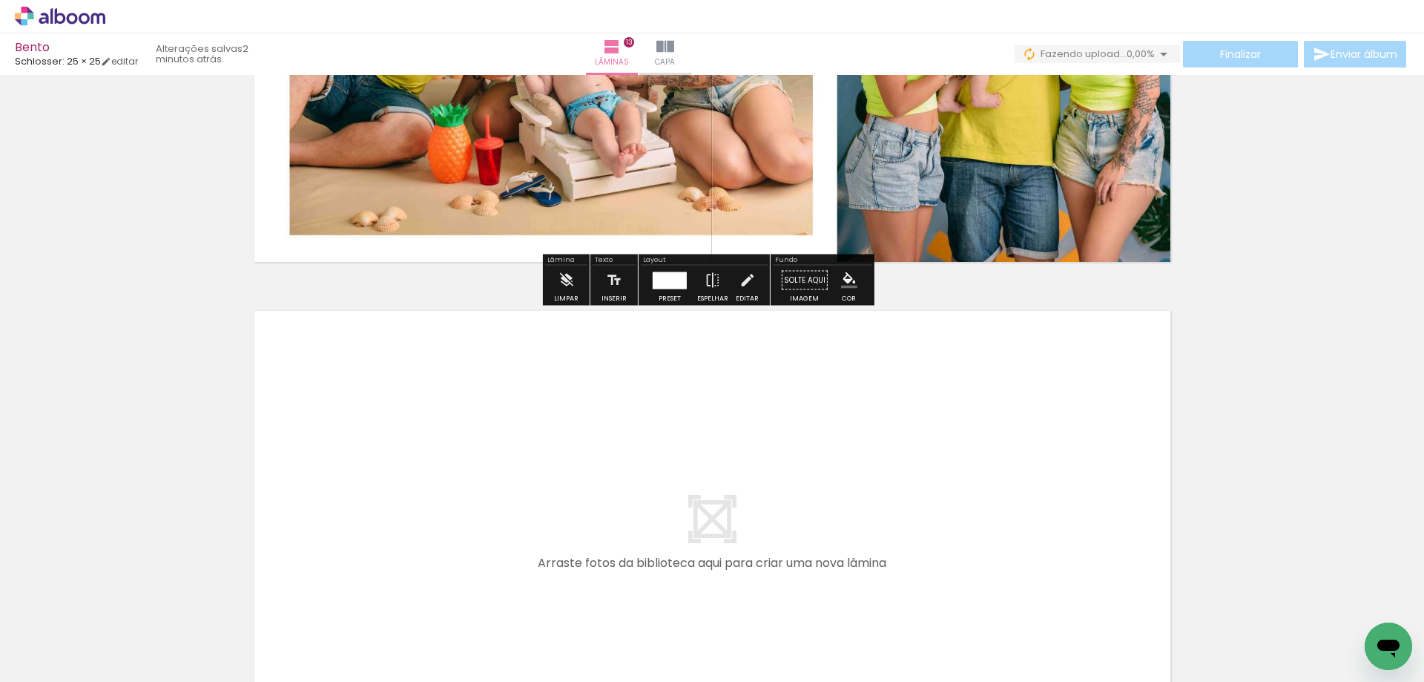
scroll to position [6574, 0]
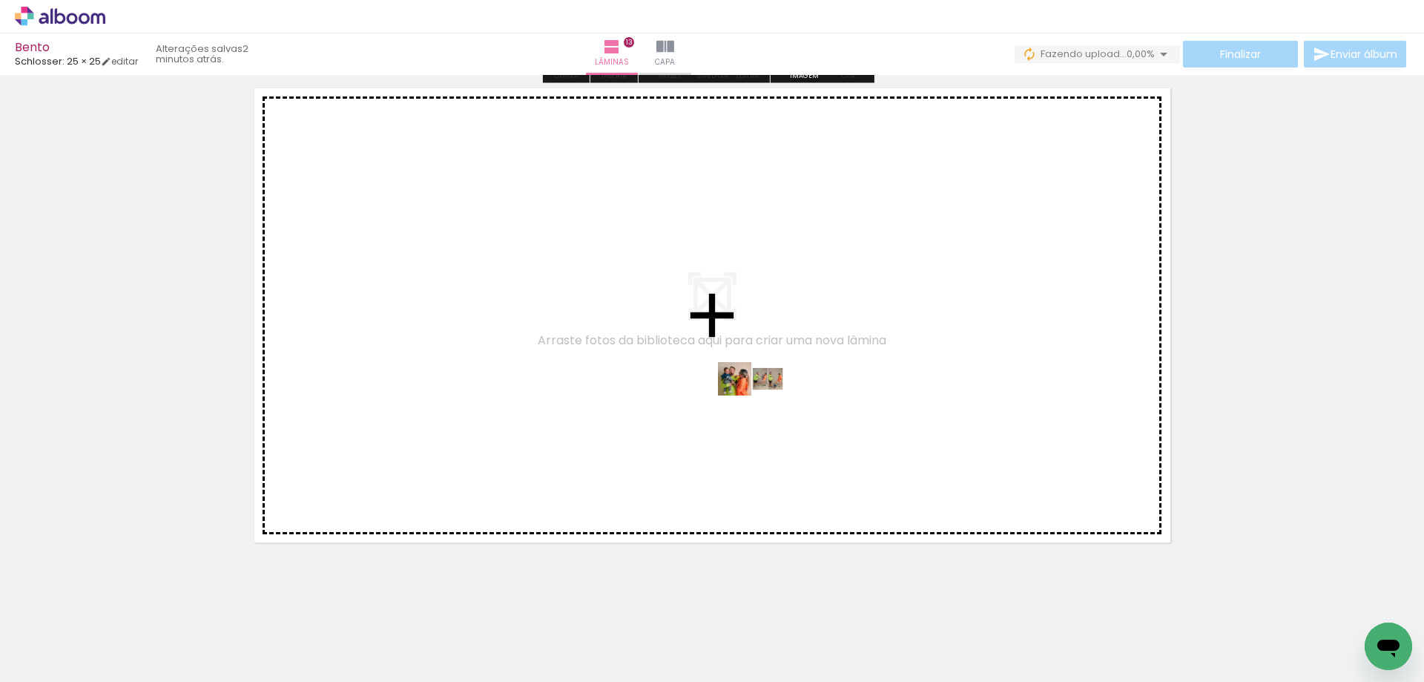
drag, startPoint x: 1232, startPoint y: 639, endPoint x: 763, endPoint y: 407, distance: 524.1
click at [763, 407] on quentale-workspace at bounding box center [712, 341] width 1424 height 682
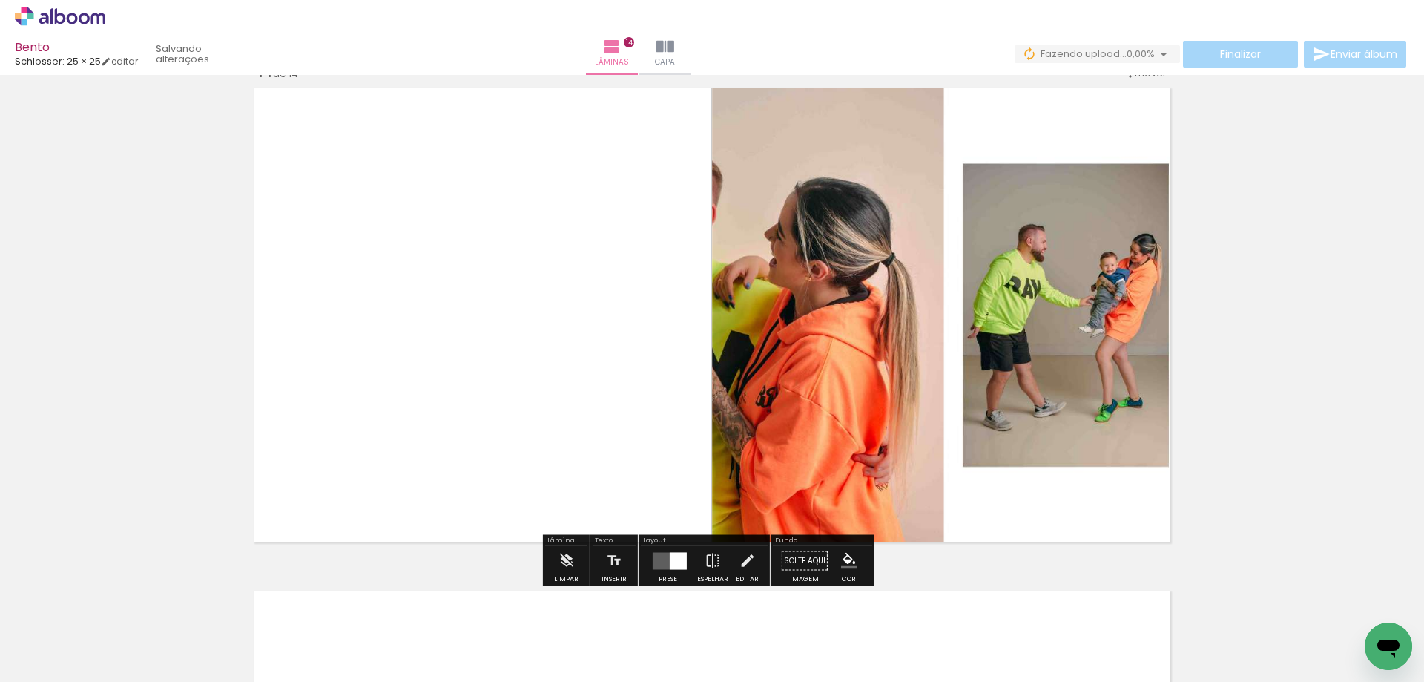
scroll to position [6557, 0]
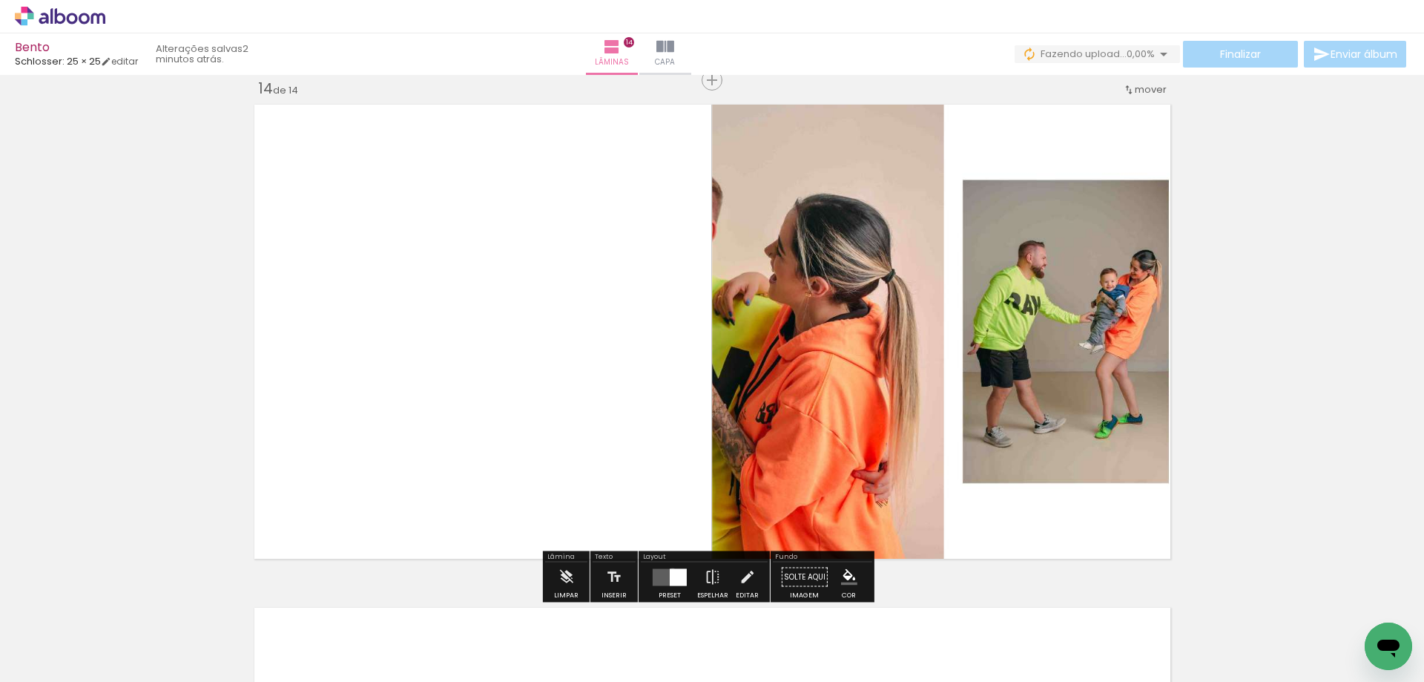
click at [670, 570] on div at bounding box center [678, 576] width 17 height 17
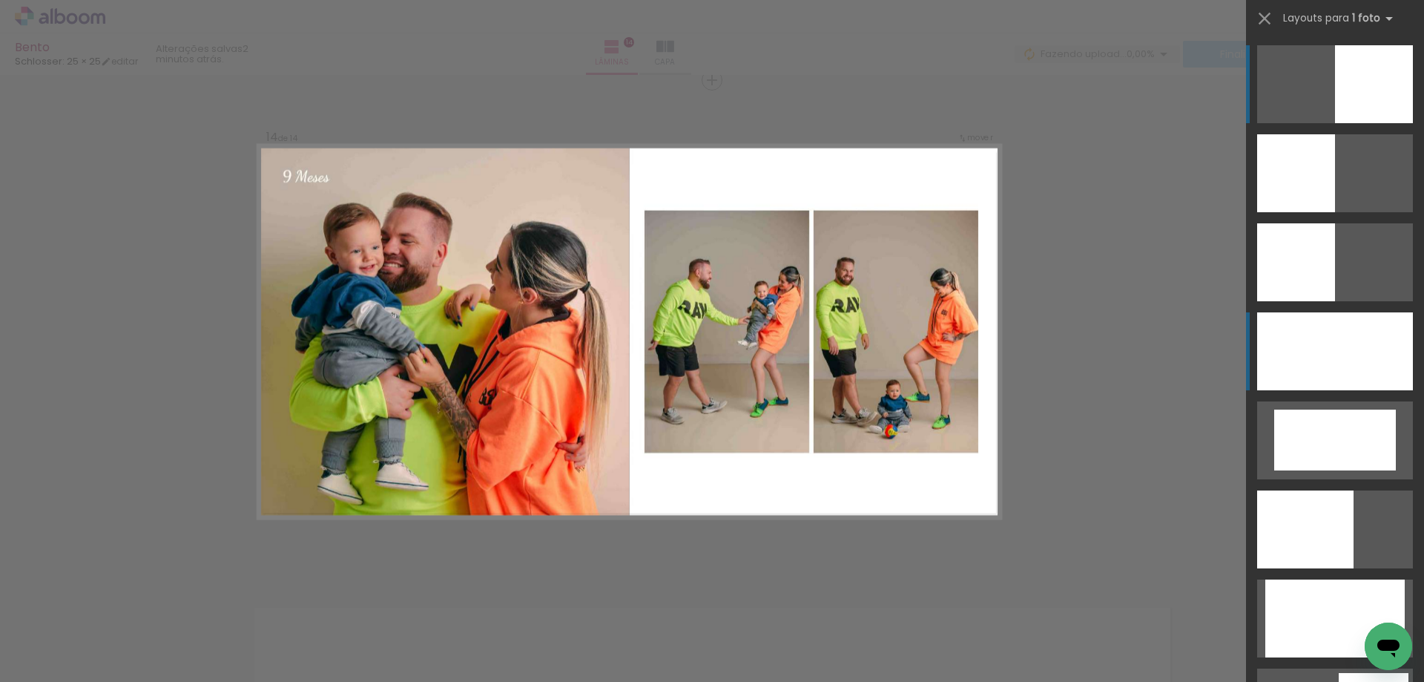
click at [1280, 367] on div at bounding box center [1335, 351] width 156 height 78
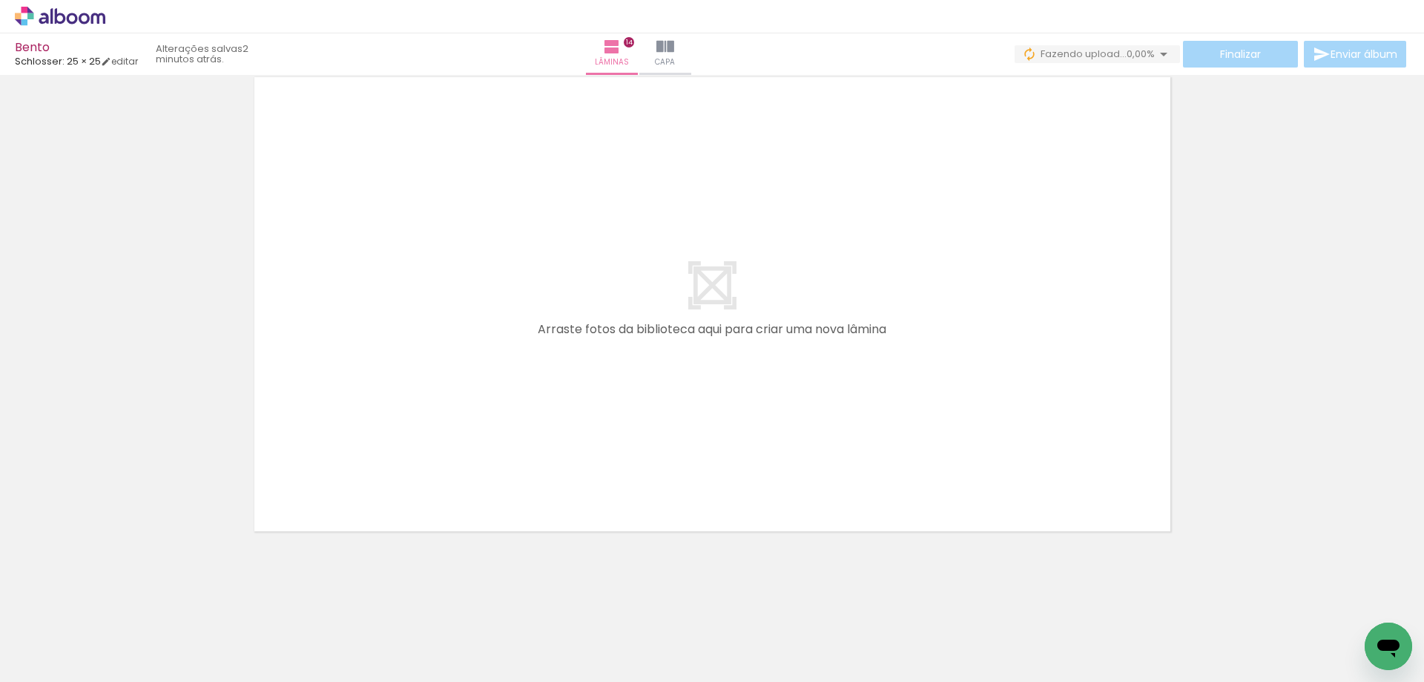
scroll to position [0, 540]
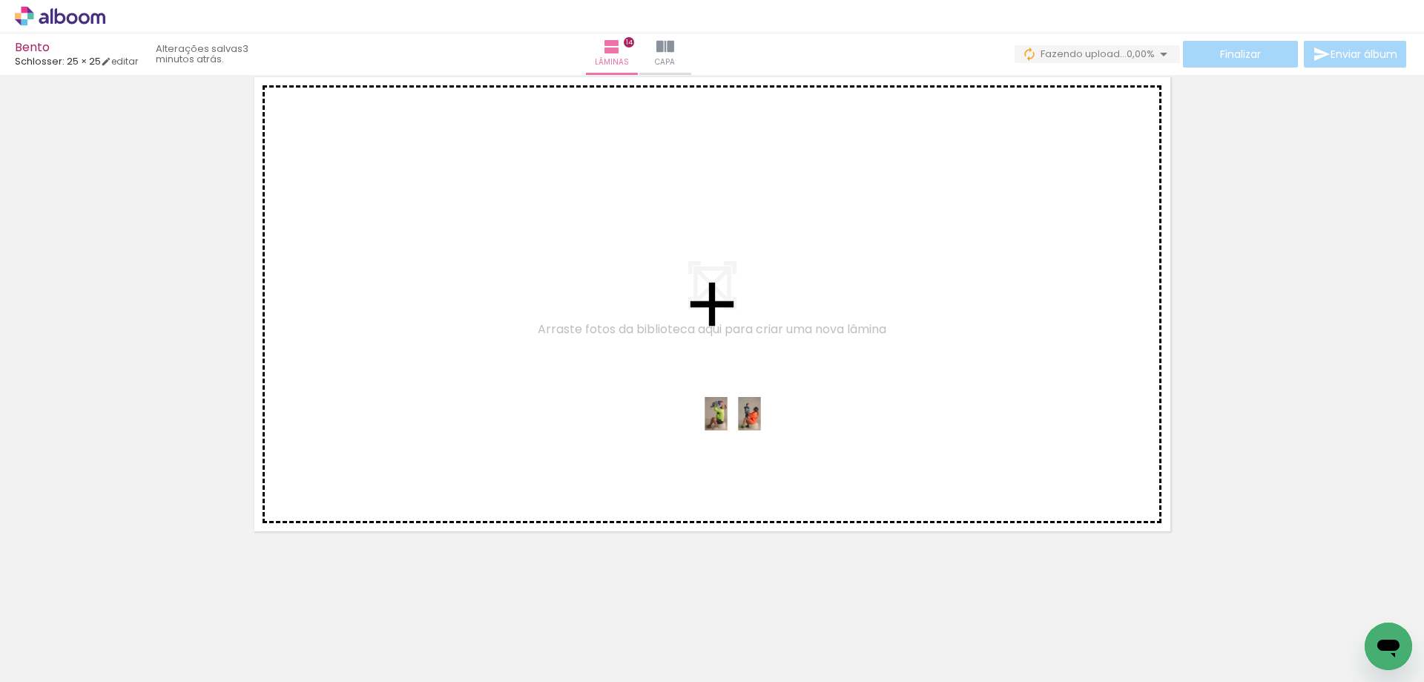
drag, startPoint x: 779, startPoint y: 639, endPoint x: 744, endPoint y: 441, distance: 201.1
click at [744, 441] on quentale-workspace at bounding box center [712, 341] width 1424 height 682
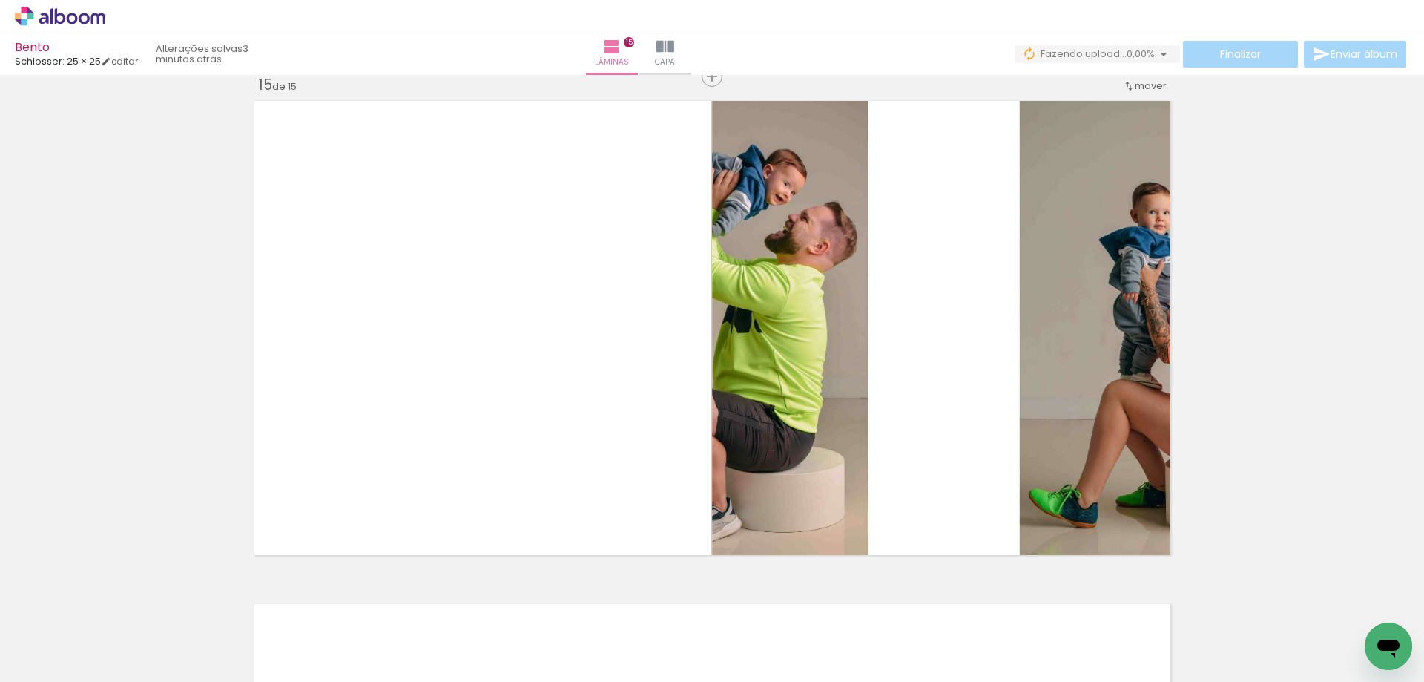
scroll to position [7060, 0]
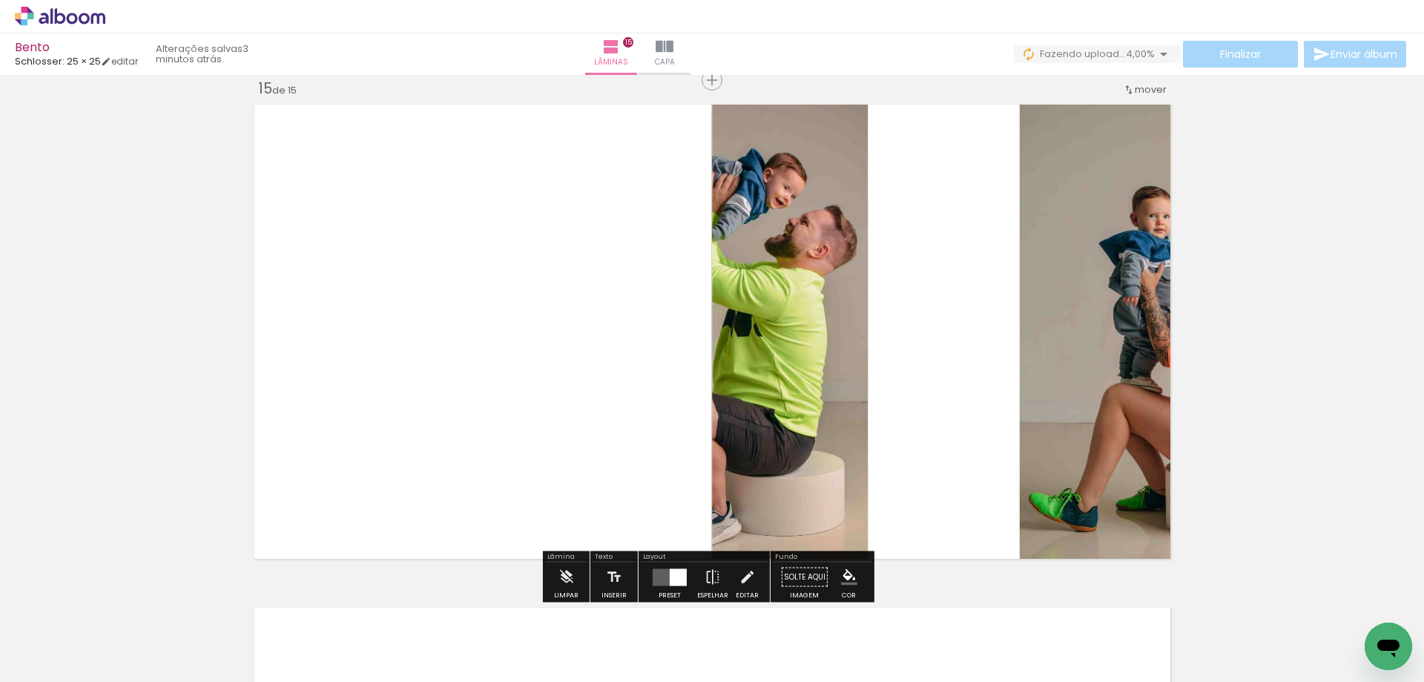
click at [660, 571] on quentale-layouter at bounding box center [670, 576] width 34 height 17
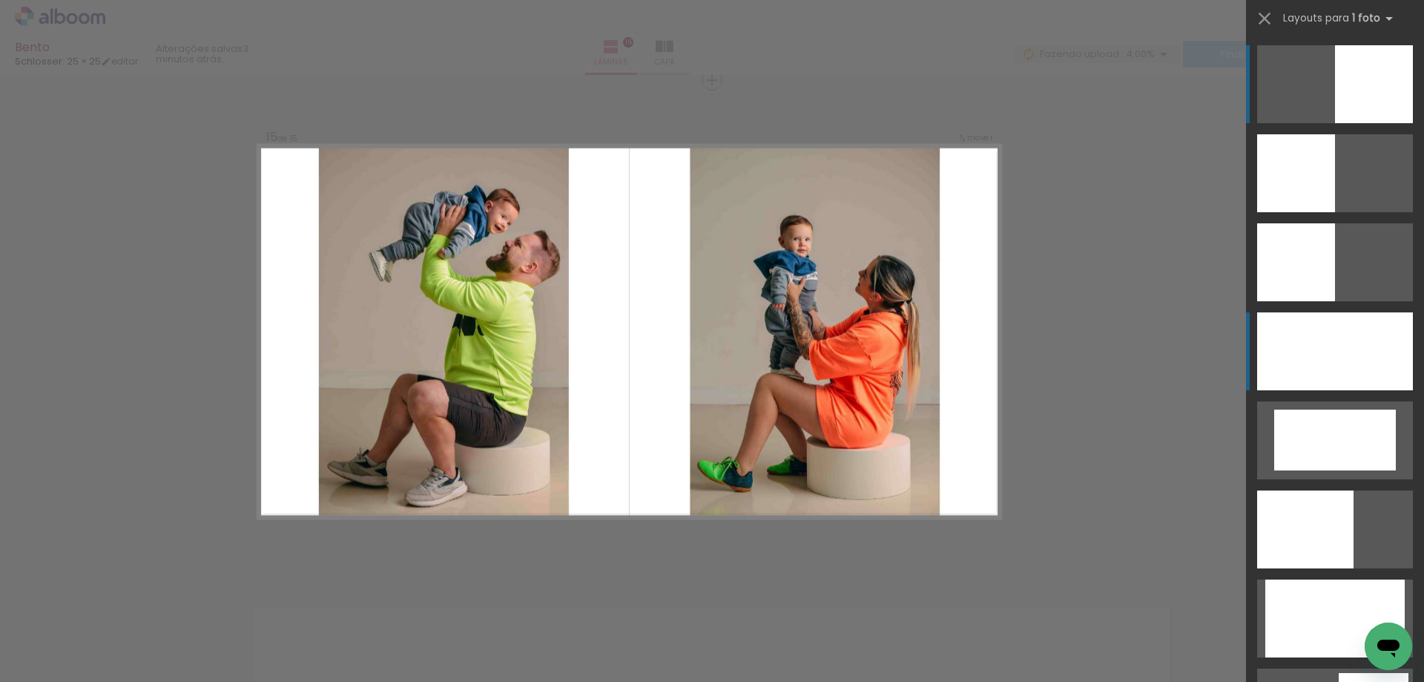
drag, startPoint x: 1364, startPoint y: 370, endPoint x: 1340, endPoint y: 363, distance: 25.4
click at [1364, 369] on div at bounding box center [1335, 351] width 156 height 78
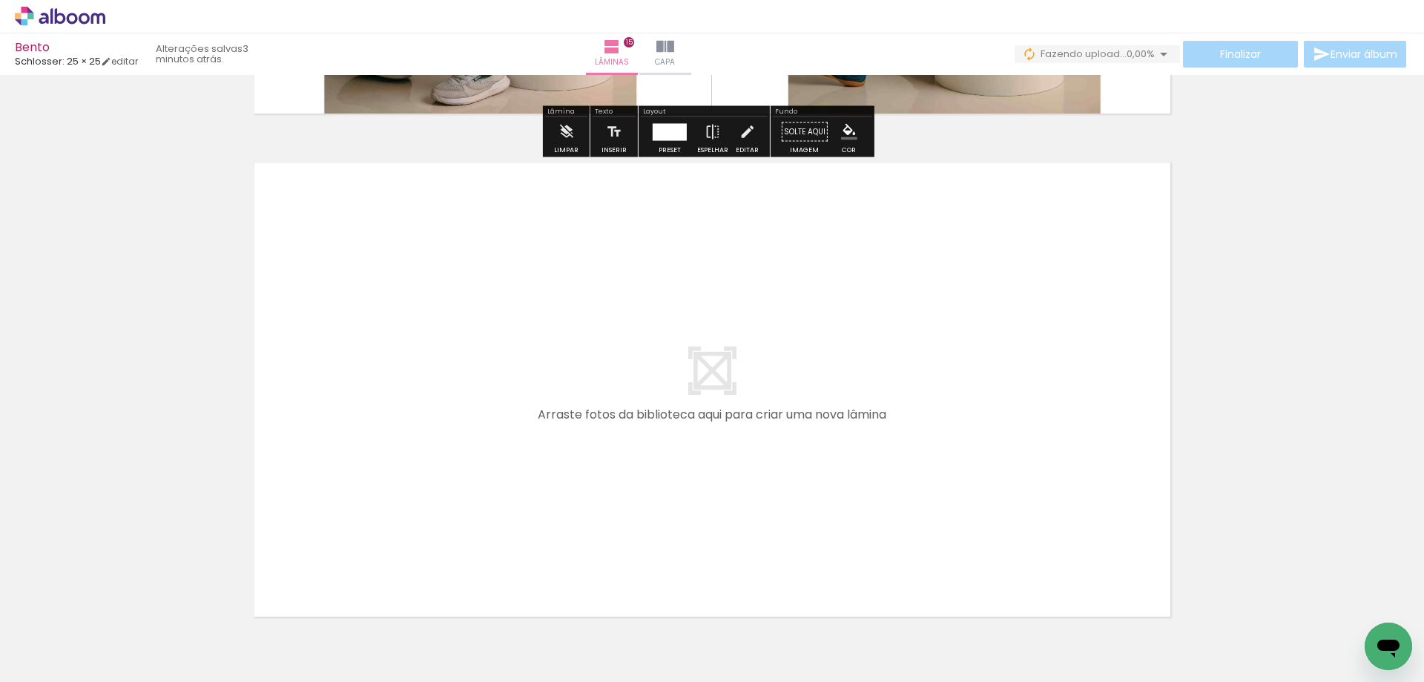
scroll to position [7591, 0]
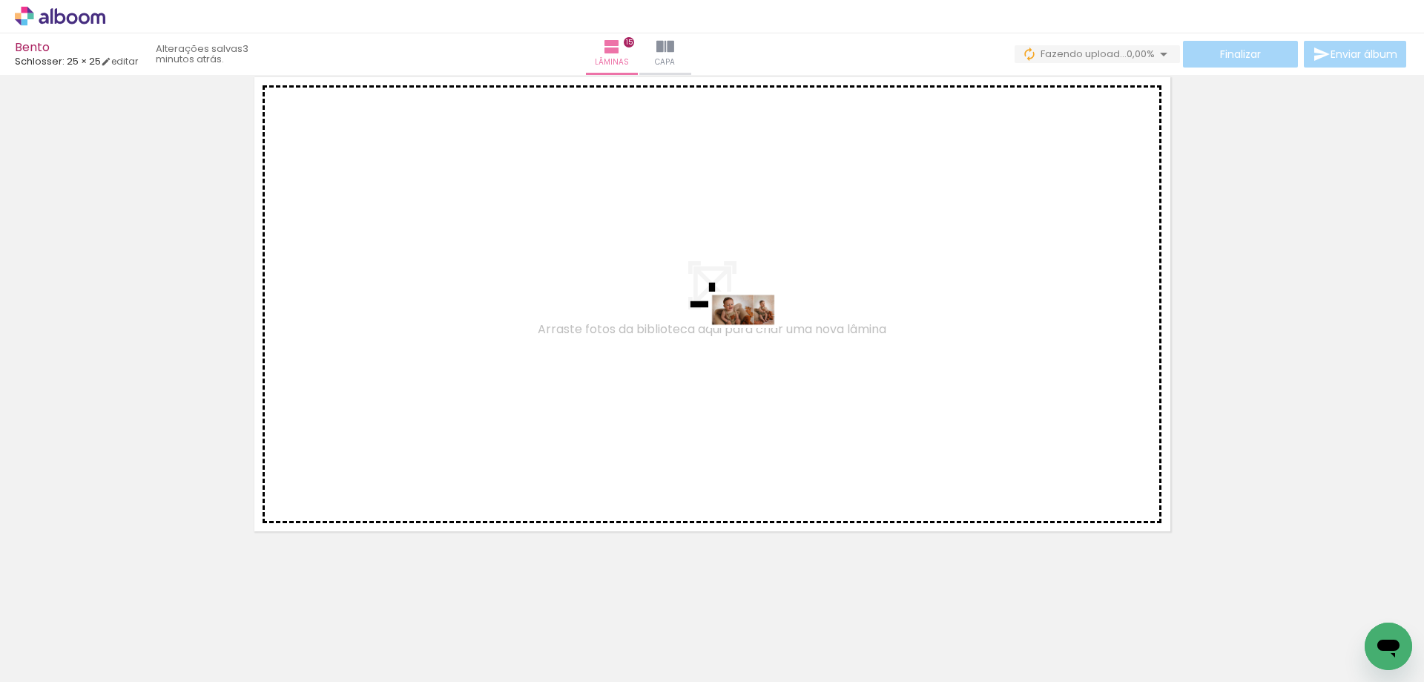
drag, startPoint x: 875, startPoint y: 630, endPoint x: 754, endPoint y: 338, distance: 316.0
click at [754, 338] on quentale-workspace at bounding box center [712, 341] width 1424 height 682
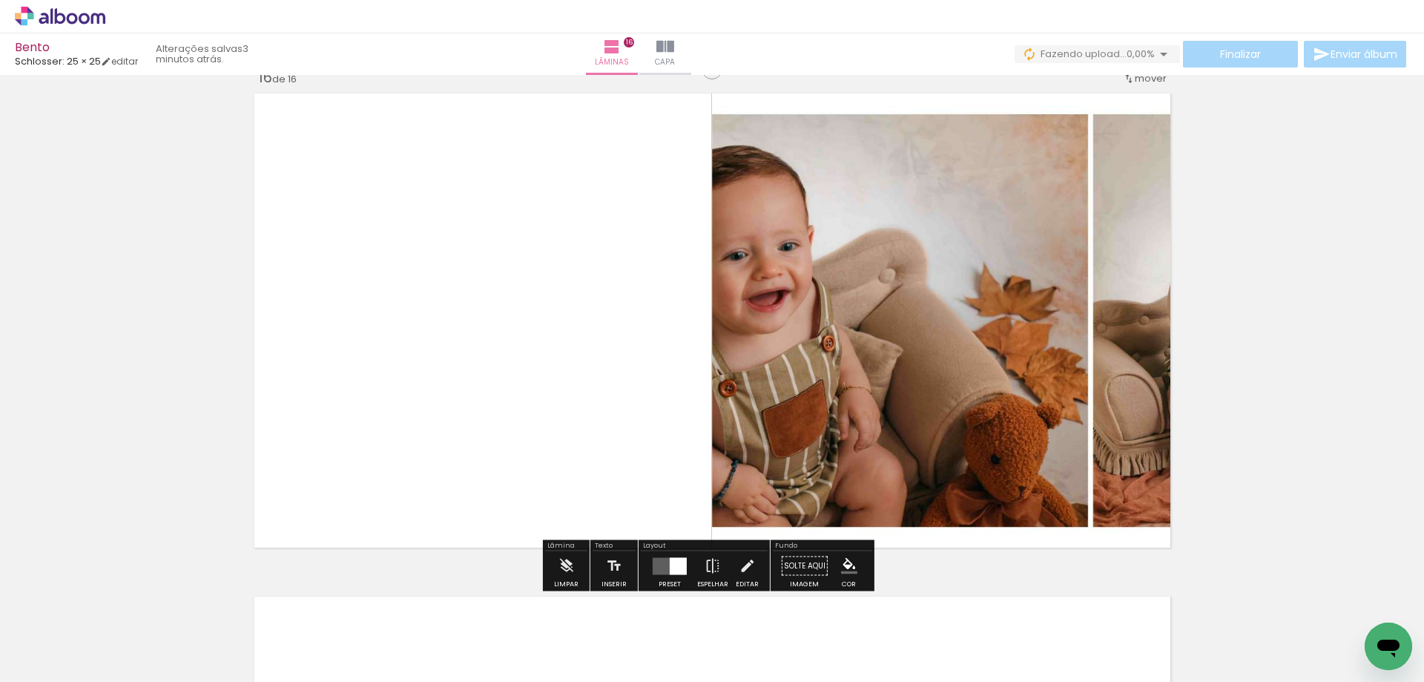
scroll to position [7563, 0]
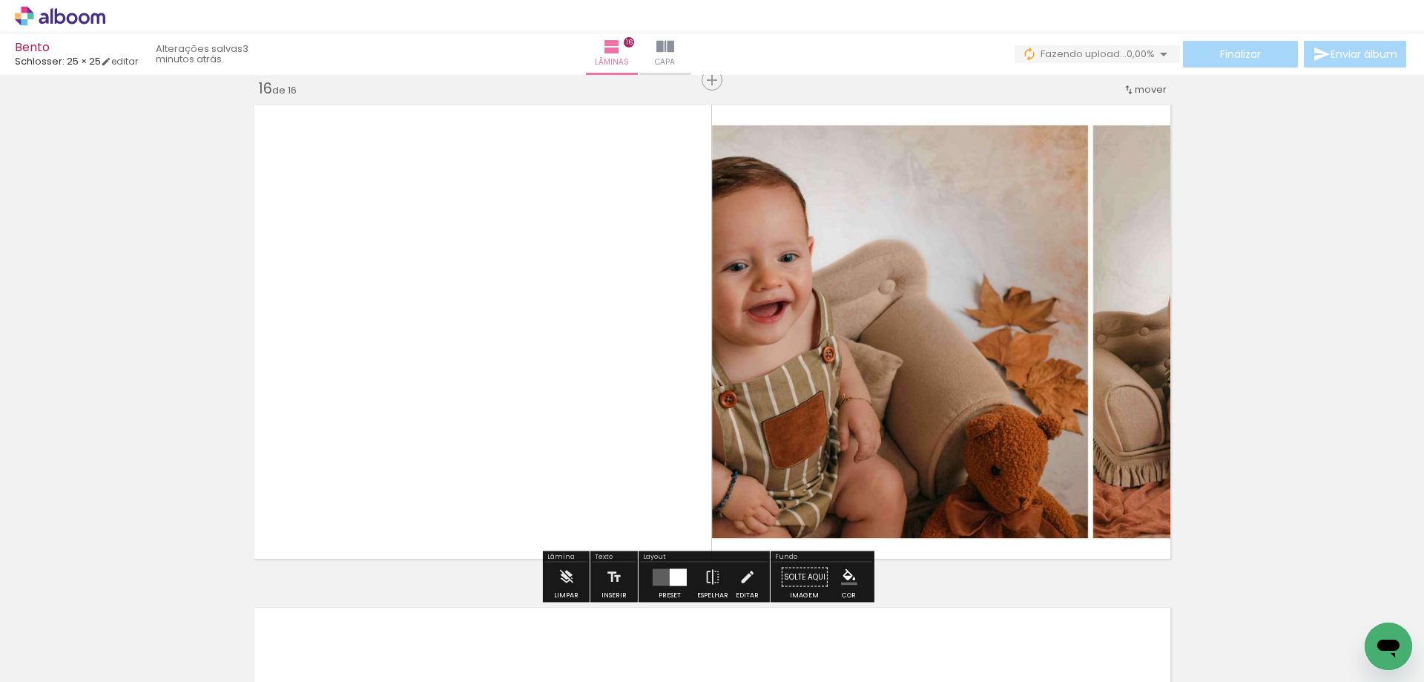
click at [655, 576] on quentale-layouter at bounding box center [670, 576] width 34 height 17
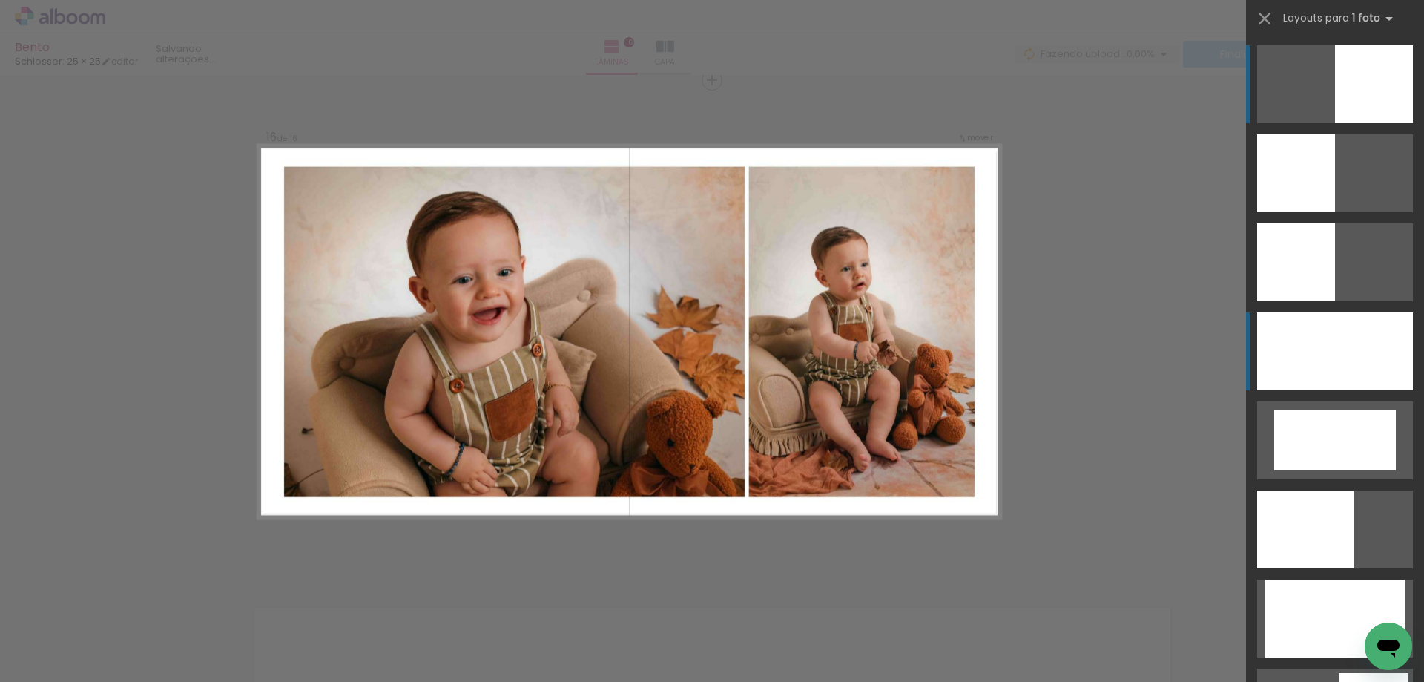
click at [1326, 341] on div at bounding box center [1335, 351] width 156 height 78
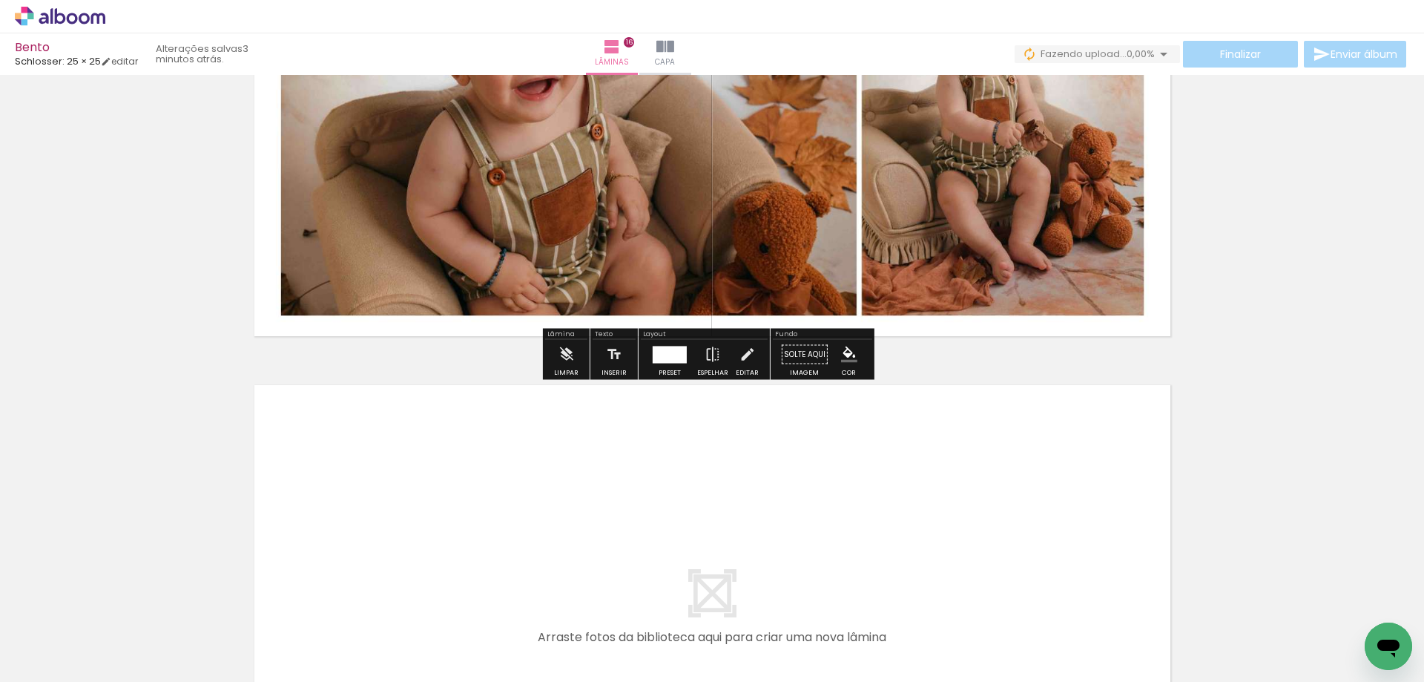
scroll to position [7934, 0]
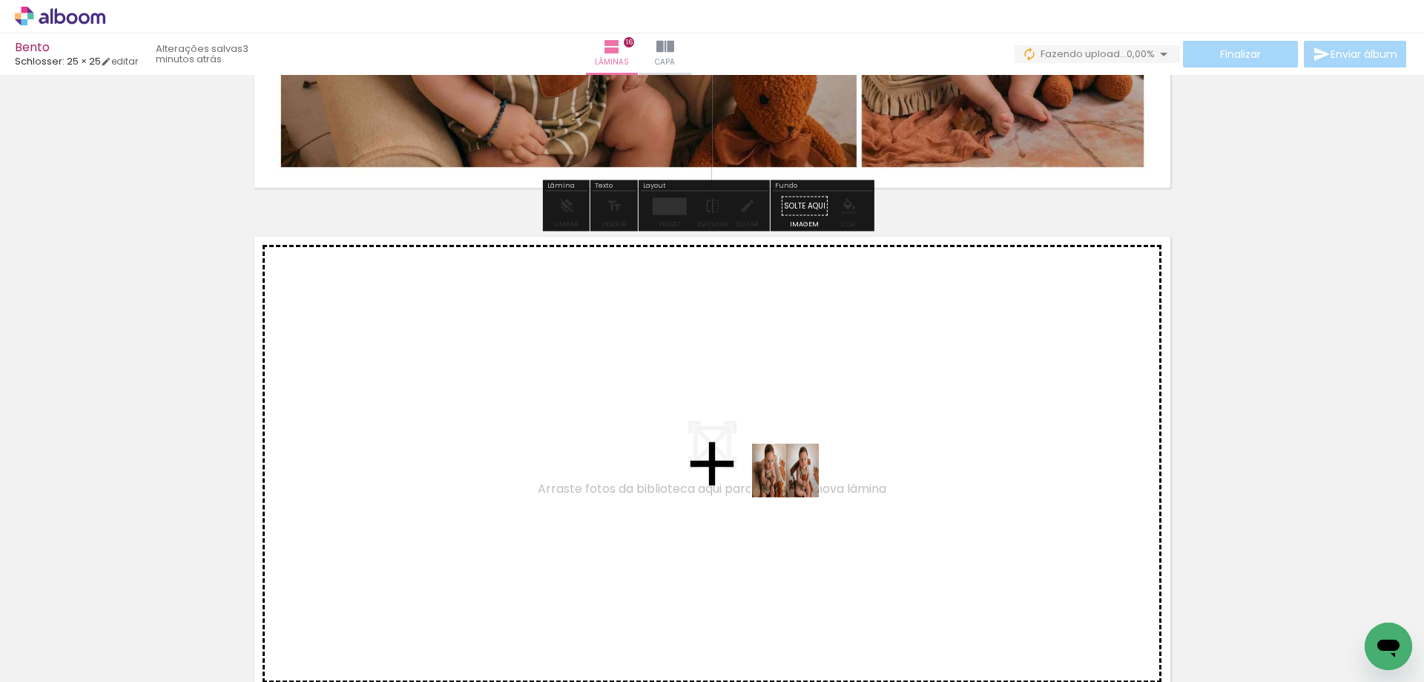
drag, startPoint x: 943, startPoint y: 628, endPoint x: 786, endPoint y: 474, distance: 219.8
click at [786, 474] on quentale-workspace at bounding box center [712, 341] width 1424 height 682
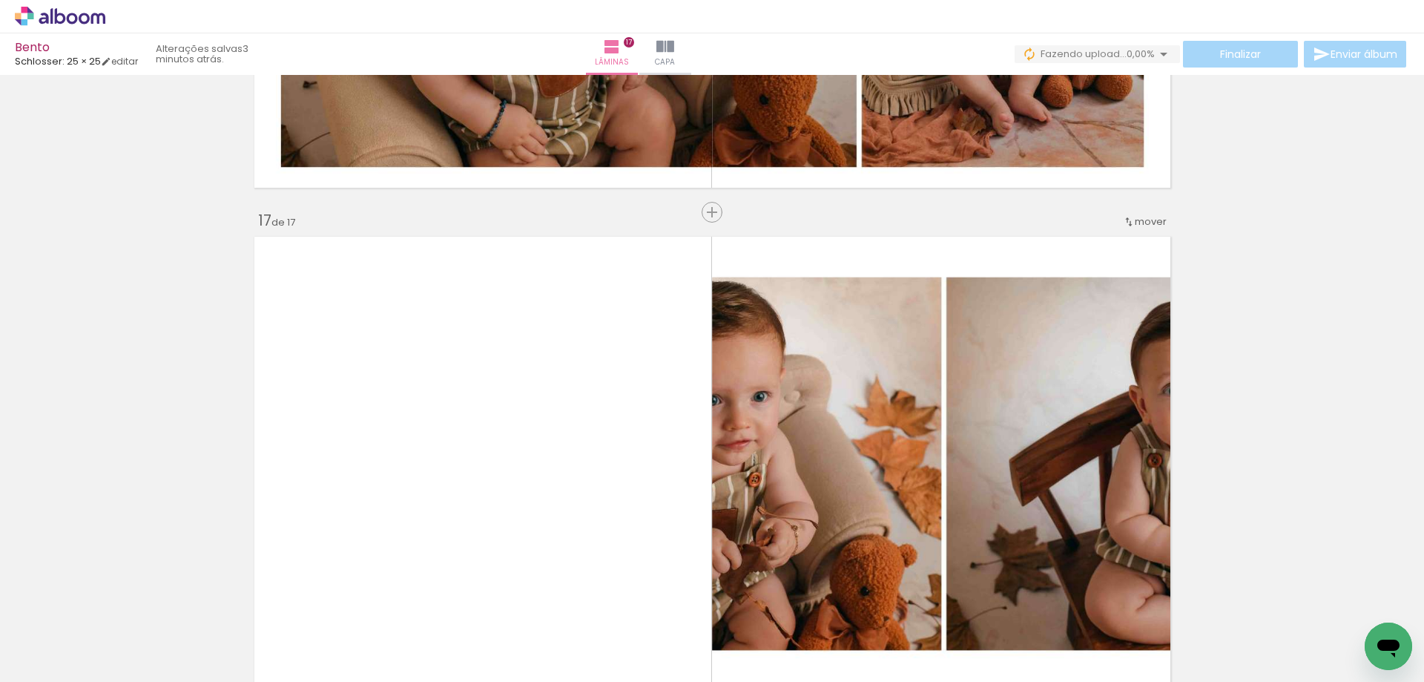
scroll to position [8066, 0]
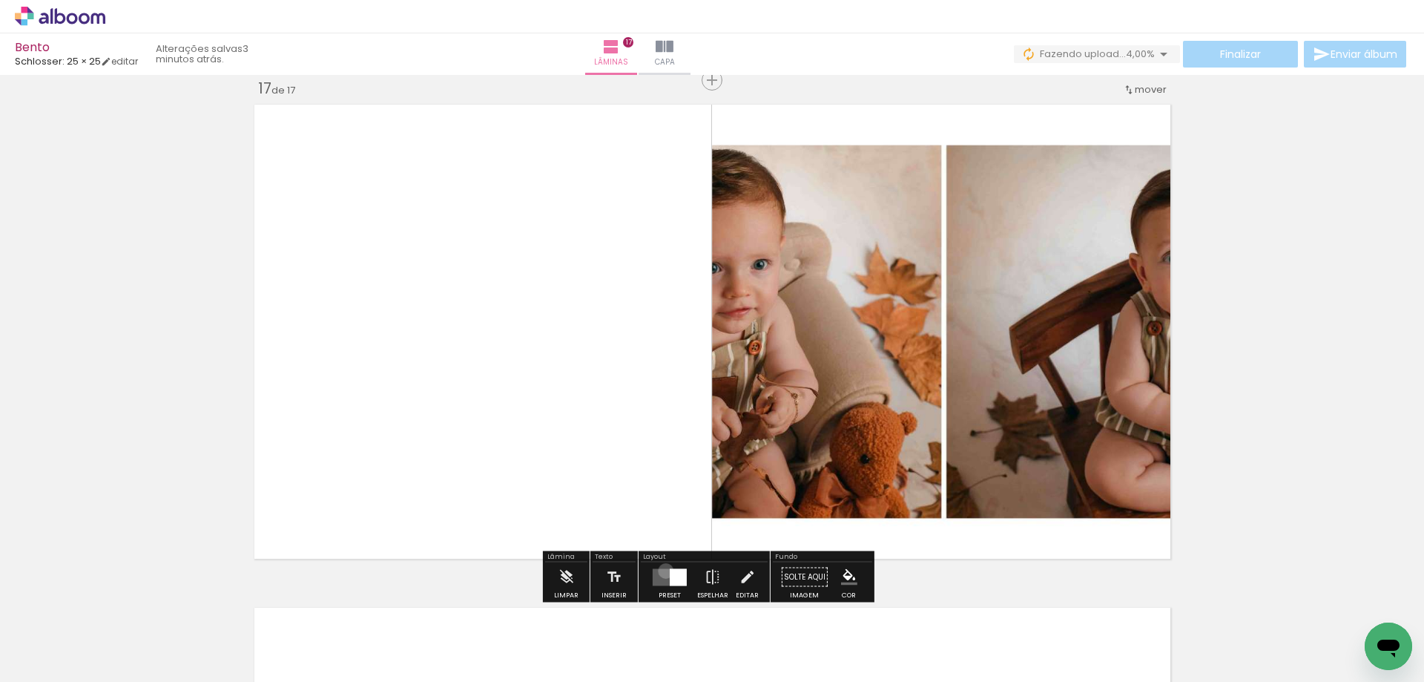
click at [662, 570] on quentale-layouter at bounding box center [670, 576] width 34 height 17
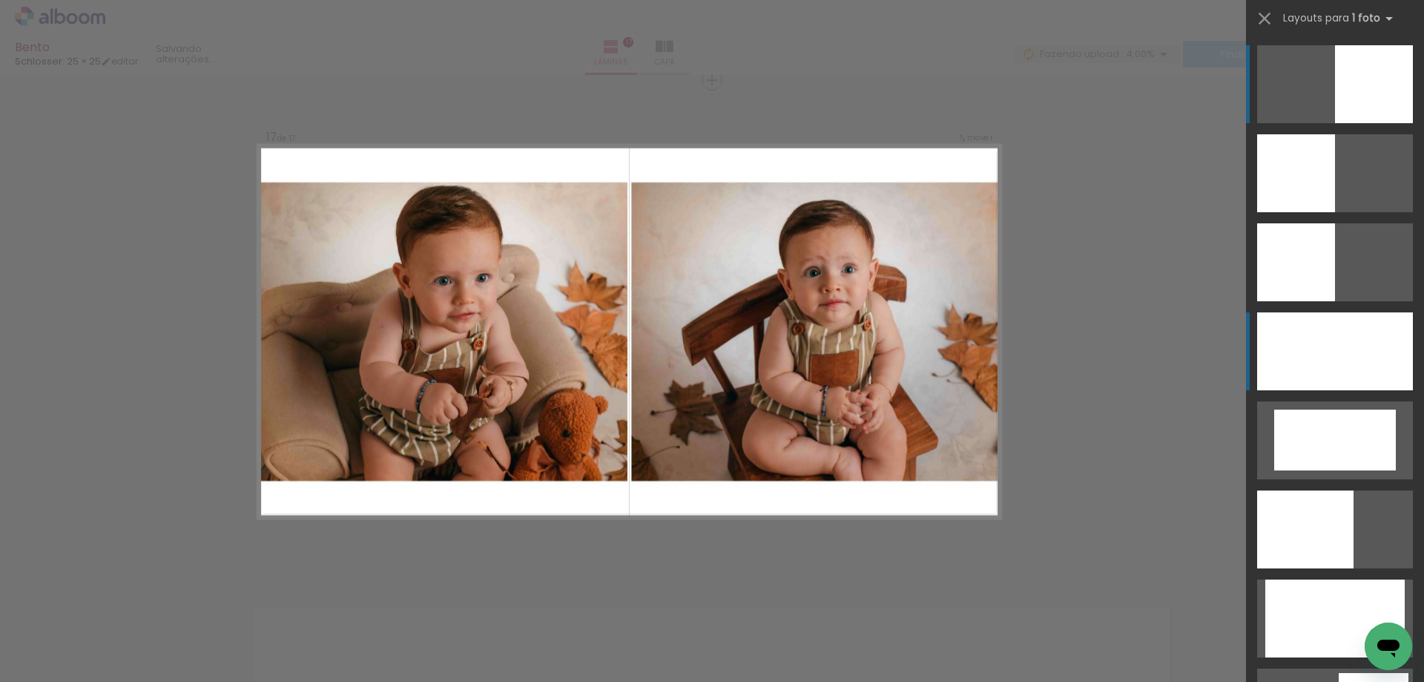
click at [1320, 343] on div at bounding box center [1335, 351] width 156 height 78
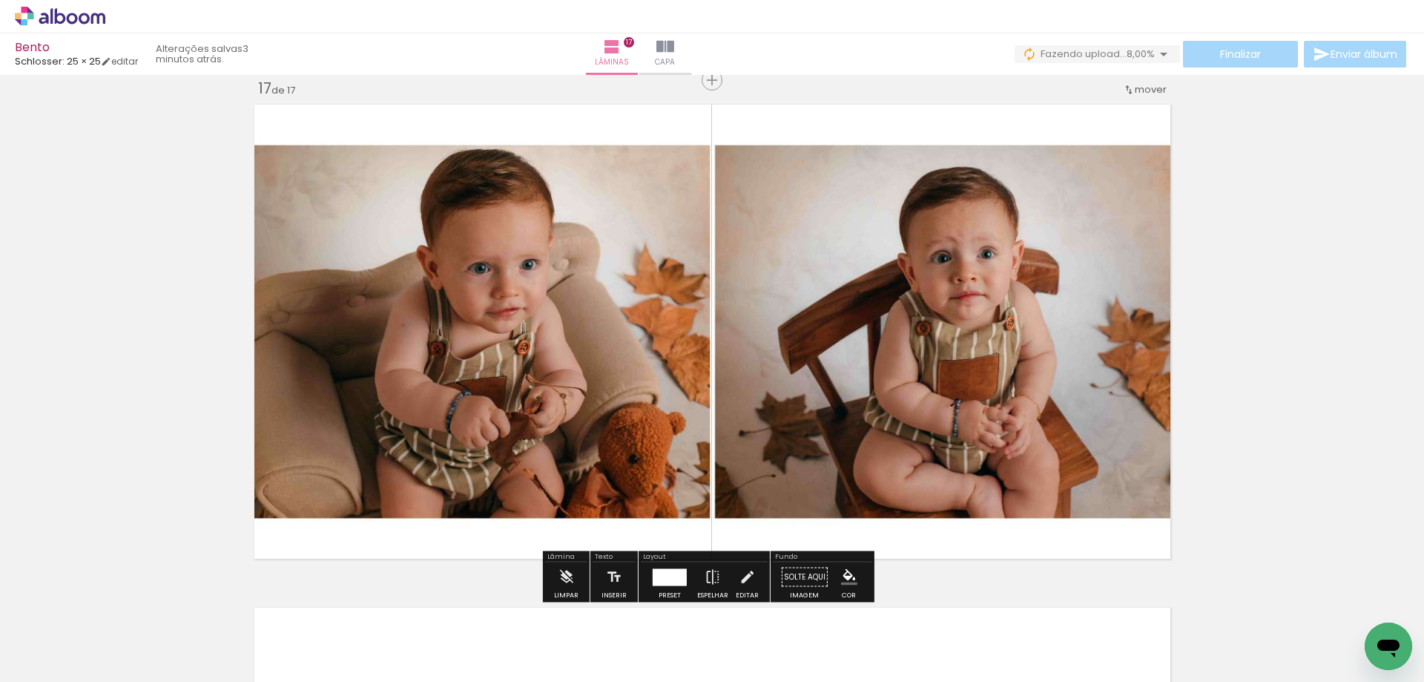
scroll to position [8437, 0]
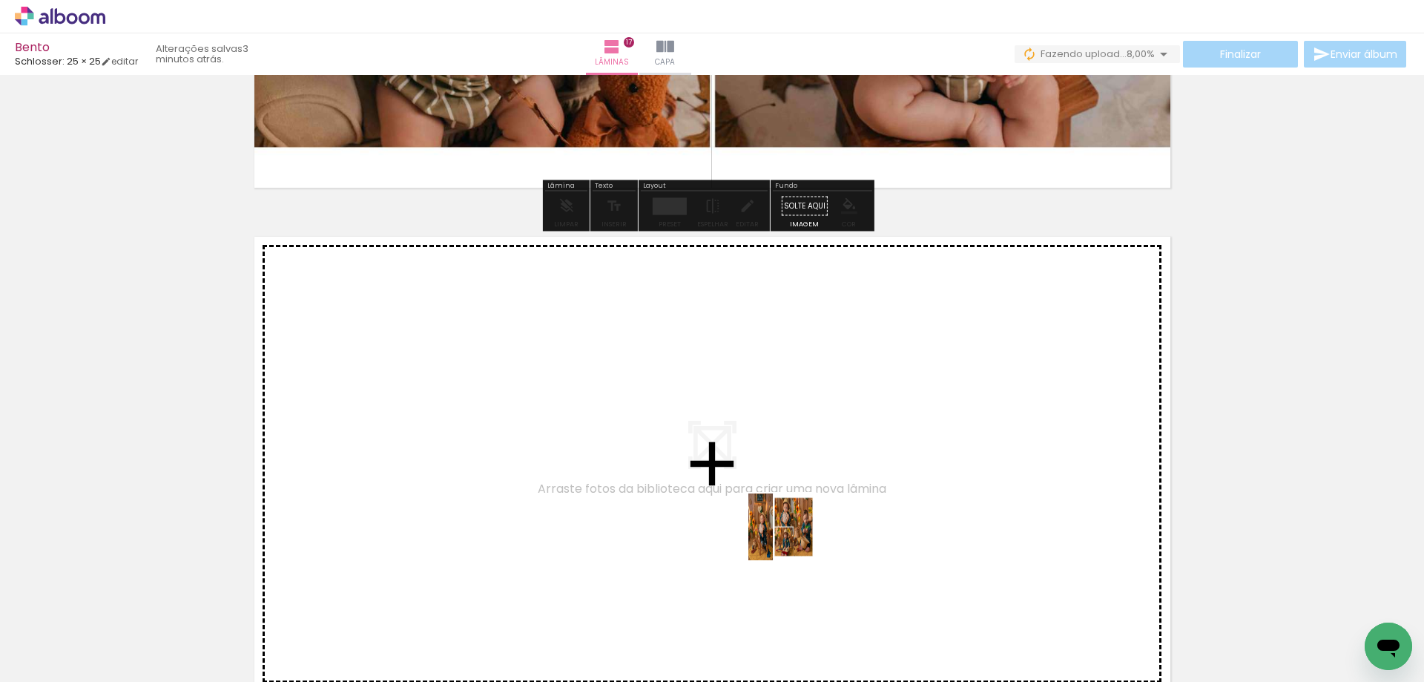
drag, startPoint x: 1028, startPoint y: 637, endPoint x: 777, endPoint y: 536, distance: 270.9
click at [777, 536] on quentale-workspace at bounding box center [712, 341] width 1424 height 682
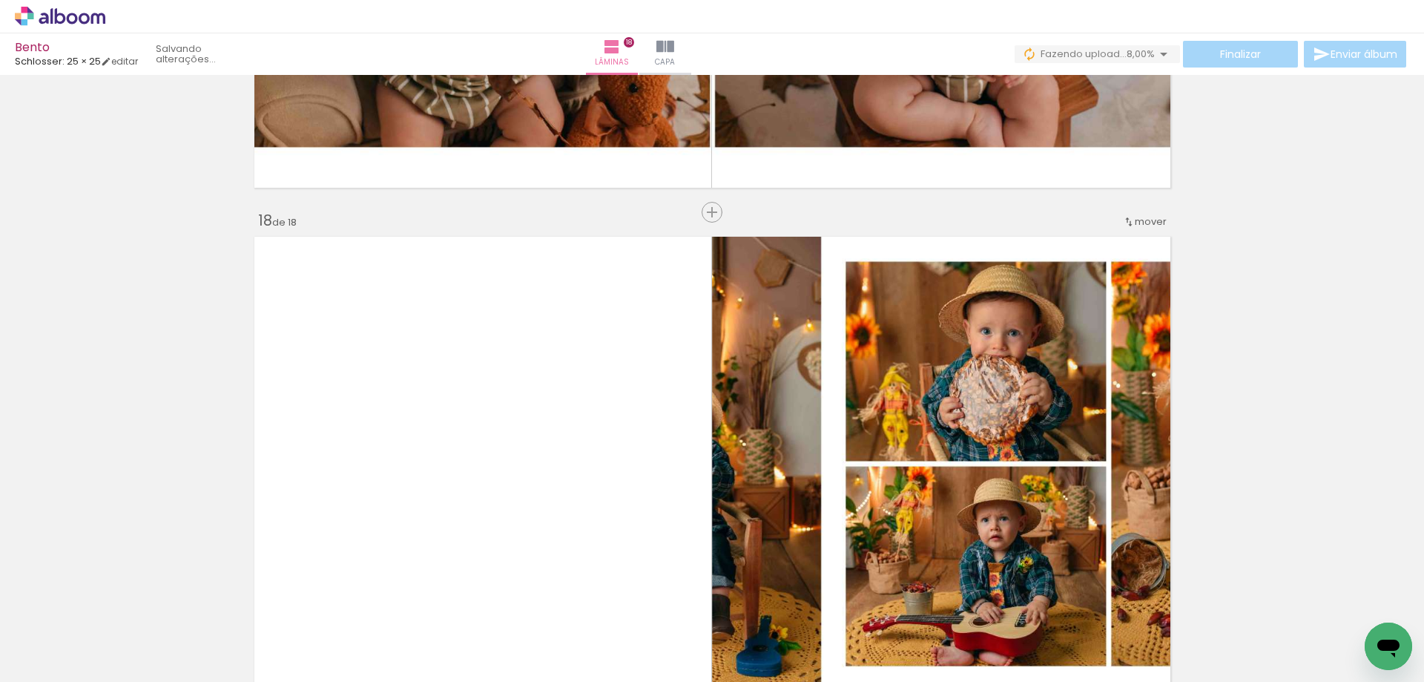
scroll to position [8569, 0]
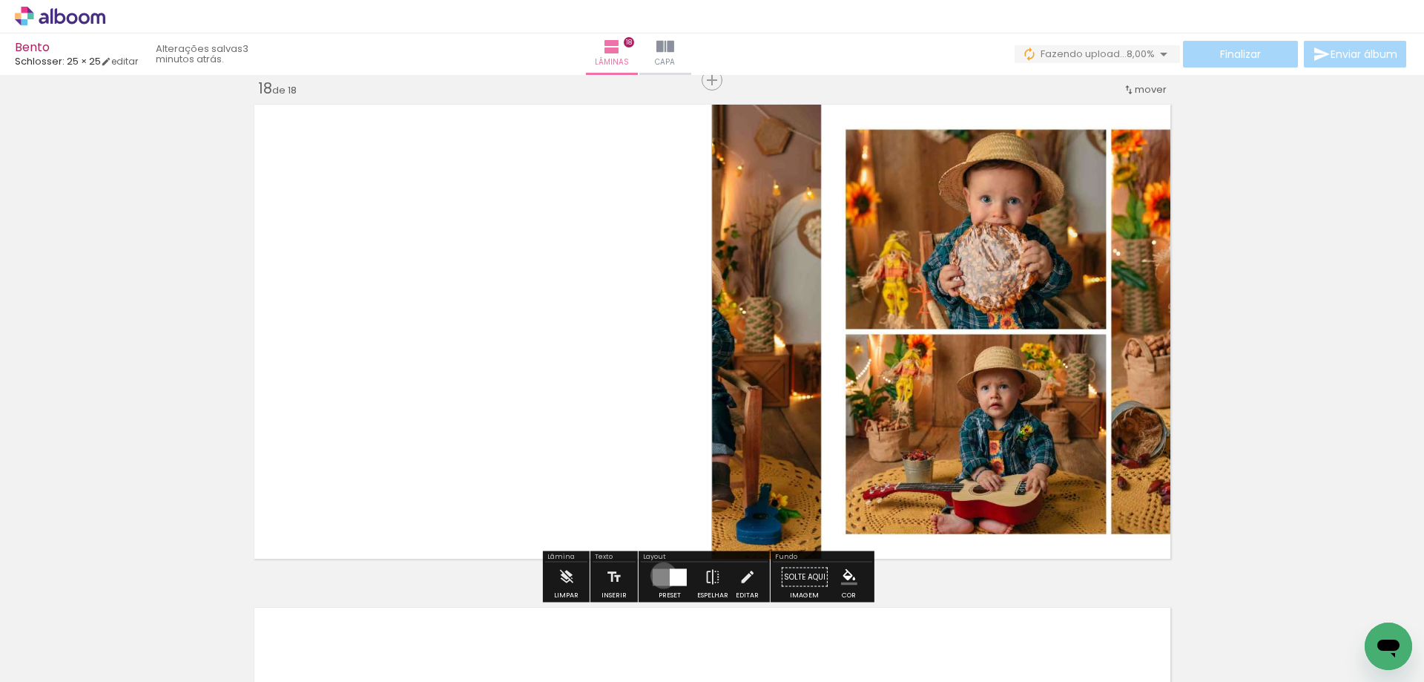
click at [660, 575] on quentale-layouter at bounding box center [670, 576] width 34 height 17
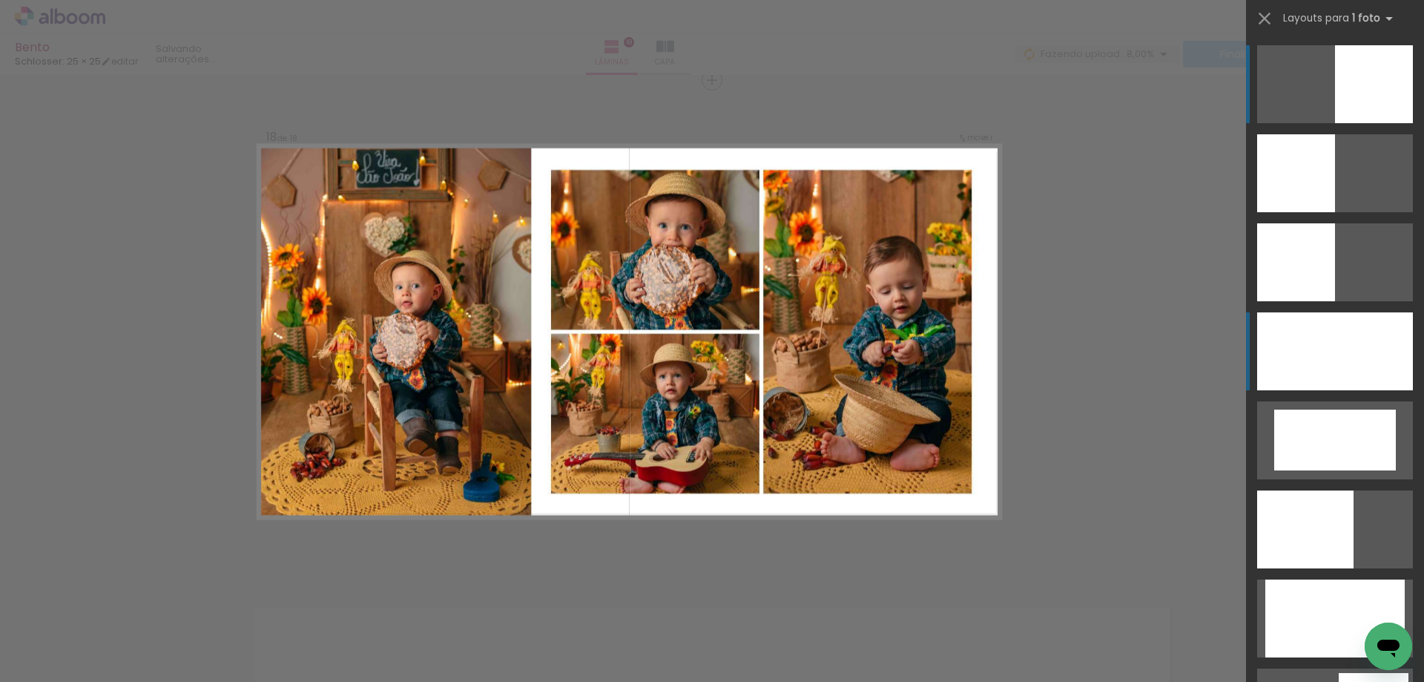
click at [1354, 353] on div at bounding box center [1335, 351] width 156 height 78
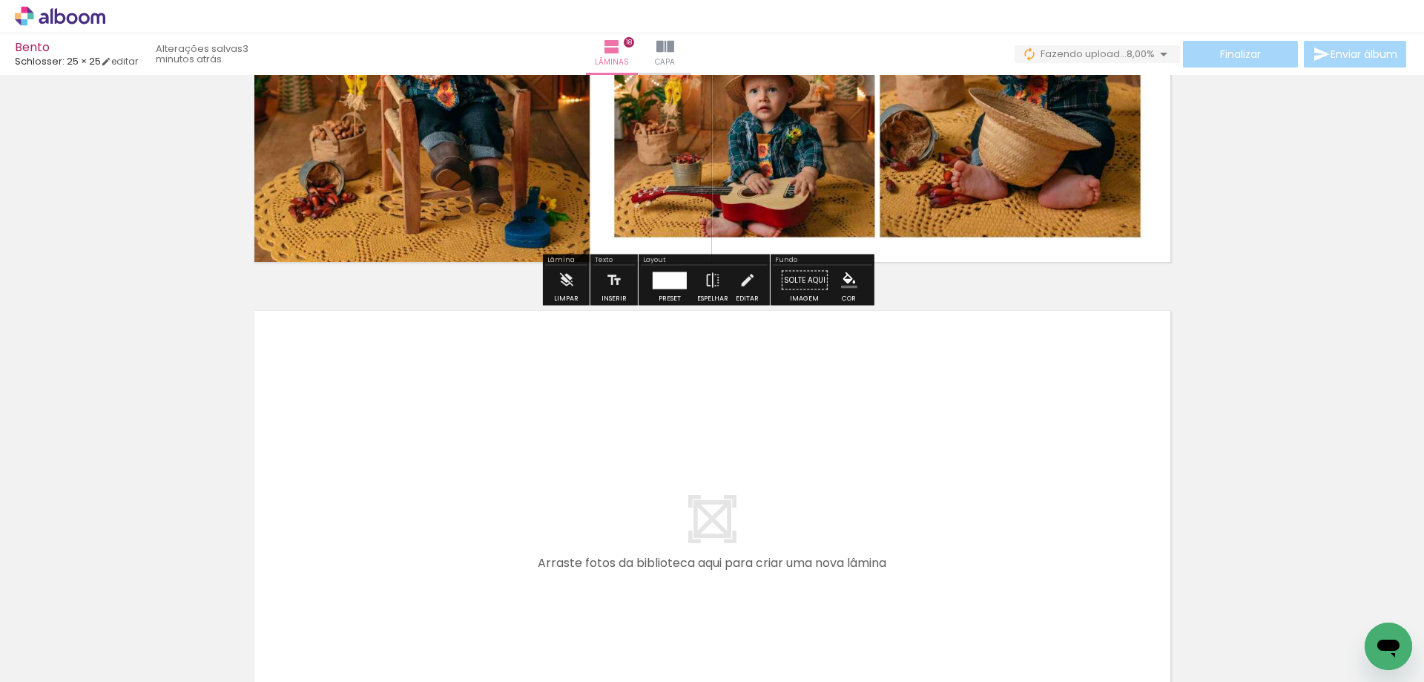
scroll to position [9100, 0]
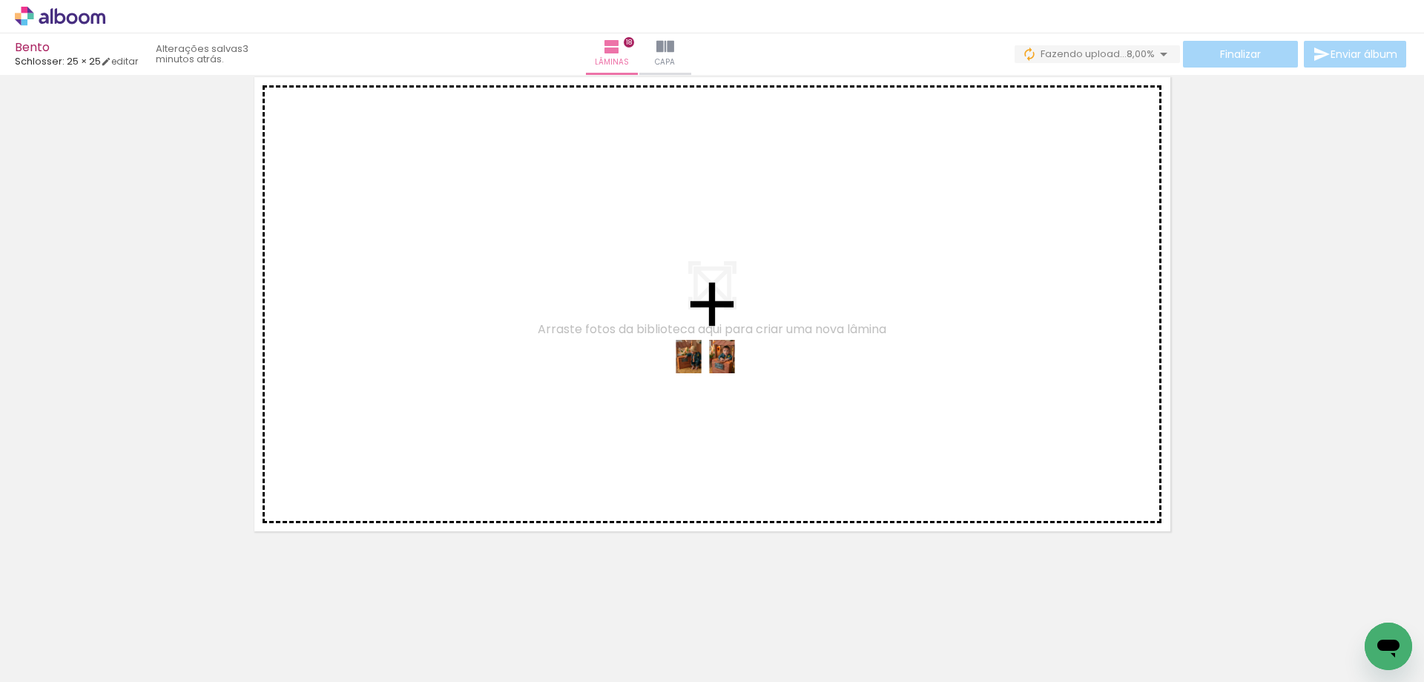
drag, startPoint x: 1130, startPoint y: 649, endPoint x: 717, endPoint y: 384, distance: 490.8
click at [717, 384] on quentale-workspace at bounding box center [712, 341] width 1424 height 682
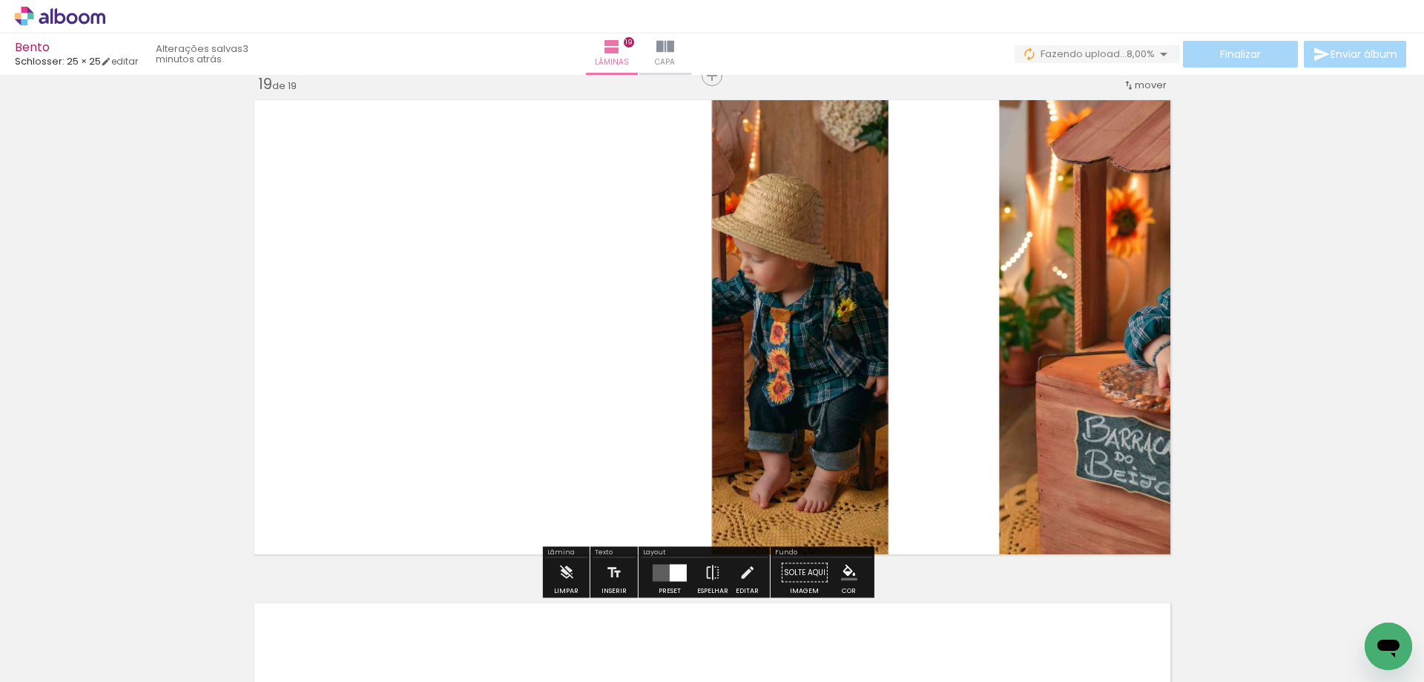
scroll to position [9072, 0]
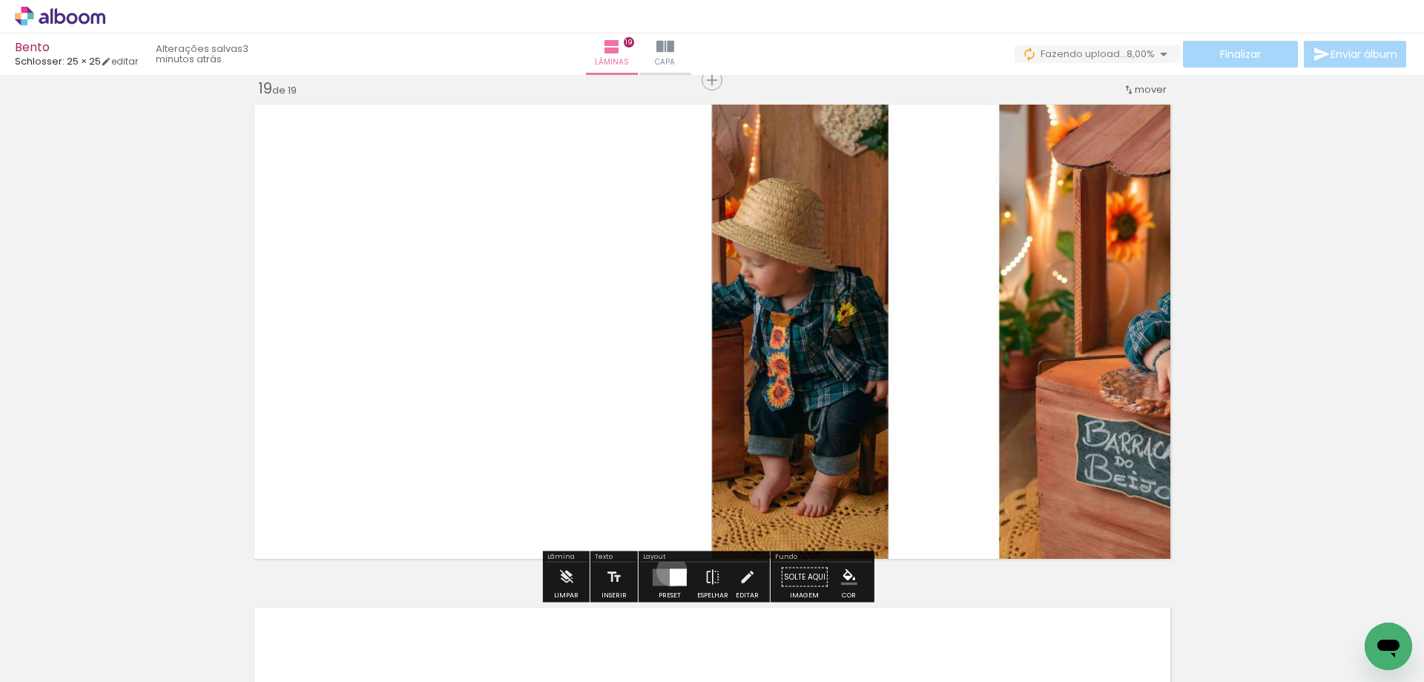
click at [670, 570] on div at bounding box center [678, 576] width 17 height 17
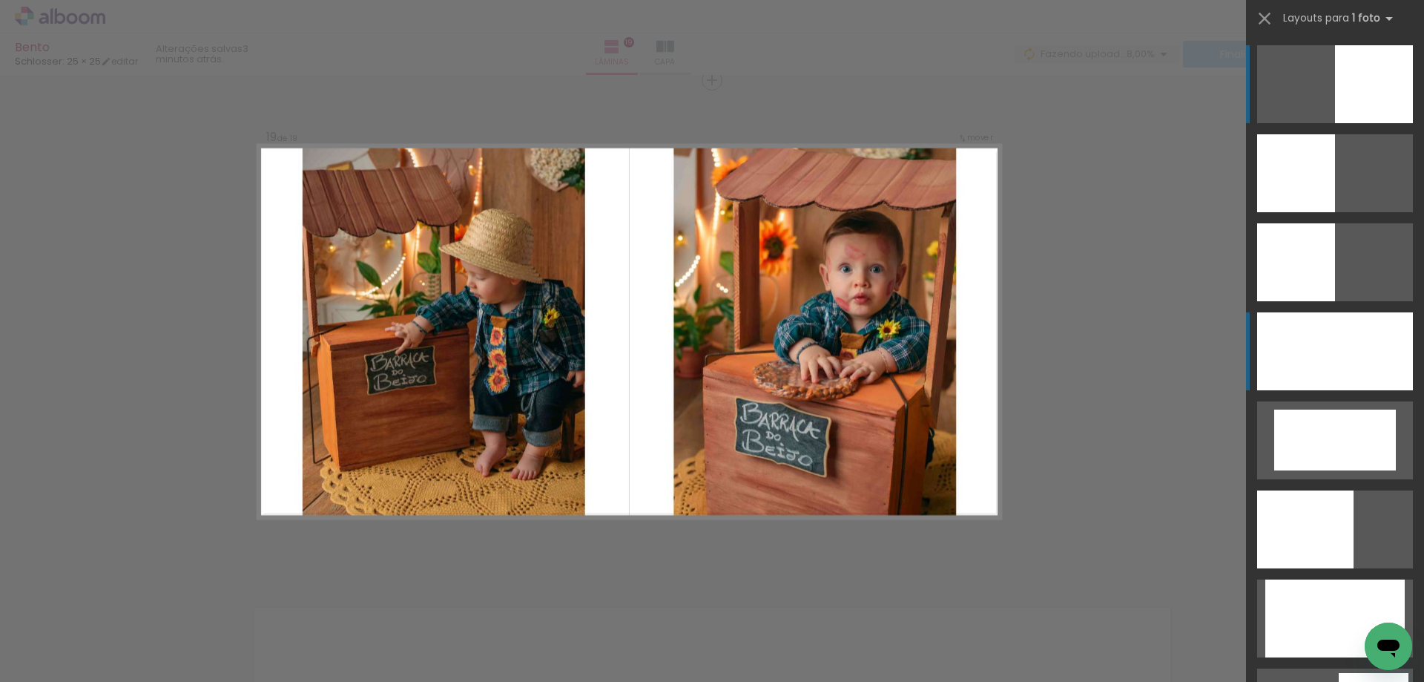
click at [1267, 349] on div at bounding box center [1335, 351] width 156 height 78
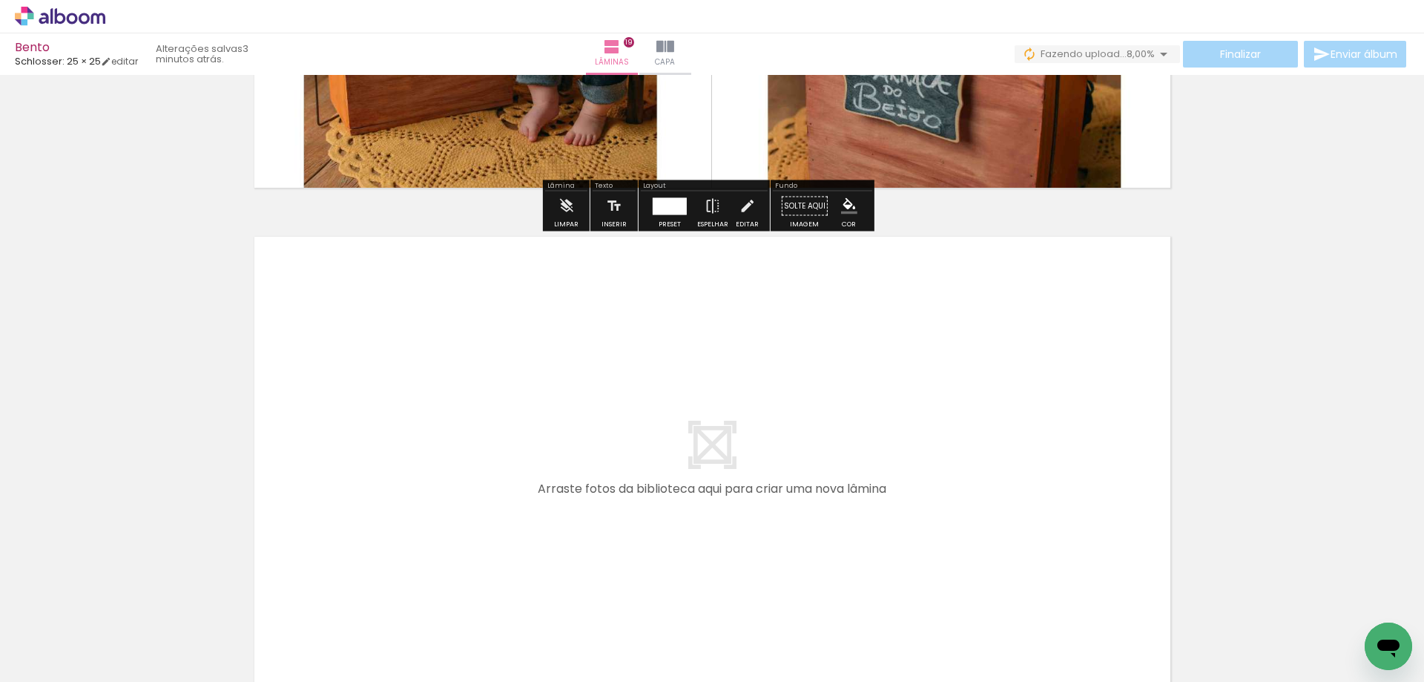
scroll to position [9591, 0]
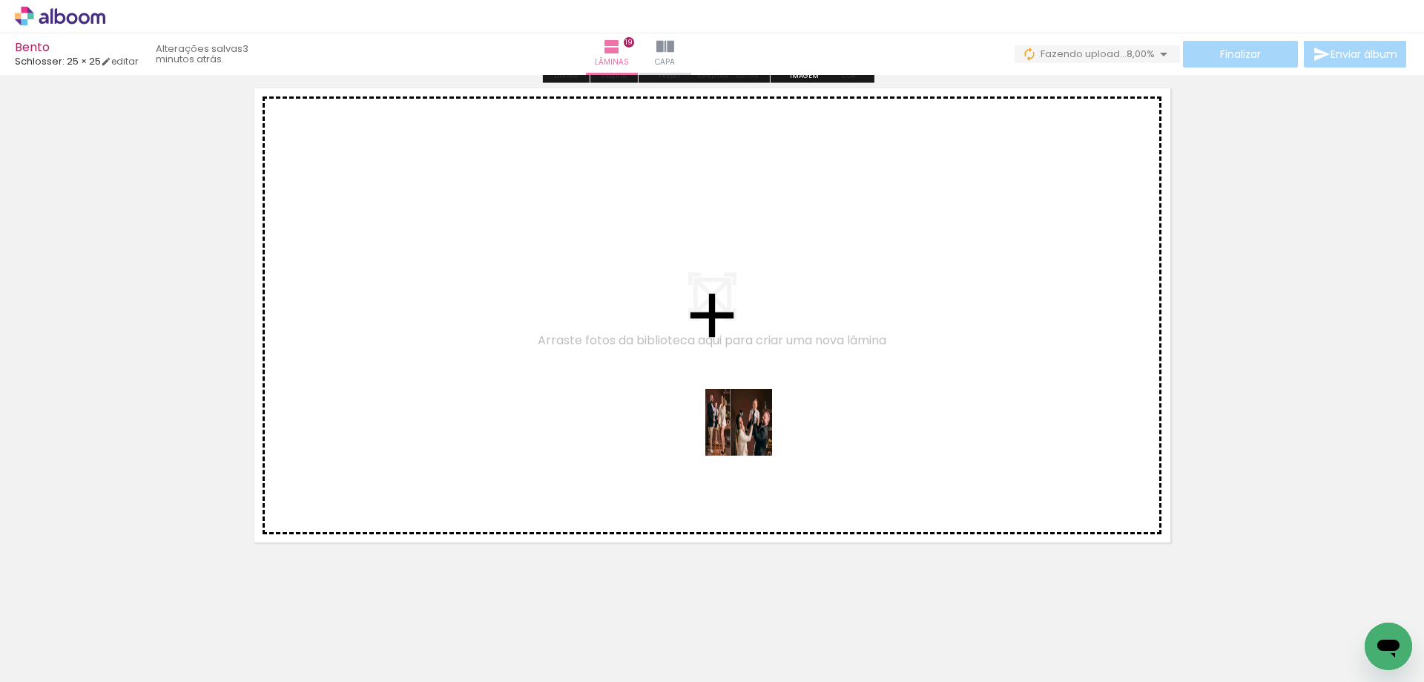
drag, startPoint x: 818, startPoint y: 452, endPoint x: 750, endPoint y: 433, distance: 70.7
click at [750, 433] on quentale-workspace at bounding box center [712, 341] width 1424 height 682
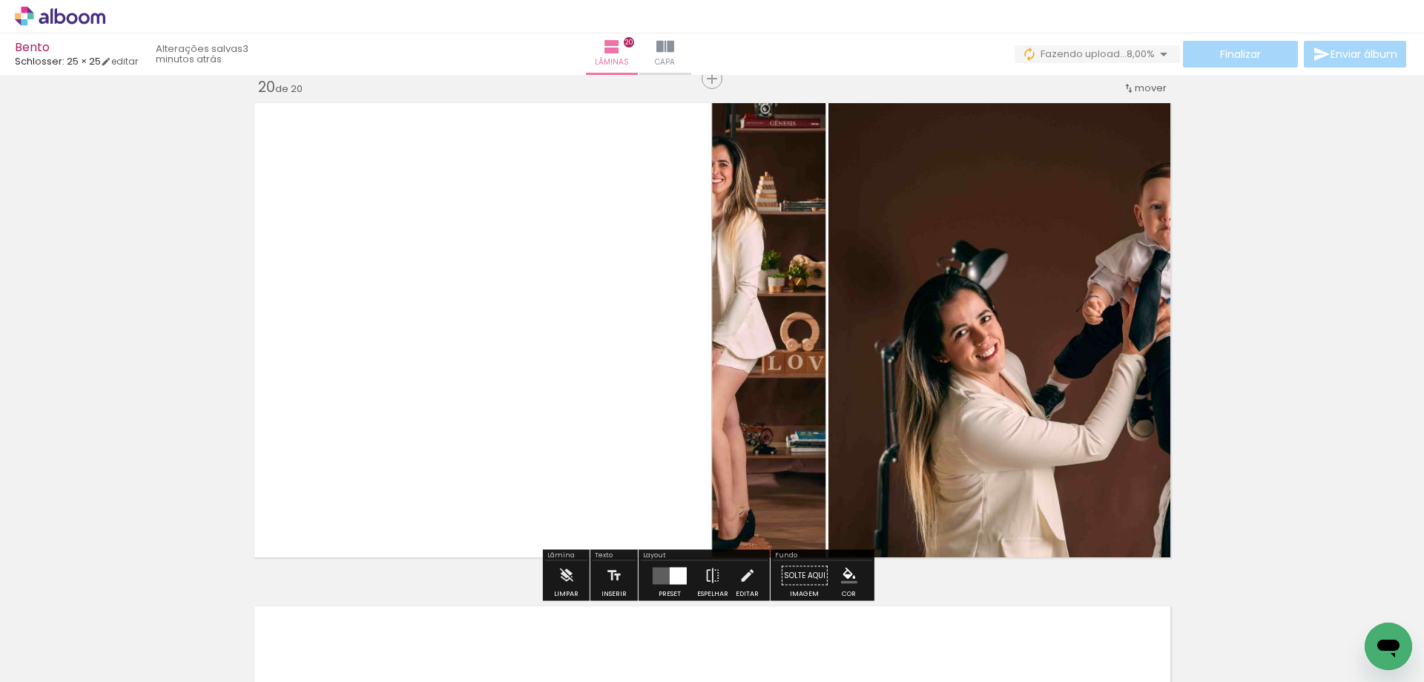
scroll to position [9575, 0]
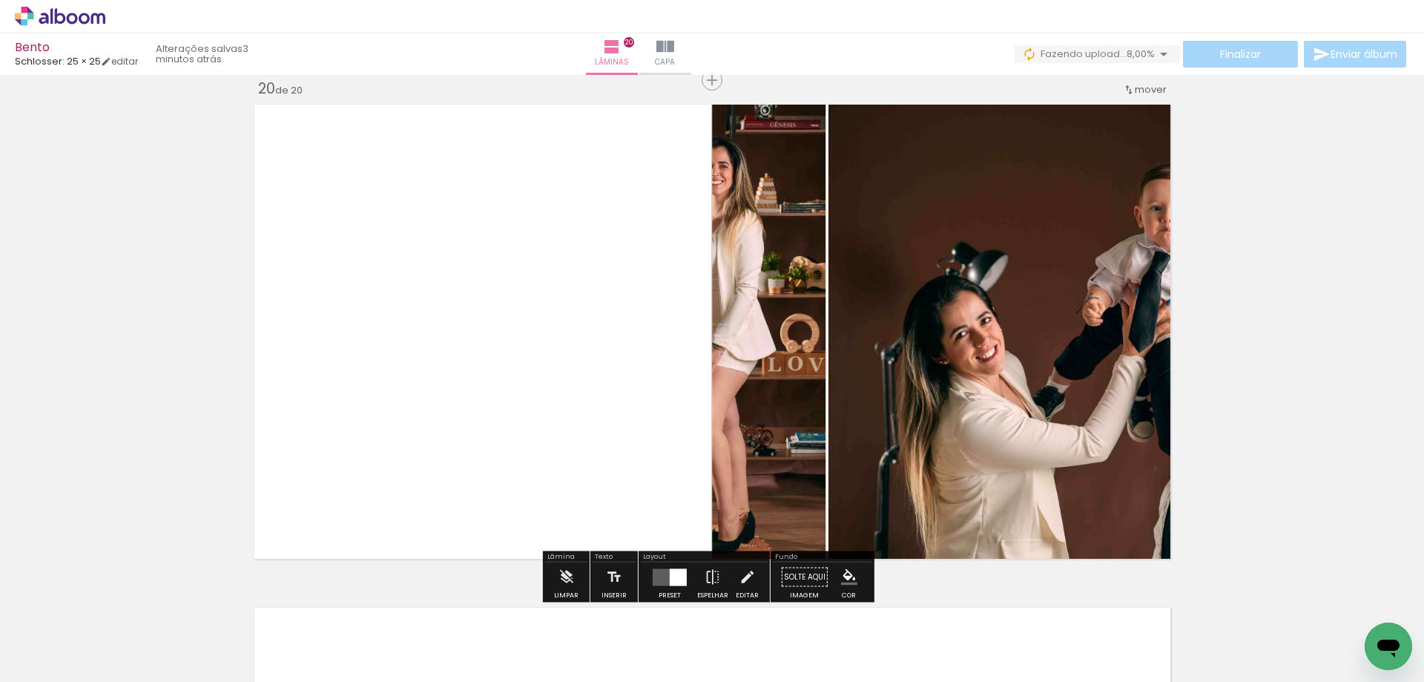
click at [664, 562] on div at bounding box center [670, 577] width 40 height 30
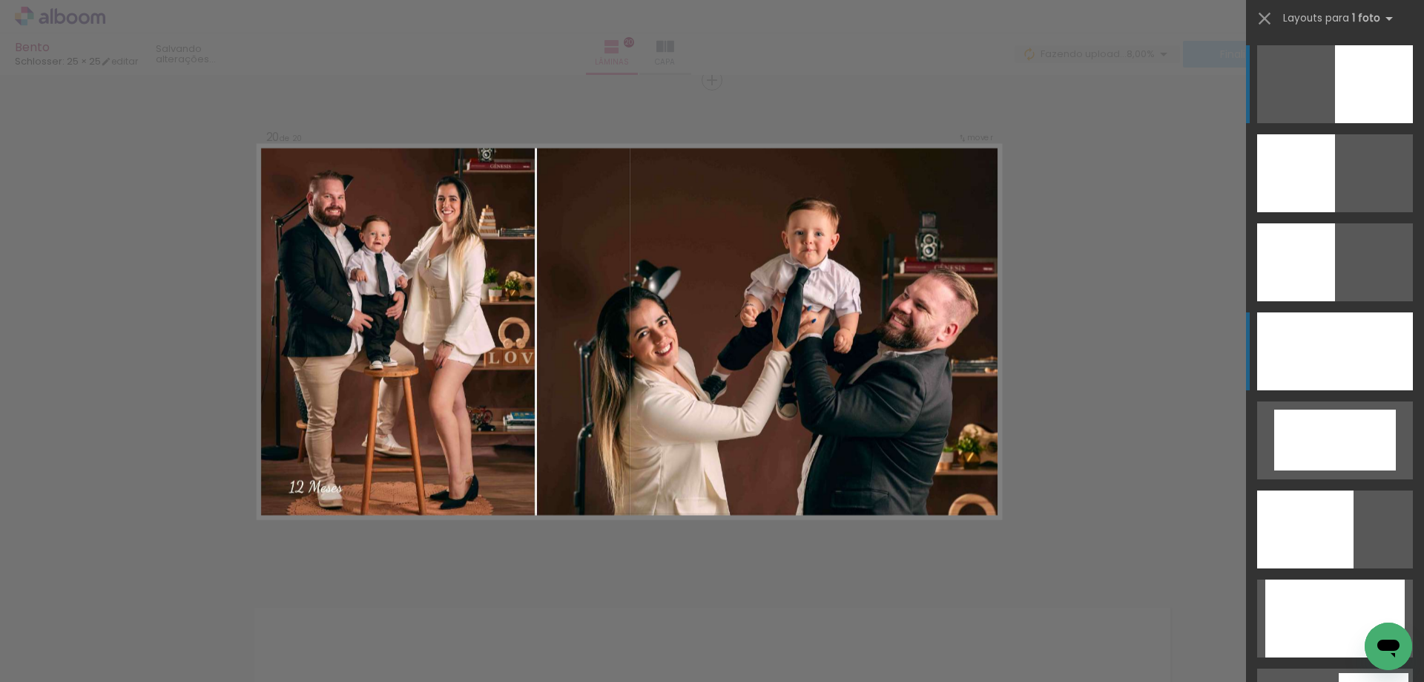
click at [1300, 363] on div at bounding box center [1335, 351] width 156 height 78
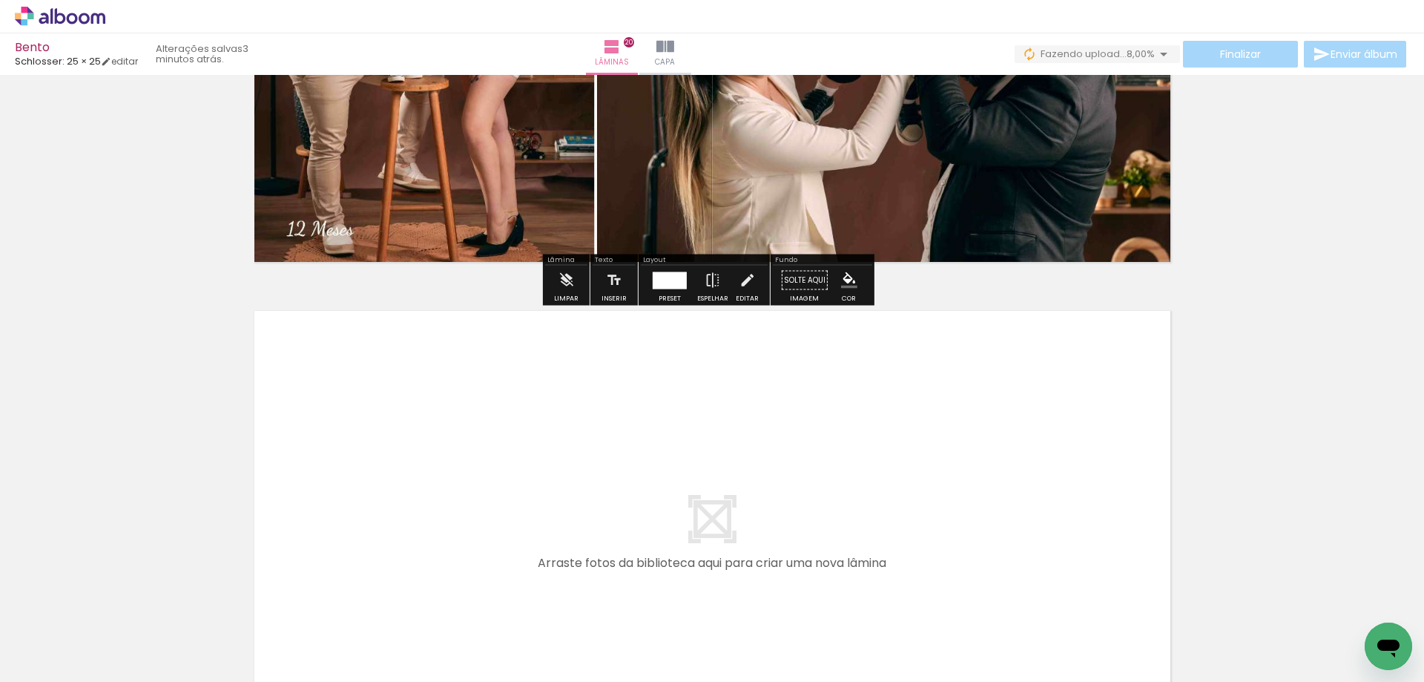
scroll to position [10105, 0]
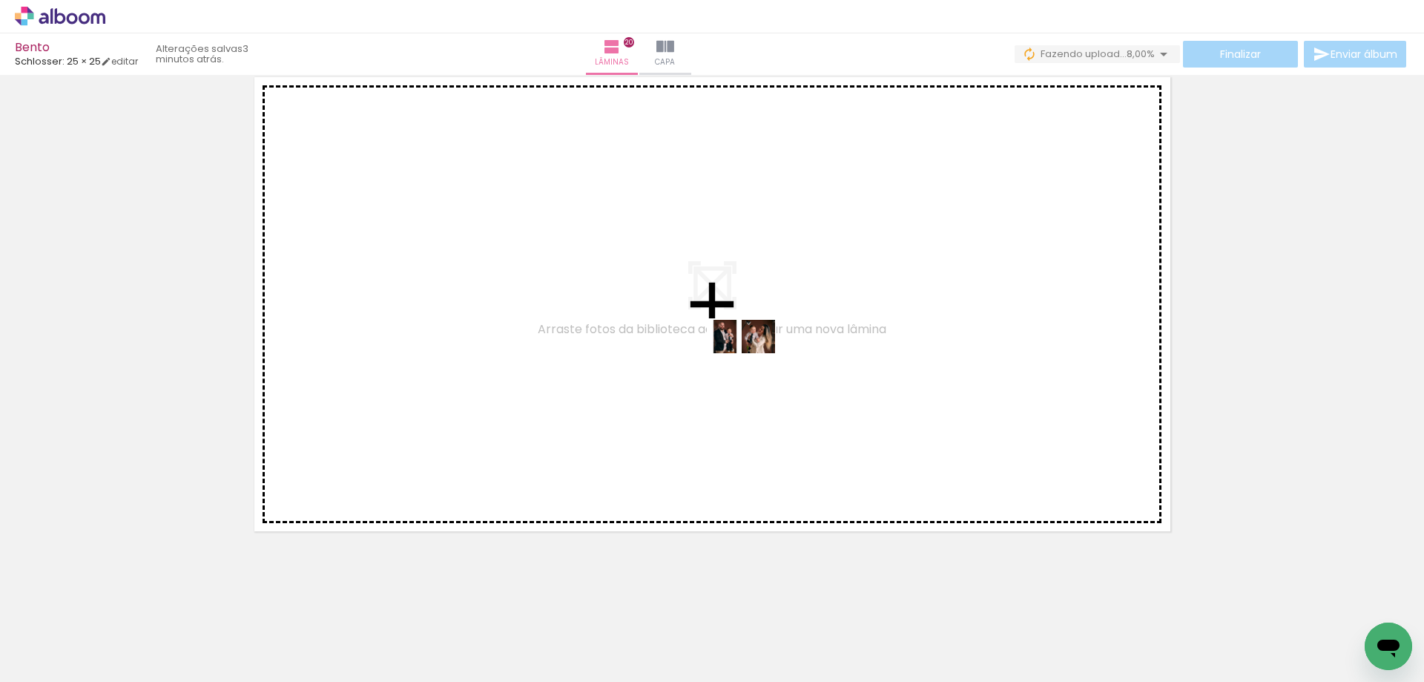
drag, startPoint x: 1267, startPoint y: 643, endPoint x: 753, endPoint y: 364, distance: 584.9
click at [753, 364] on quentale-workspace at bounding box center [712, 341] width 1424 height 682
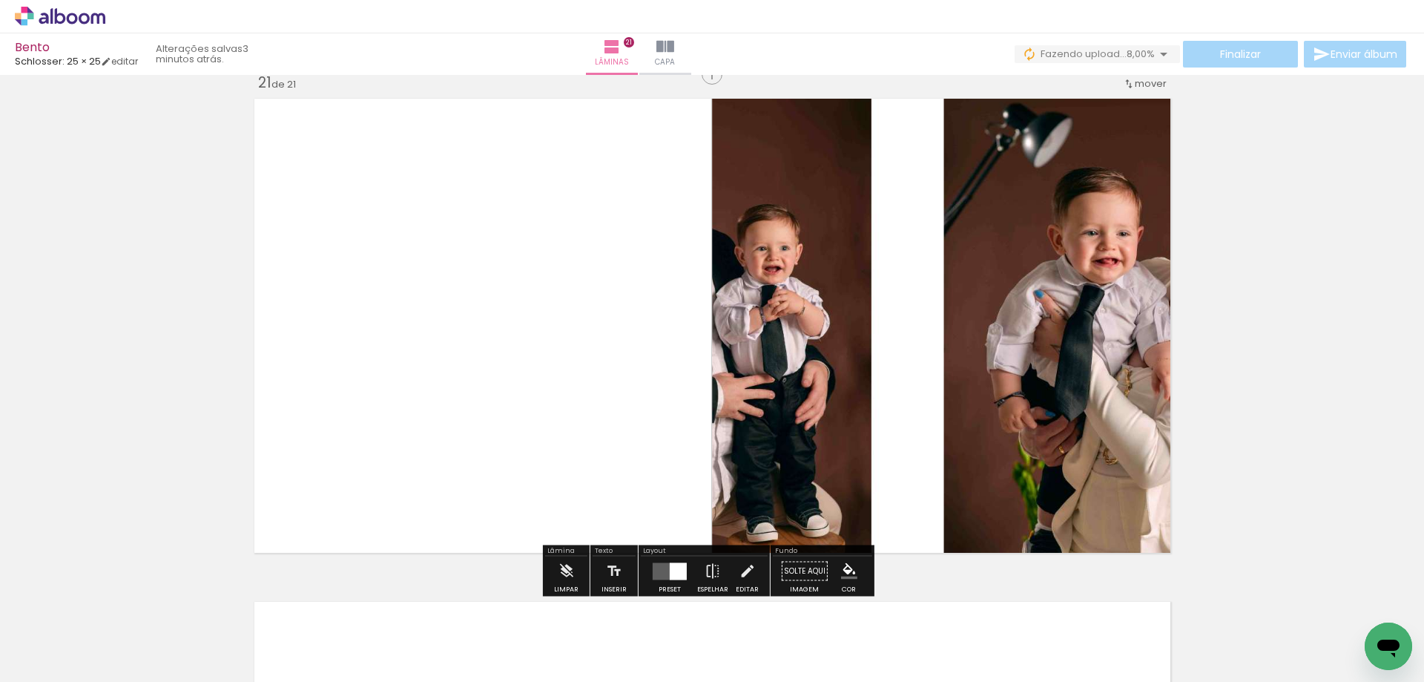
scroll to position [10078, 0]
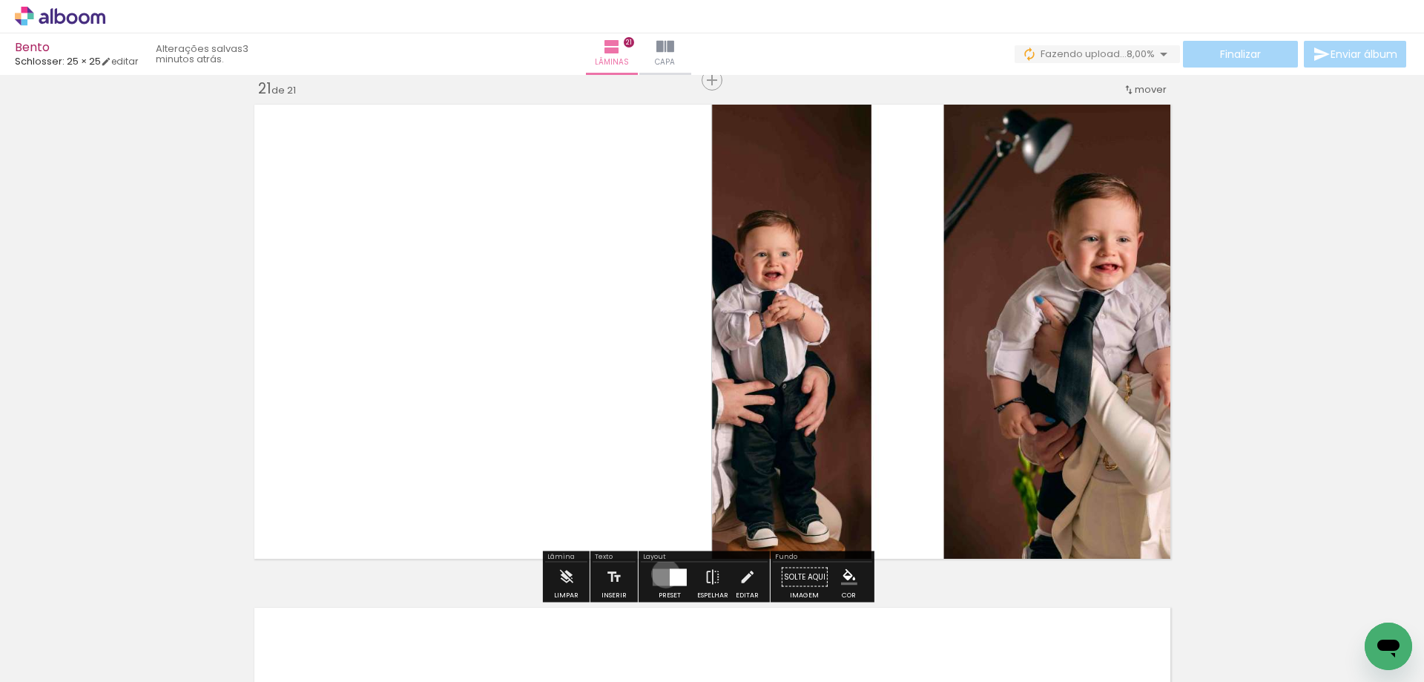
click at [662, 573] on quentale-layouter at bounding box center [670, 576] width 34 height 17
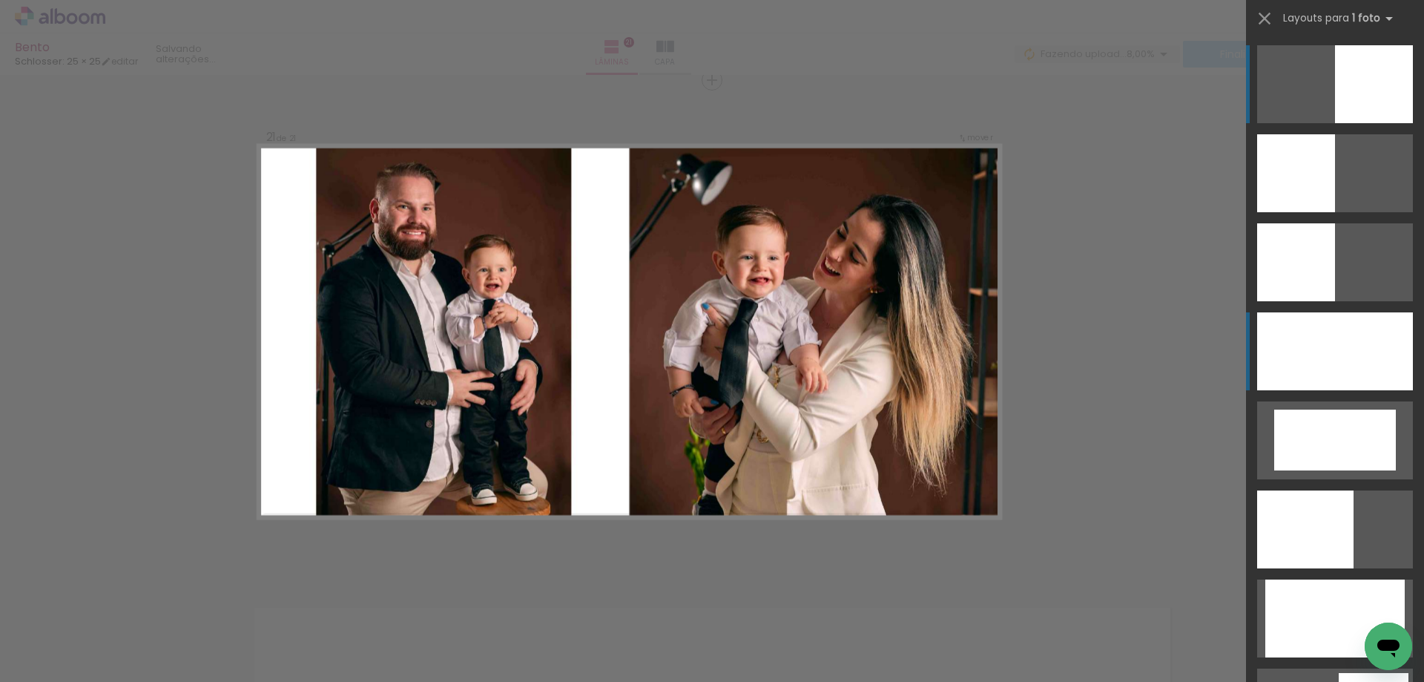
click at [1364, 317] on div at bounding box center [1335, 351] width 156 height 78
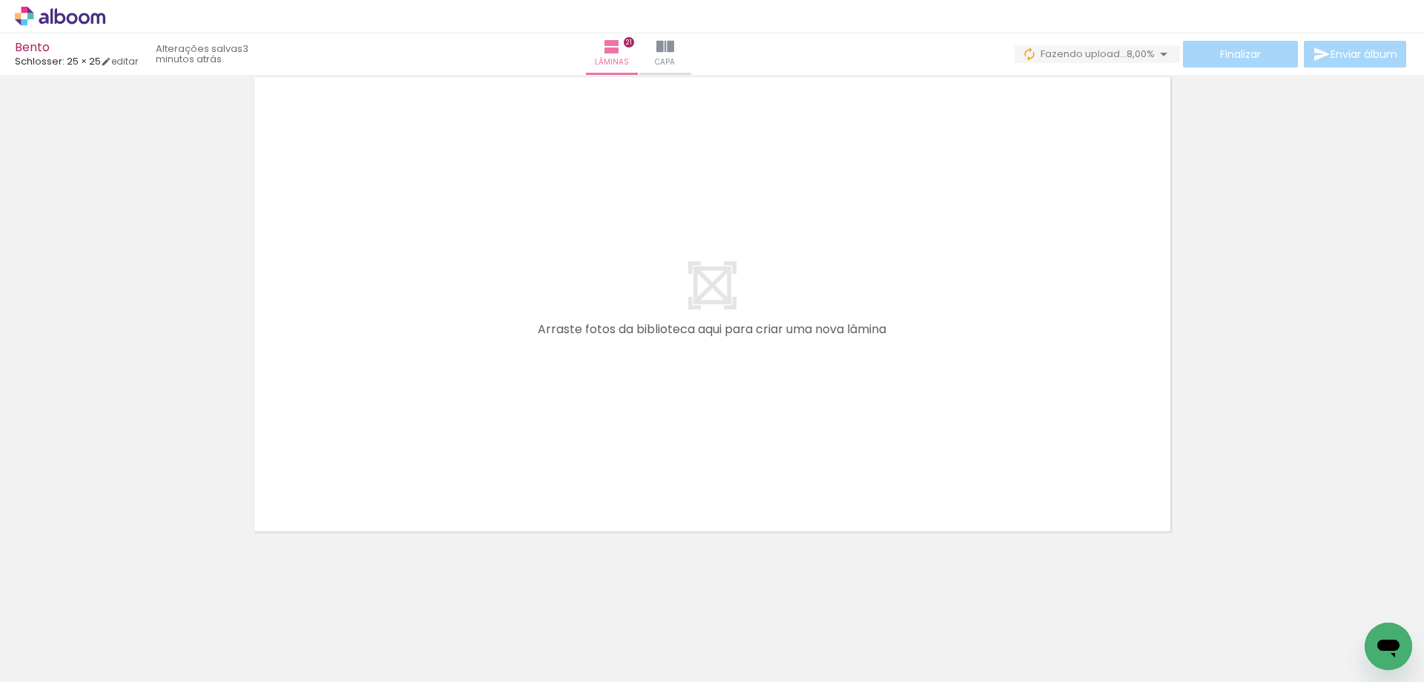
scroll to position [0, 779]
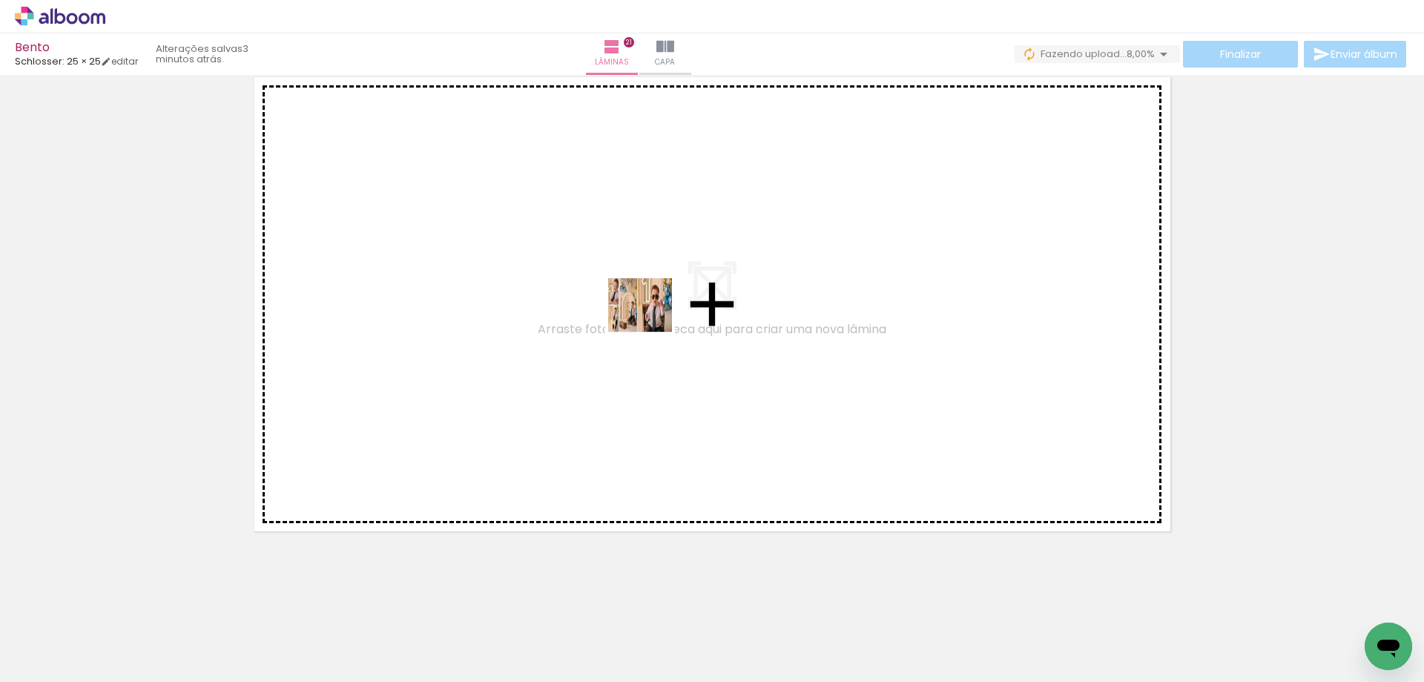
drag, startPoint x: 1111, startPoint y: 639, endPoint x: 515, endPoint y: 257, distance: 708.7
click at [515, 257] on quentale-workspace at bounding box center [712, 341] width 1424 height 682
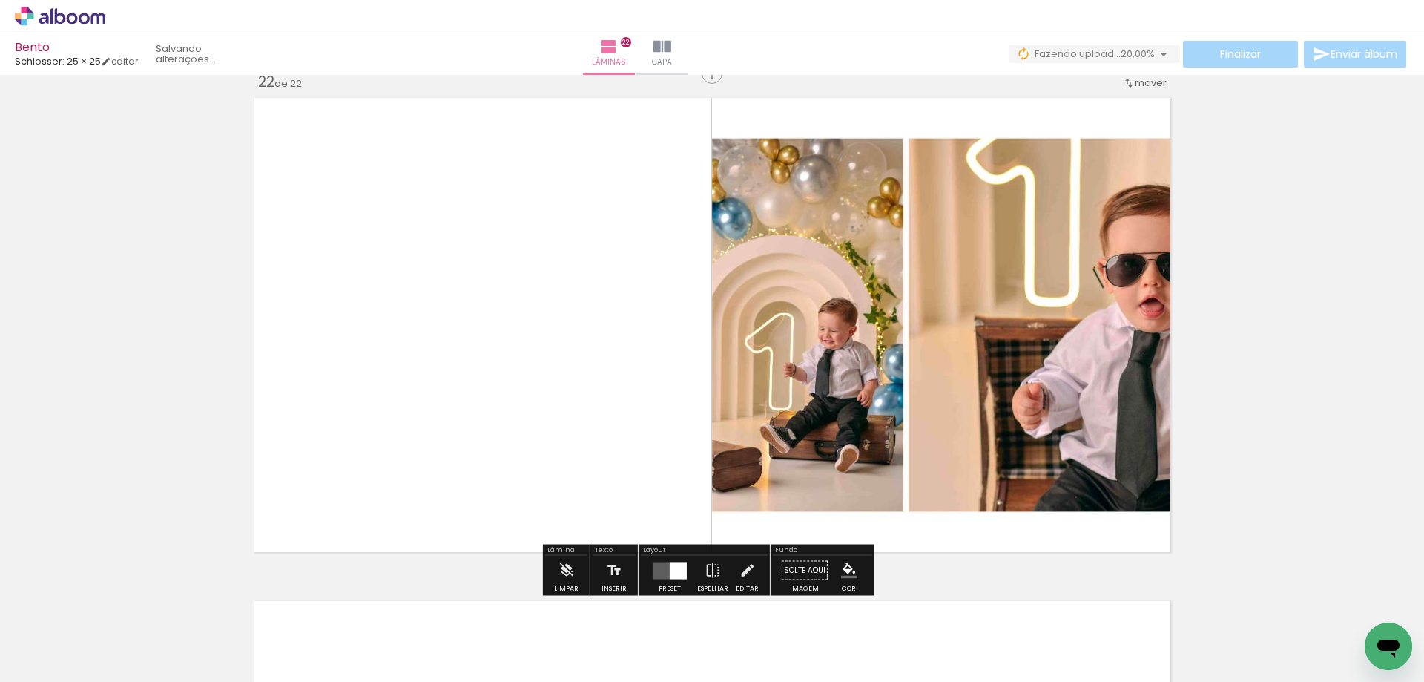
scroll to position [10581, 0]
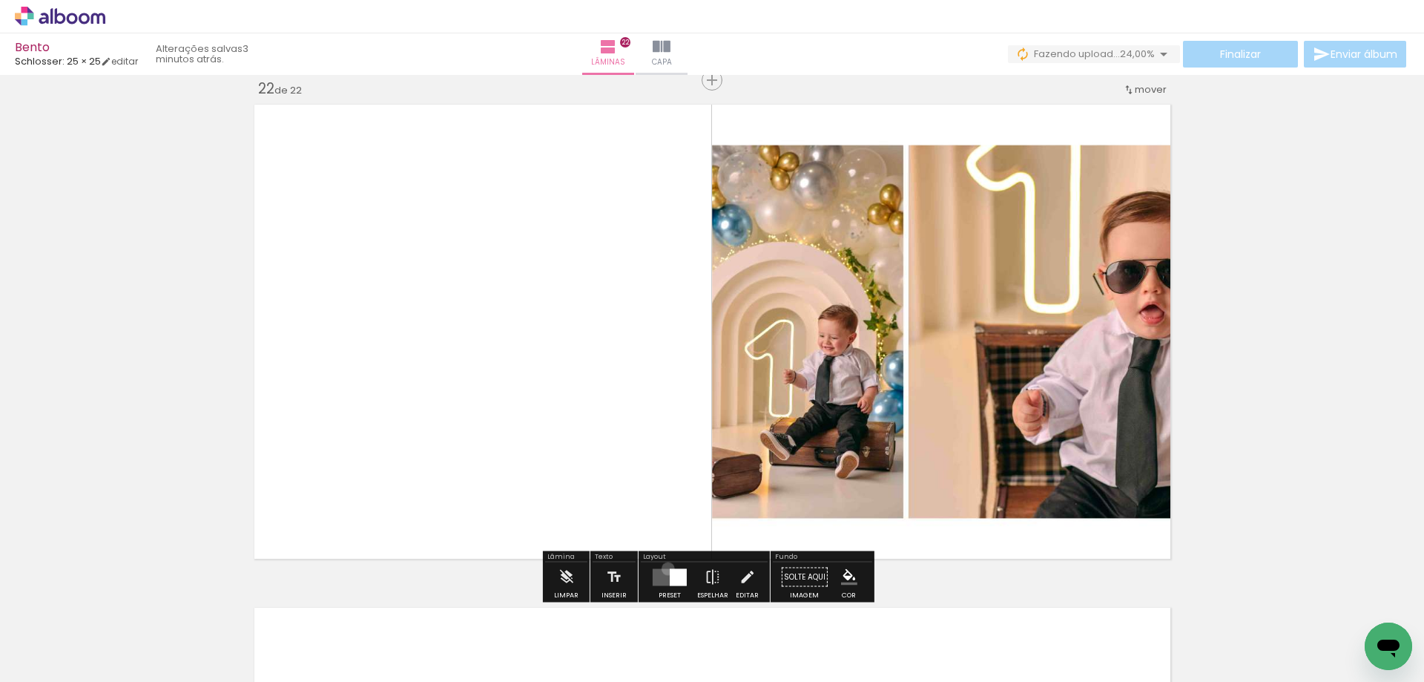
click at [665, 568] on quentale-layouter at bounding box center [670, 576] width 34 height 17
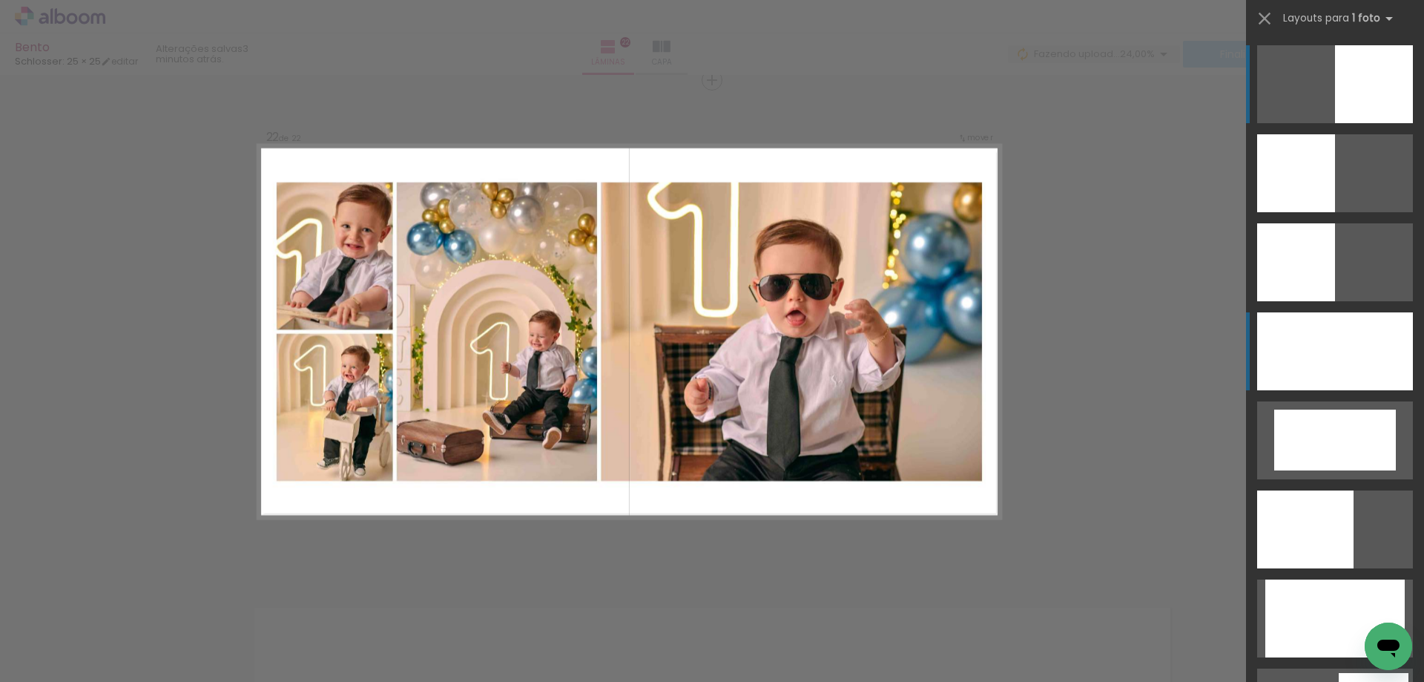
click at [1371, 355] on div at bounding box center [1335, 351] width 156 height 78
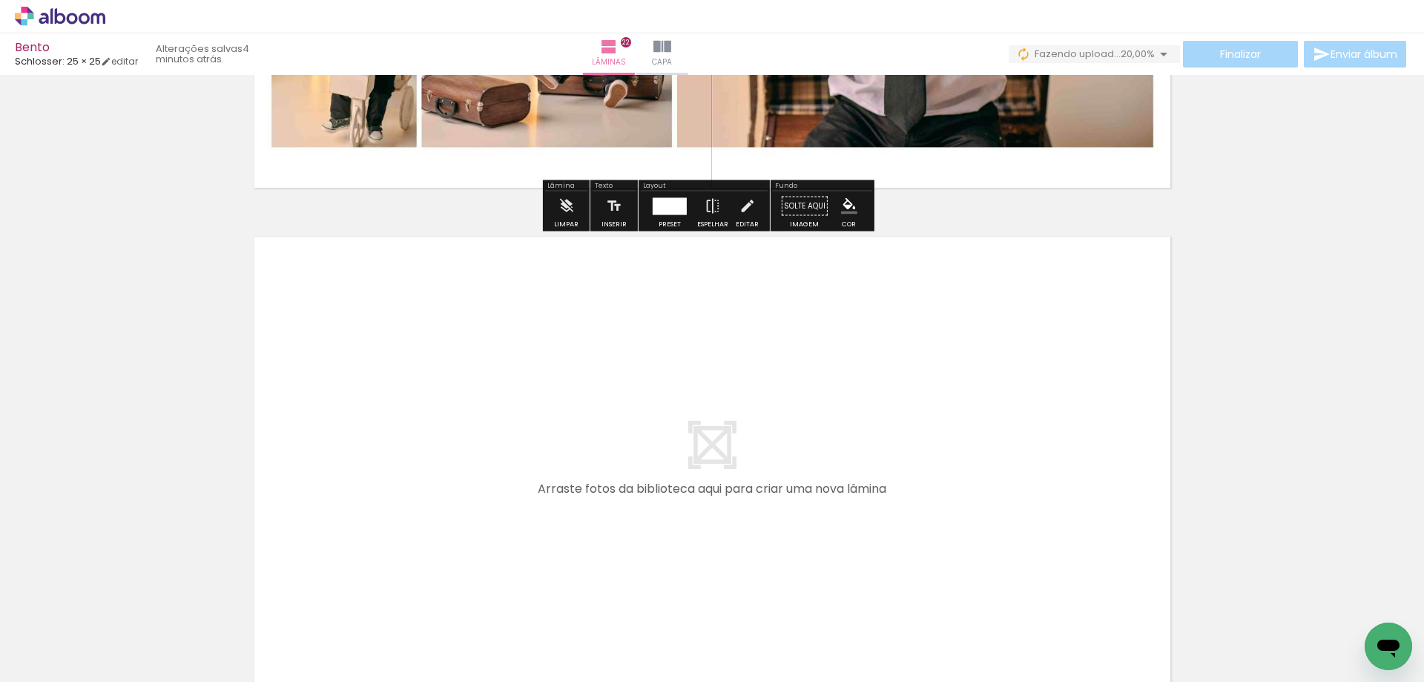
scroll to position [11111, 0]
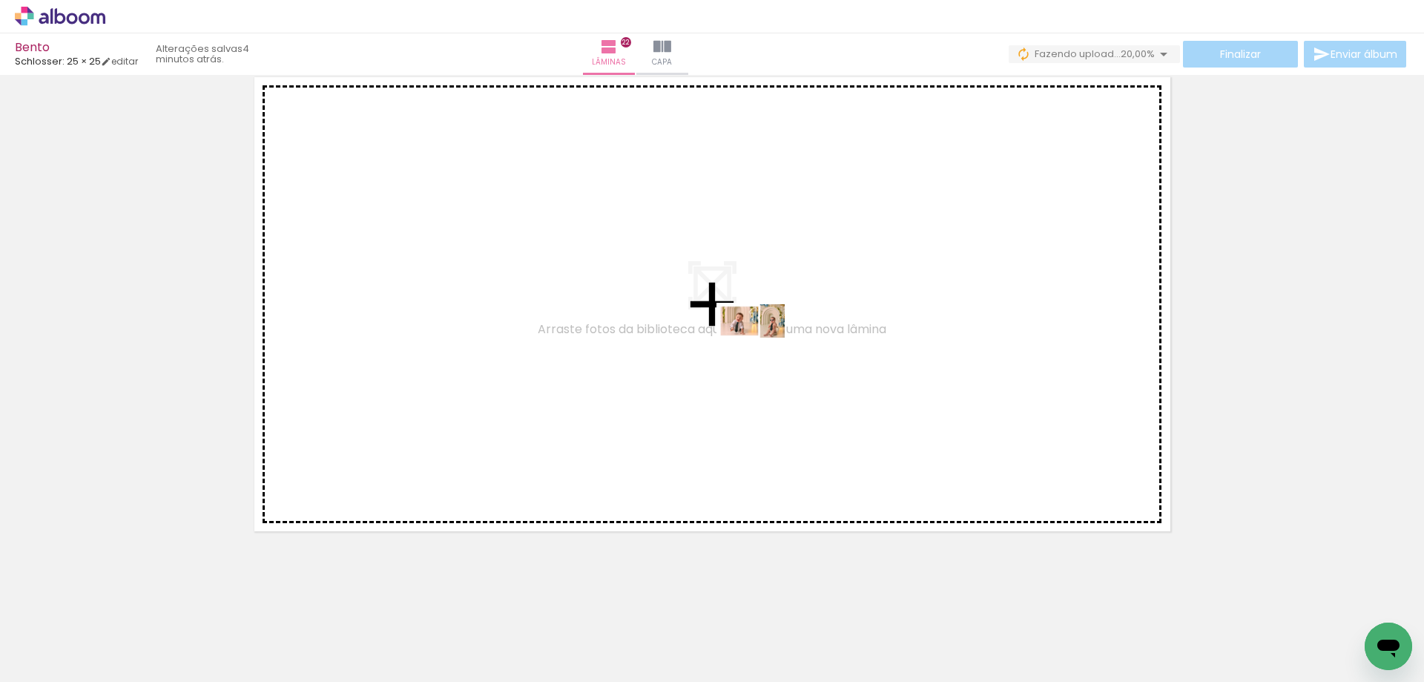
drag, startPoint x: 1217, startPoint y: 631, endPoint x: 763, endPoint y: 349, distance: 535.4
click at [763, 349] on quentale-workspace at bounding box center [712, 341] width 1424 height 682
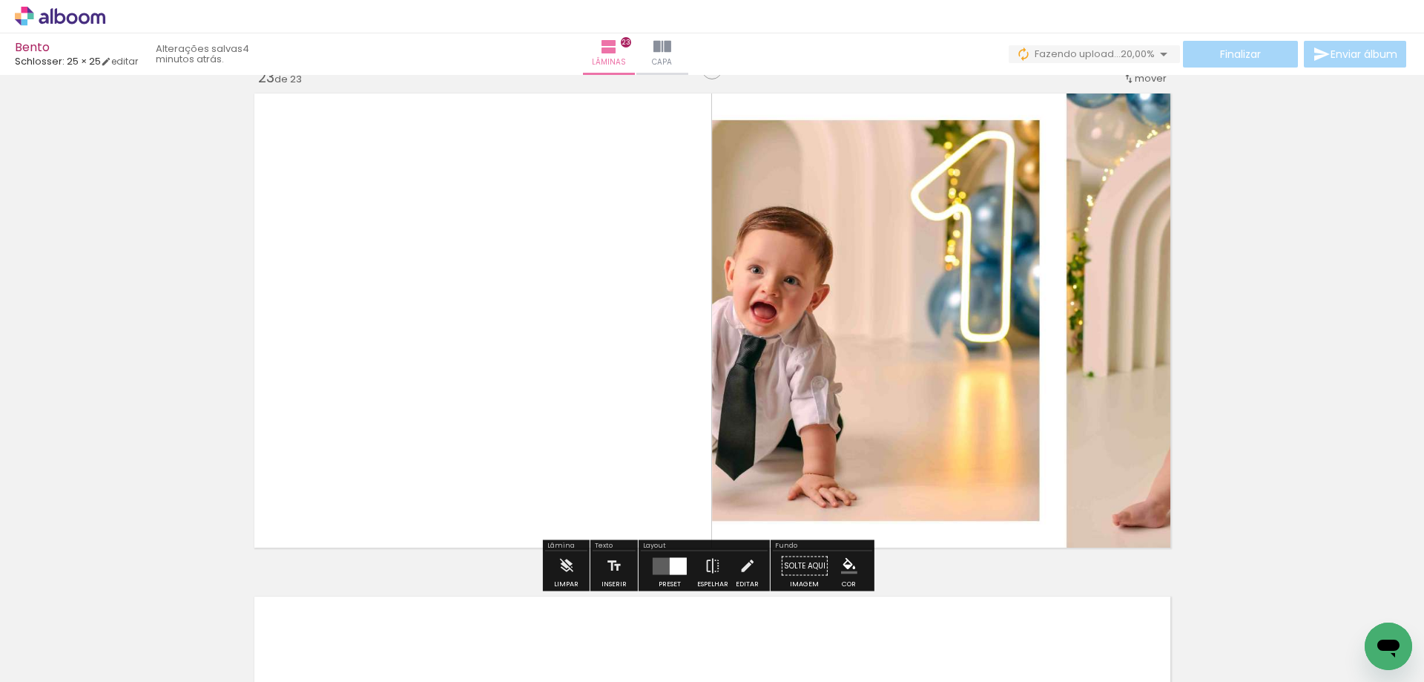
scroll to position [11084, 0]
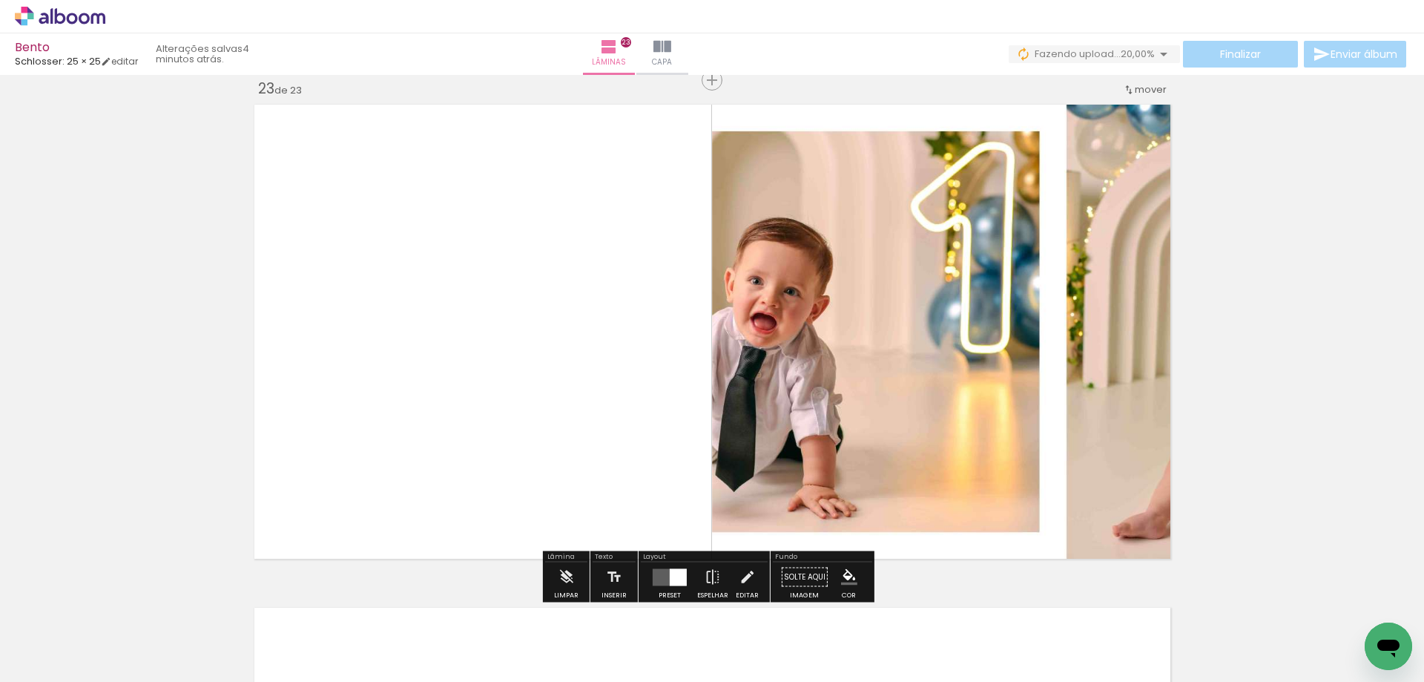
click at [670, 569] on div at bounding box center [678, 576] width 17 height 17
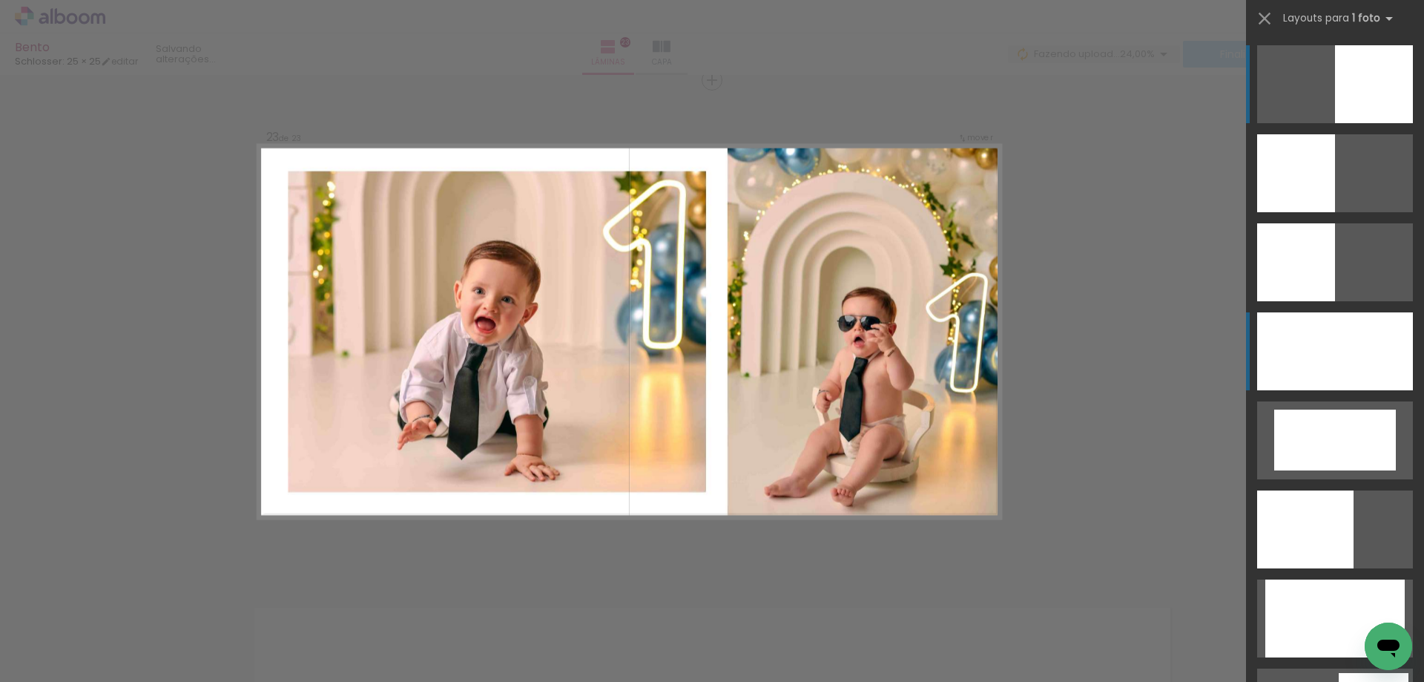
click at [1395, 361] on div at bounding box center [1335, 351] width 156 height 78
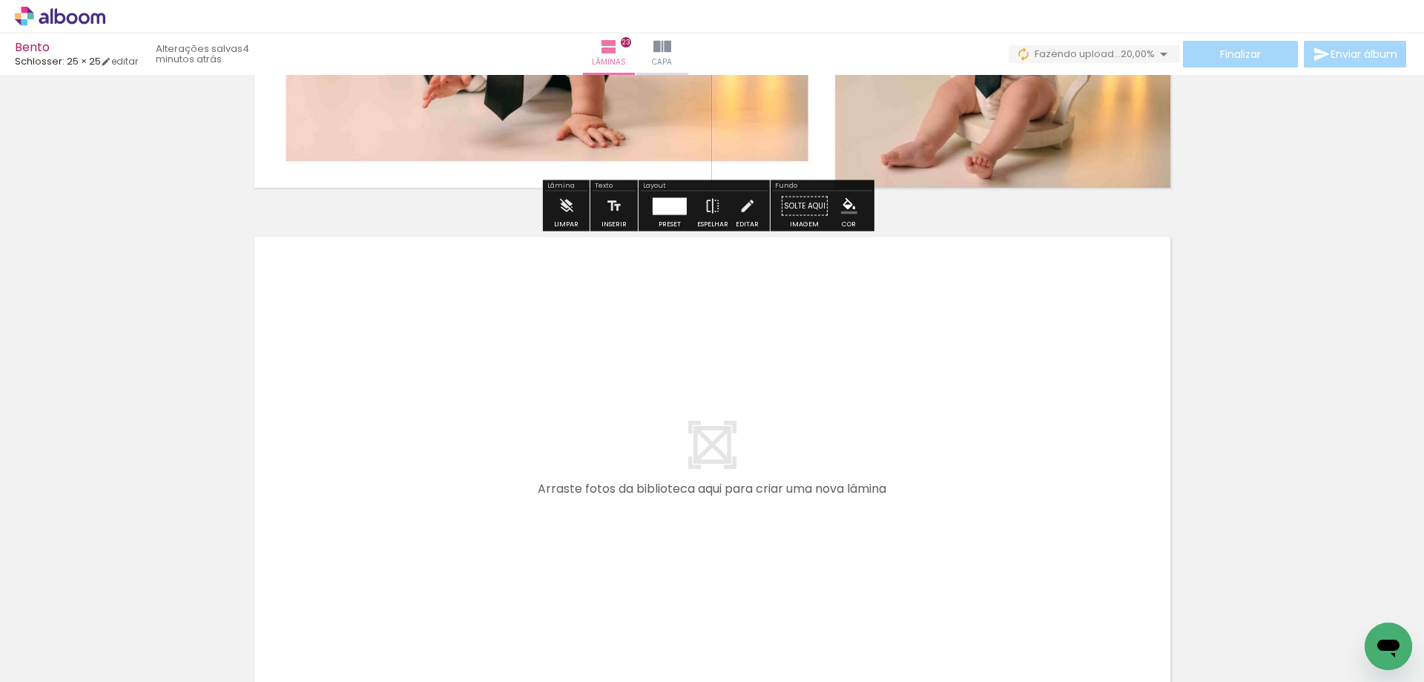
scroll to position [11614, 0]
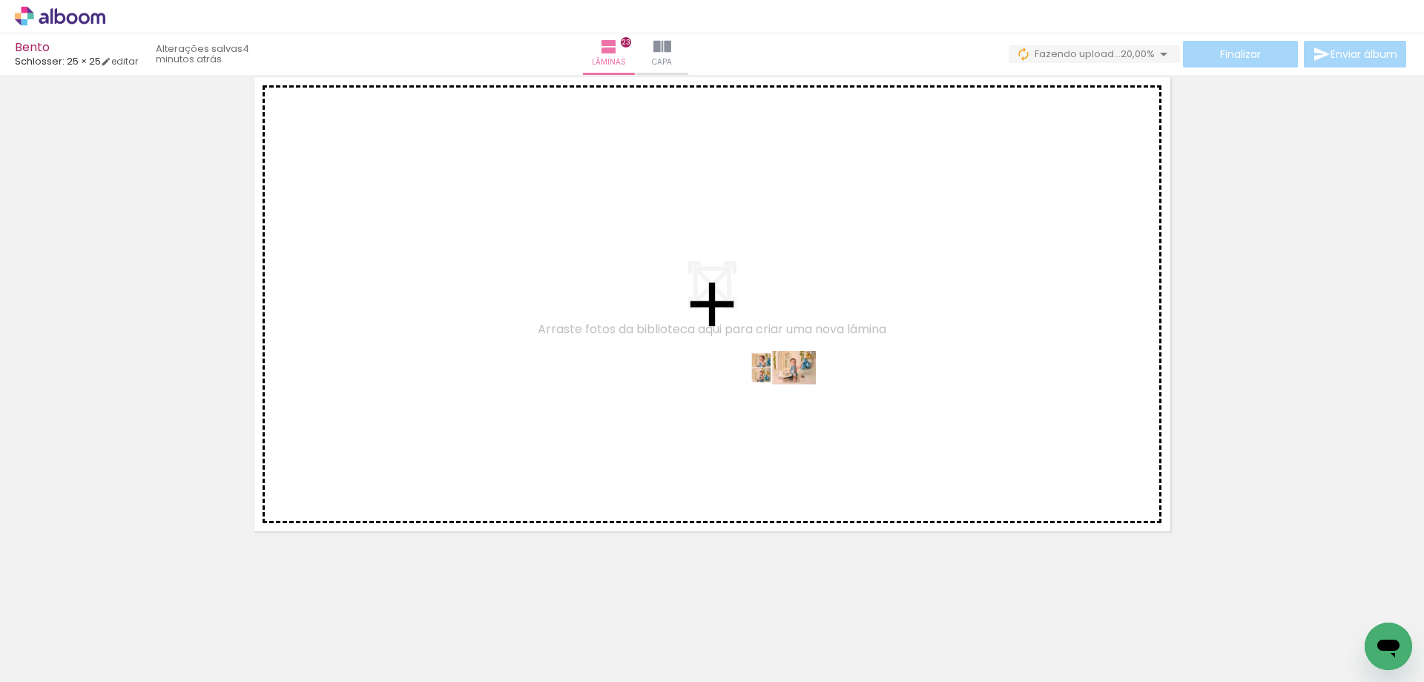
drag, startPoint x: 1270, startPoint y: 648, endPoint x: 794, endPoint y: 395, distance: 538.9
click at [794, 395] on quentale-workspace at bounding box center [712, 341] width 1424 height 682
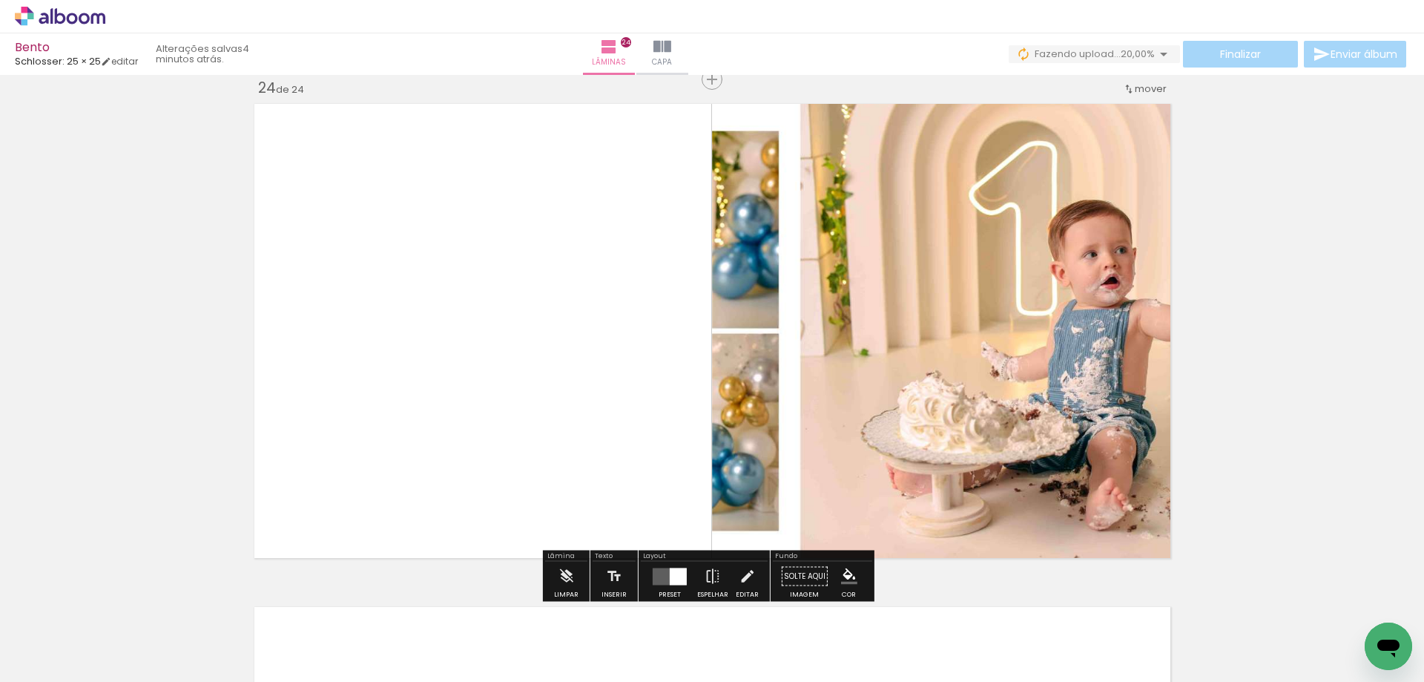
scroll to position [11587, 0]
click at [665, 569] on quentale-layouter at bounding box center [670, 576] width 34 height 17
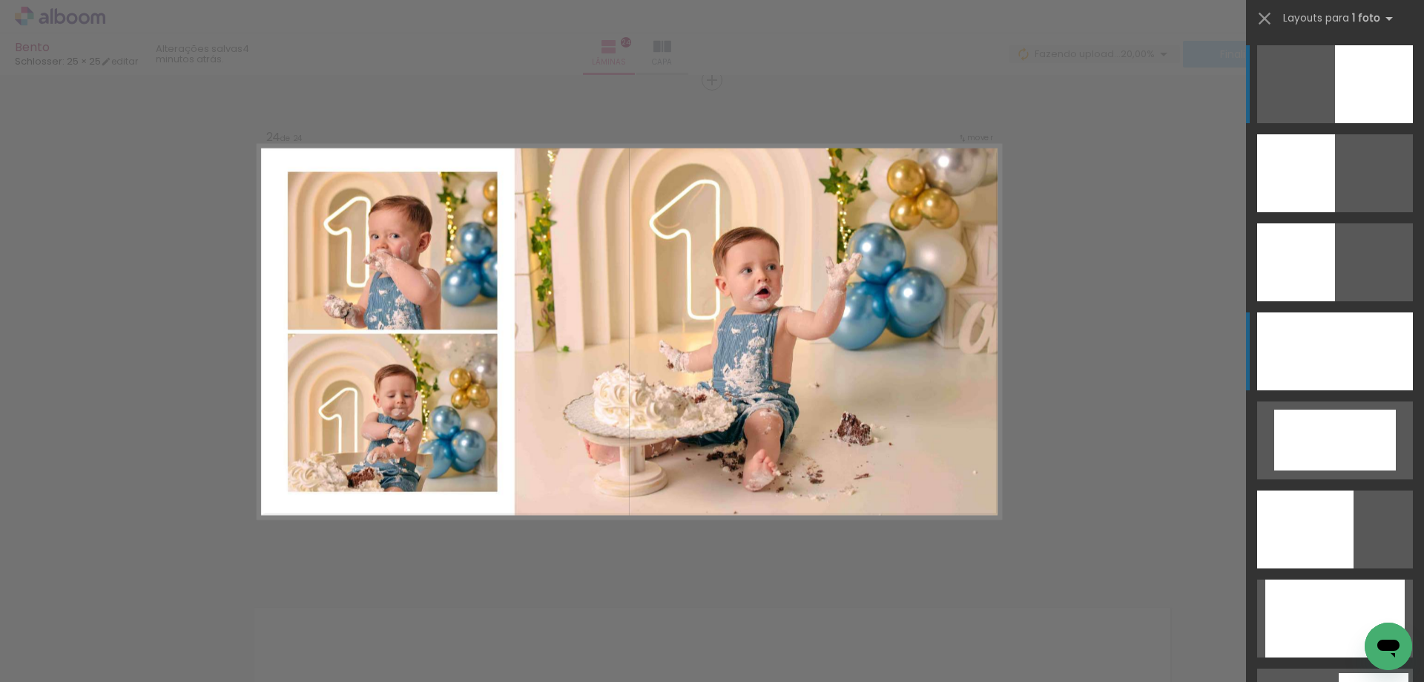
click at [1320, 326] on div at bounding box center [1335, 351] width 156 height 78
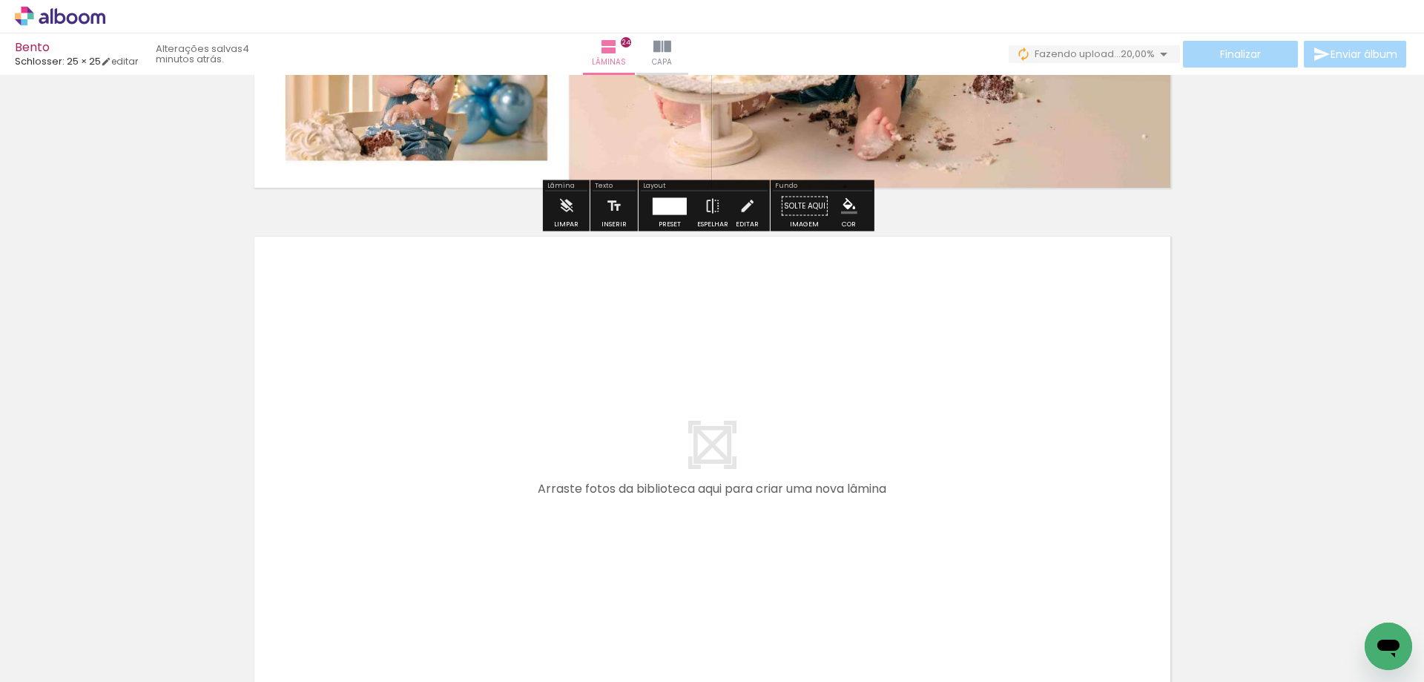
scroll to position [12117, 0]
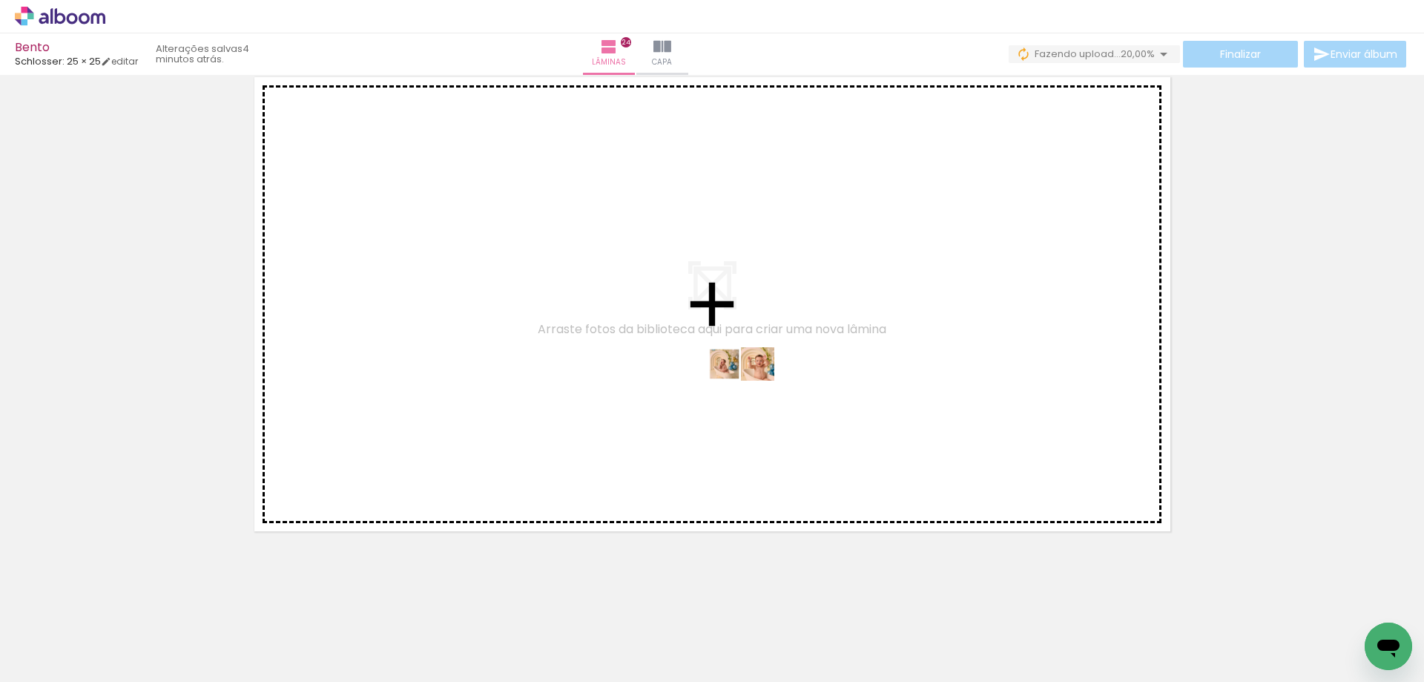
drag, startPoint x: 1348, startPoint y: 643, endPoint x: 752, endPoint y: 392, distance: 646.6
click at [752, 392] on quentale-workspace at bounding box center [712, 341] width 1424 height 682
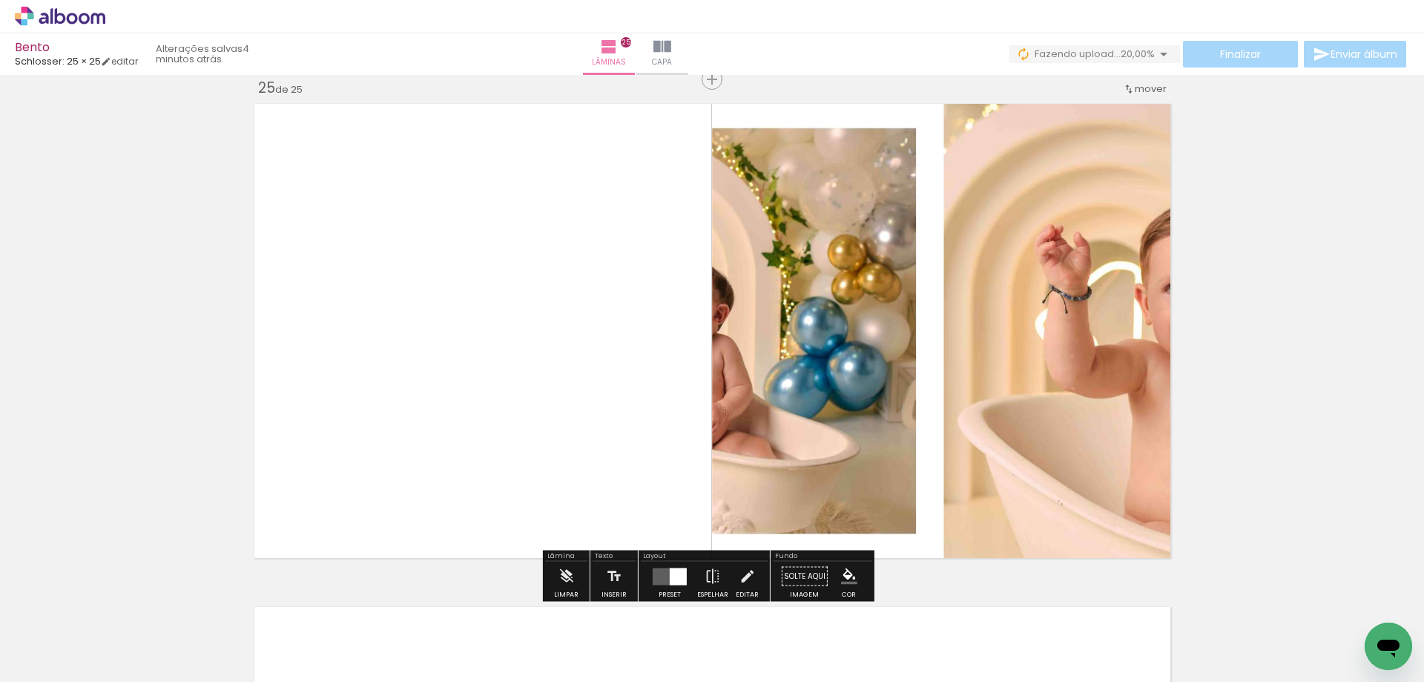
scroll to position [12090, 0]
click at [663, 580] on quentale-layouter at bounding box center [670, 576] width 34 height 17
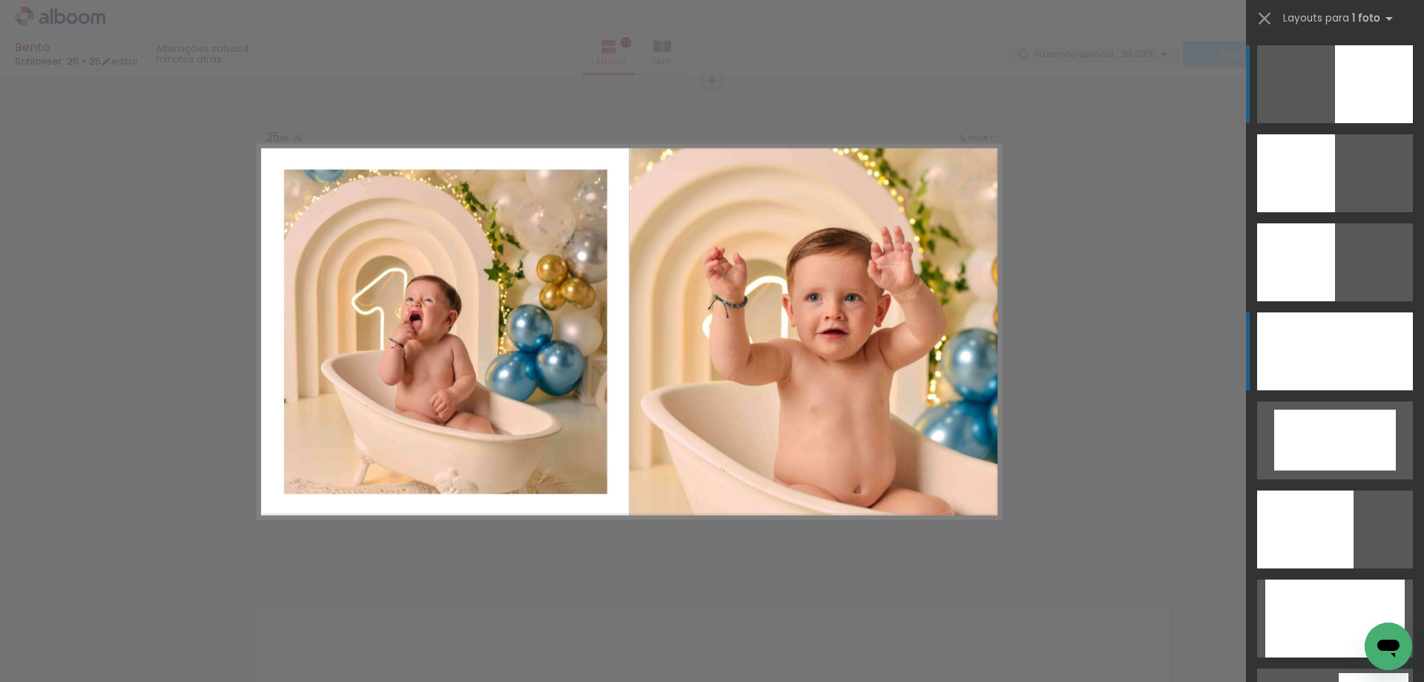
click at [1290, 365] on div at bounding box center [1335, 351] width 156 height 78
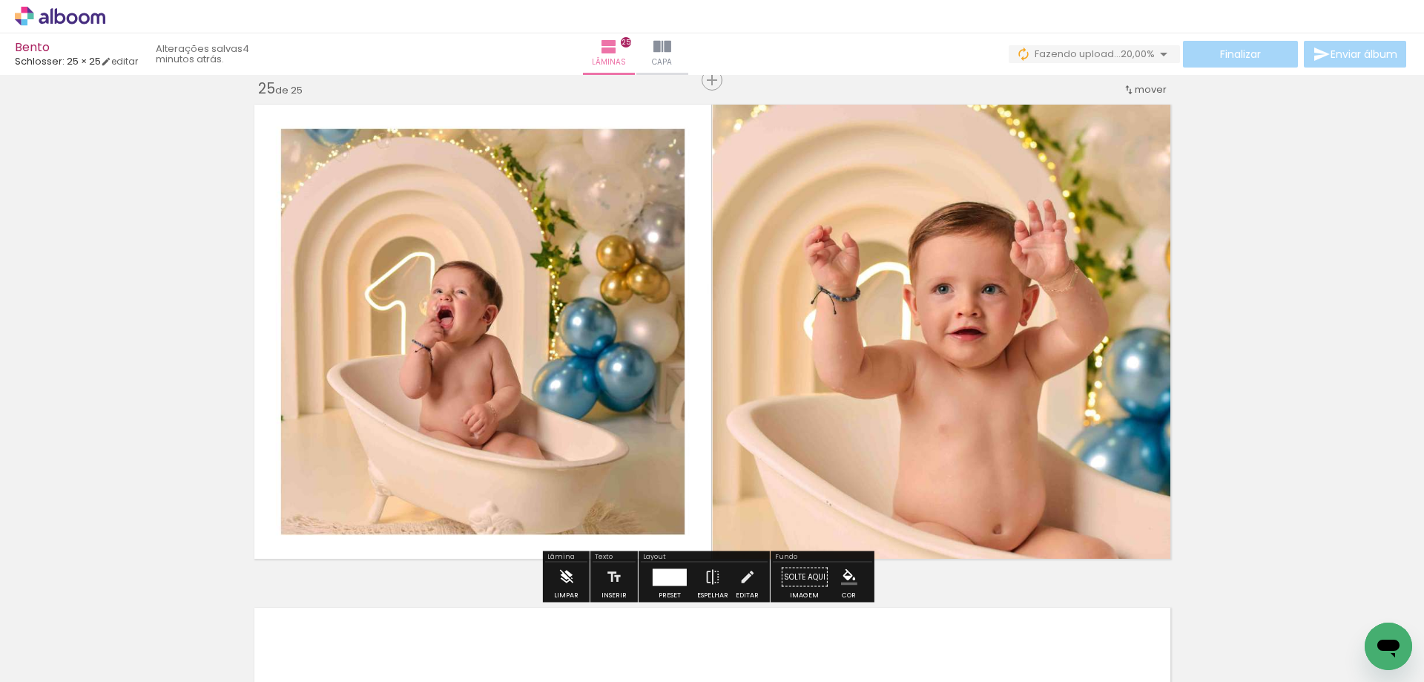
click at [566, 574] on iron-icon at bounding box center [566, 577] width 16 height 30
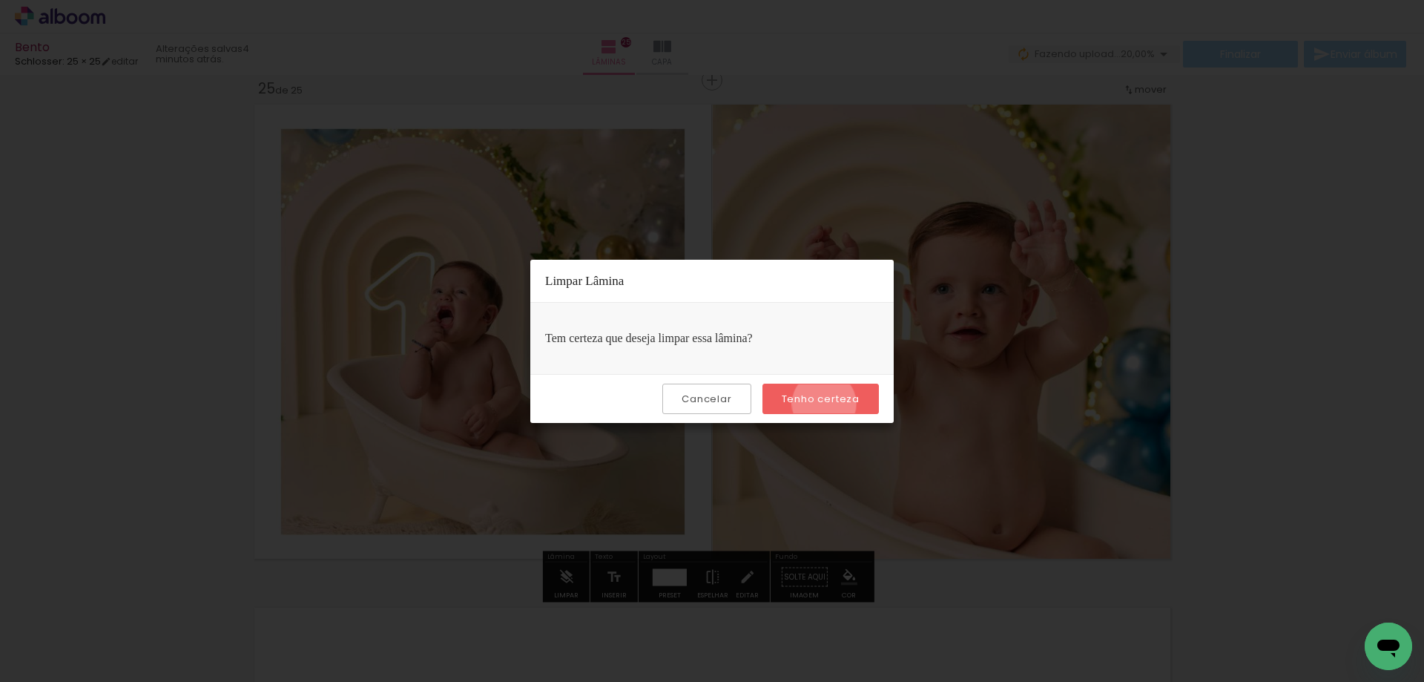
click at [0, 0] on slot "Tenho certeza" at bounding box center [0, 0] width 0 height 0
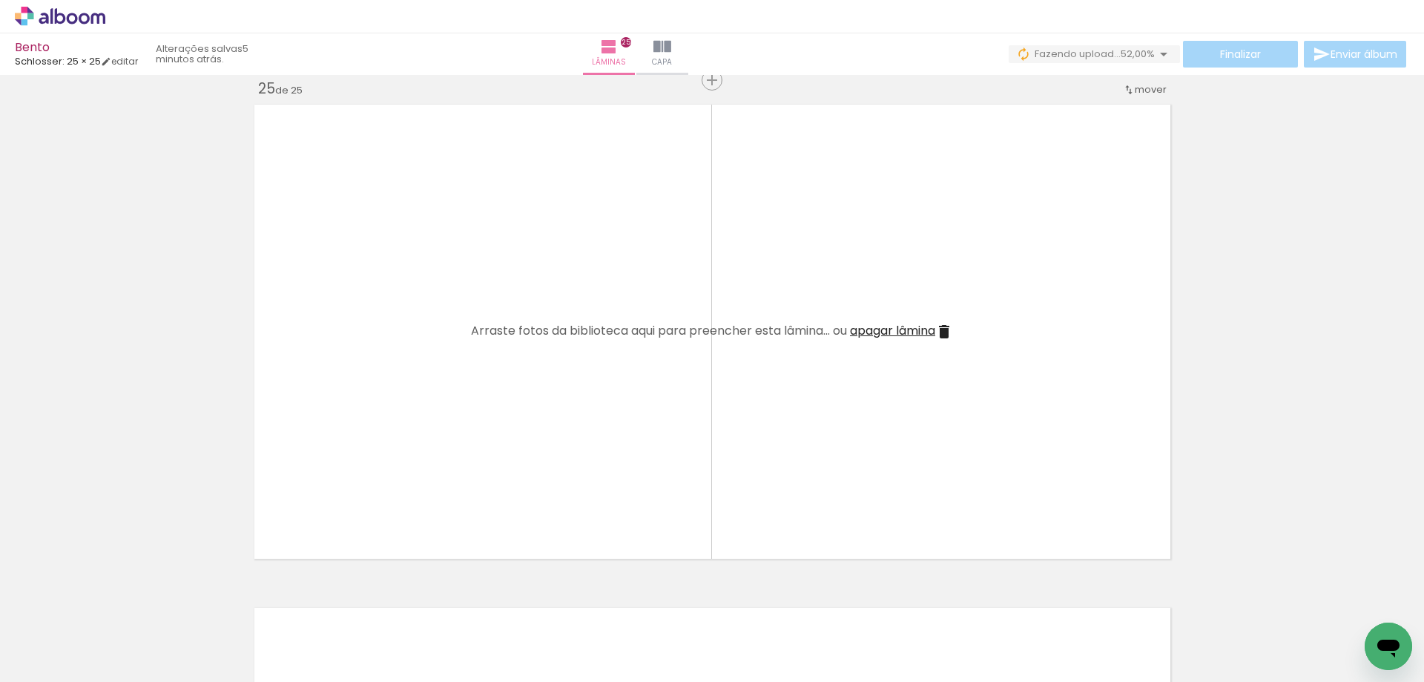
scroll to position [0, 779]
click at [1339, 603] on iron-icon at bounding box center [1331, 602] width 16 height 16
click at [46, 654] on span "Adicionar Fotos" at bounding box center [52, 662] width 45 height 16
click at [0, 0] on input "file" at bounding box center [0, 0] width 0 height 0
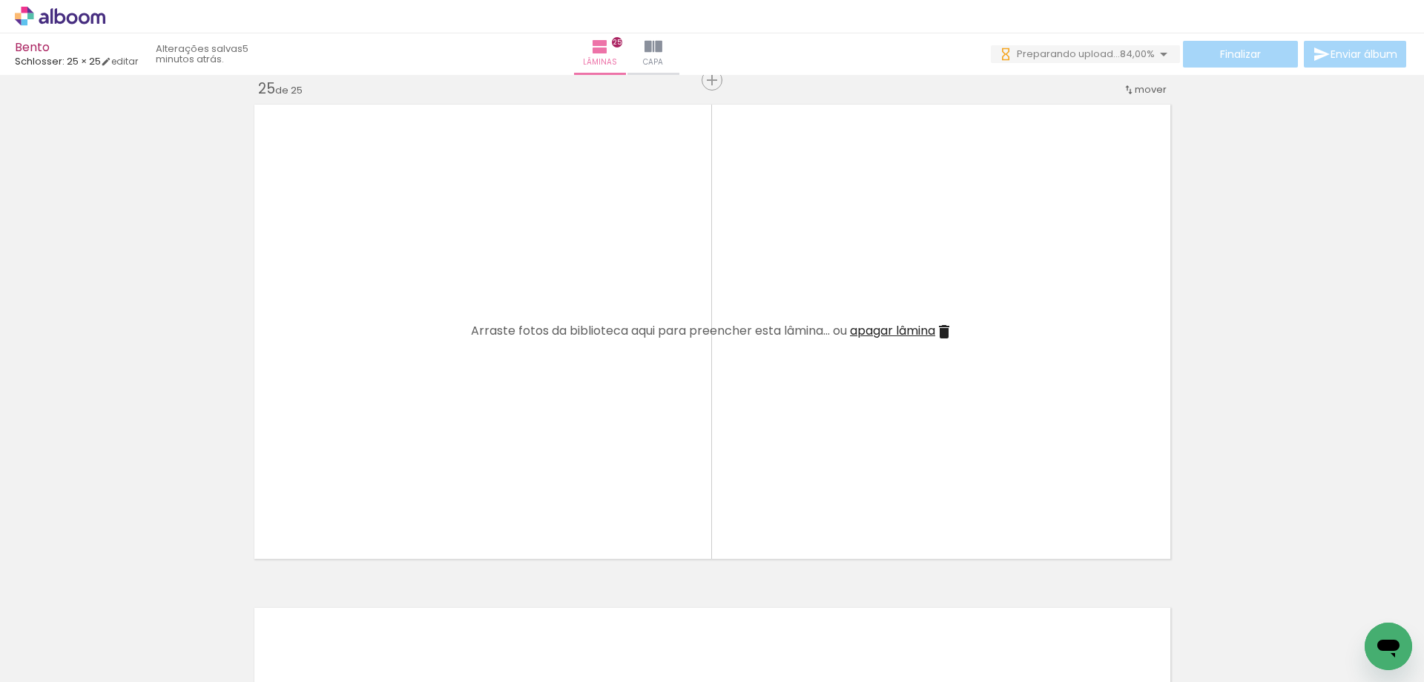
scroll to position [0, 779]
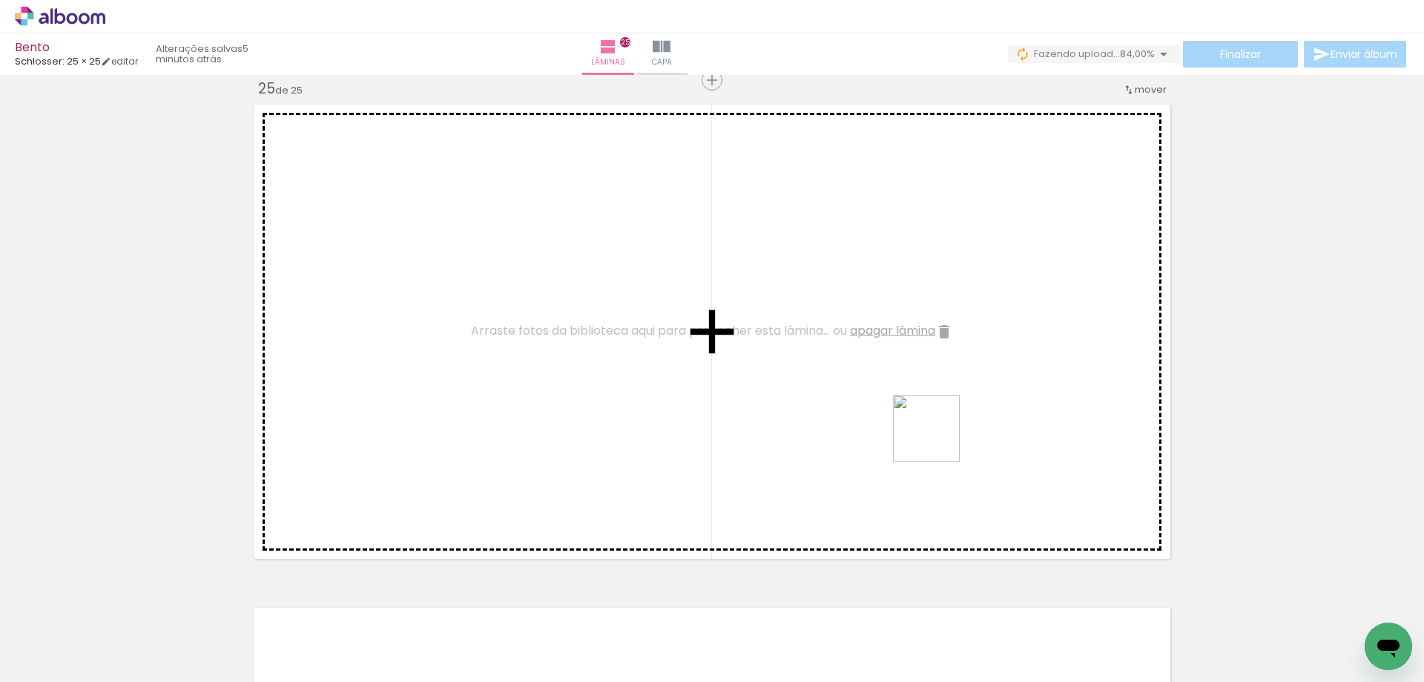
drag, startPoint x: 1349, startPoint y: 639, endPoint x: 917, endPoint y: 434, distance: 477.8
click at [917, 434] on quentale-workspace at bounding box center [712, 341] width 1424 height 682
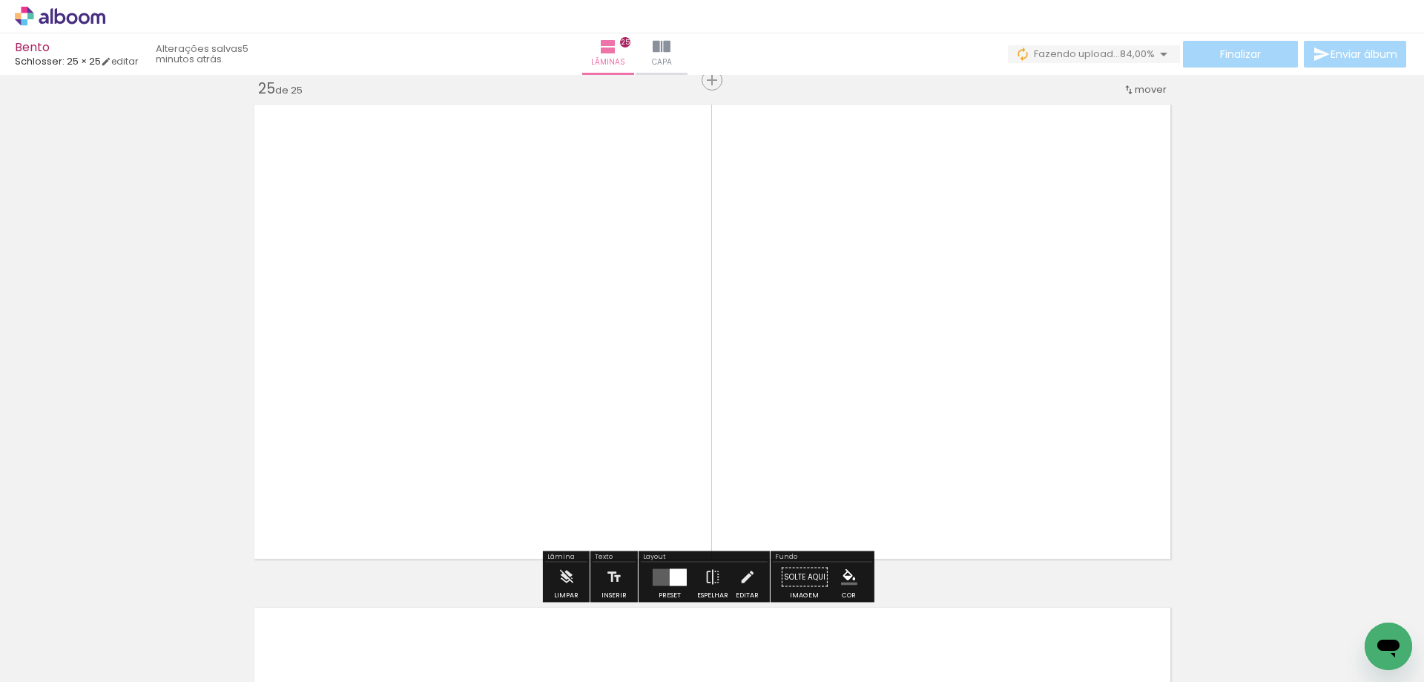
click at [653, 574] on quentale-layouter at bounding box center [670, 576] width 34 height 17
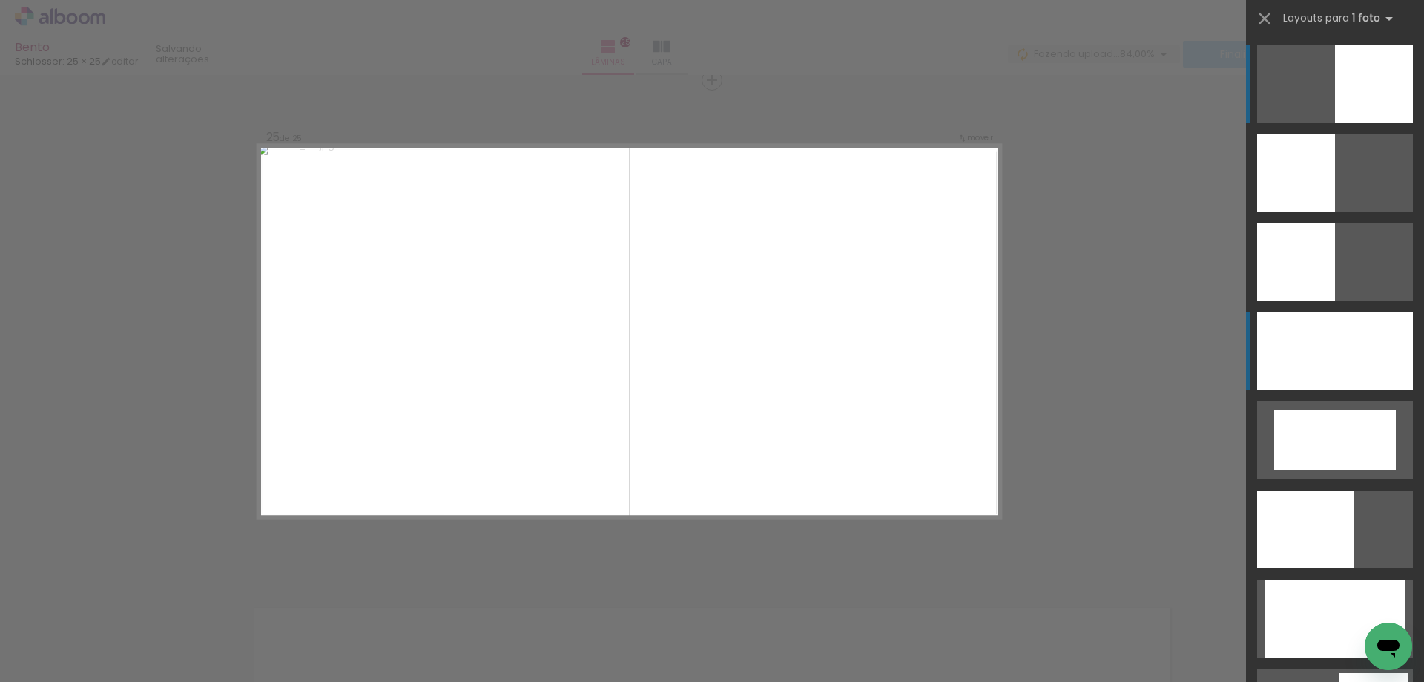
click at [1315, 358] on div at bounding box center [1335, 351] width 156 height 78
